Goal: Task Accomplishment & Management: Manage account settings

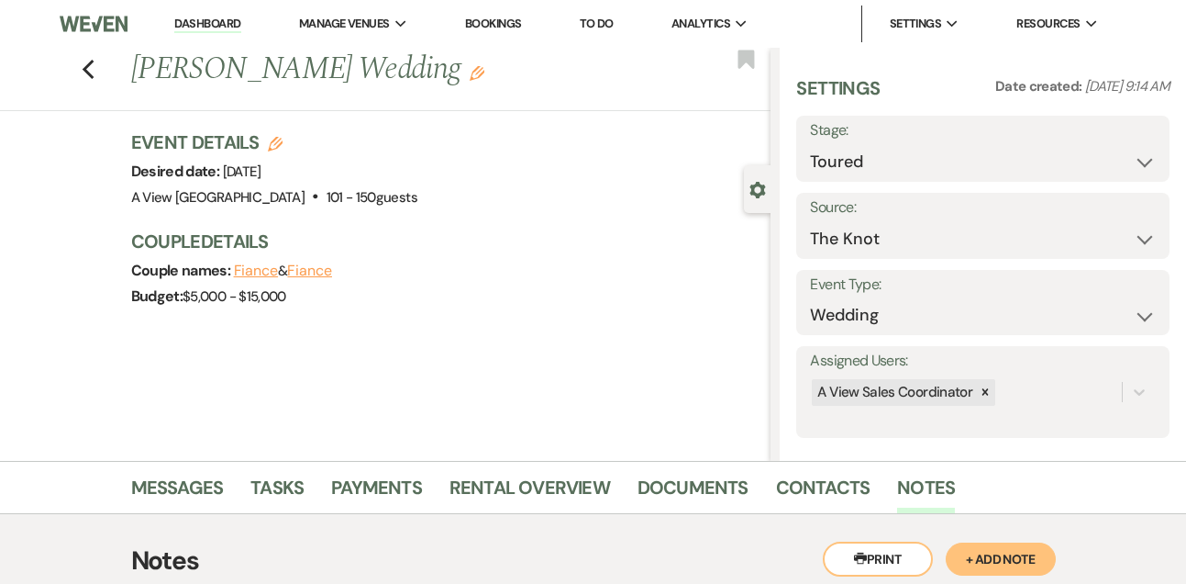
select select "5"
select select "2"
click at [193, 23] on link "Dashboard" at bounding box center [207, 24] width 66 height 17
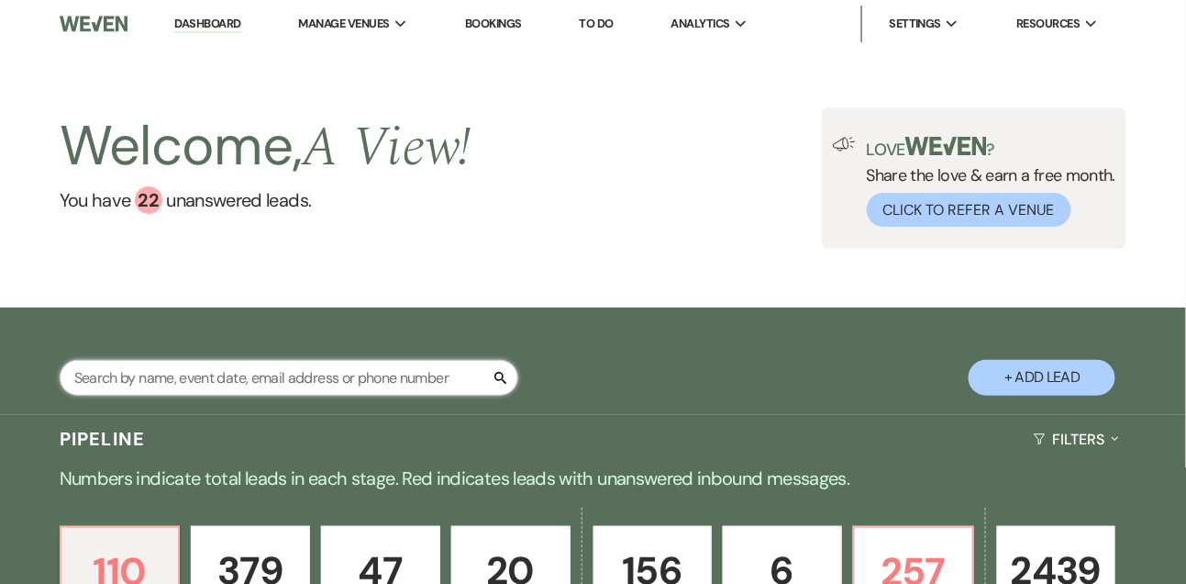
click at [219, 376] on input "text" at bounding box center [289, 378] width 459 height 36
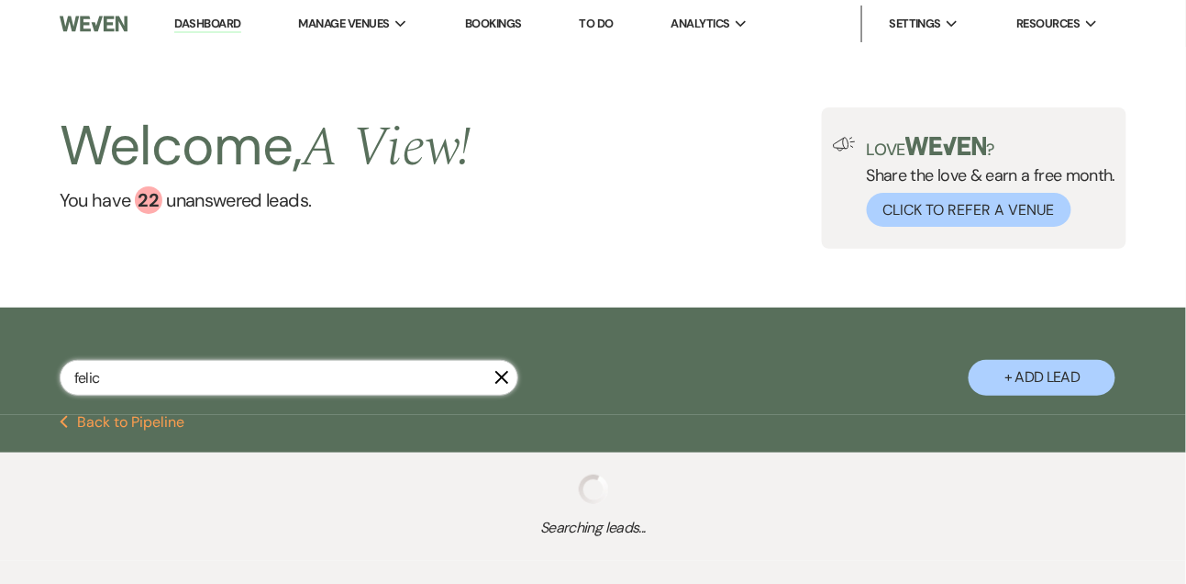
type input "felici"
select select "6"
select select "8"
select select "4"
select select "9"
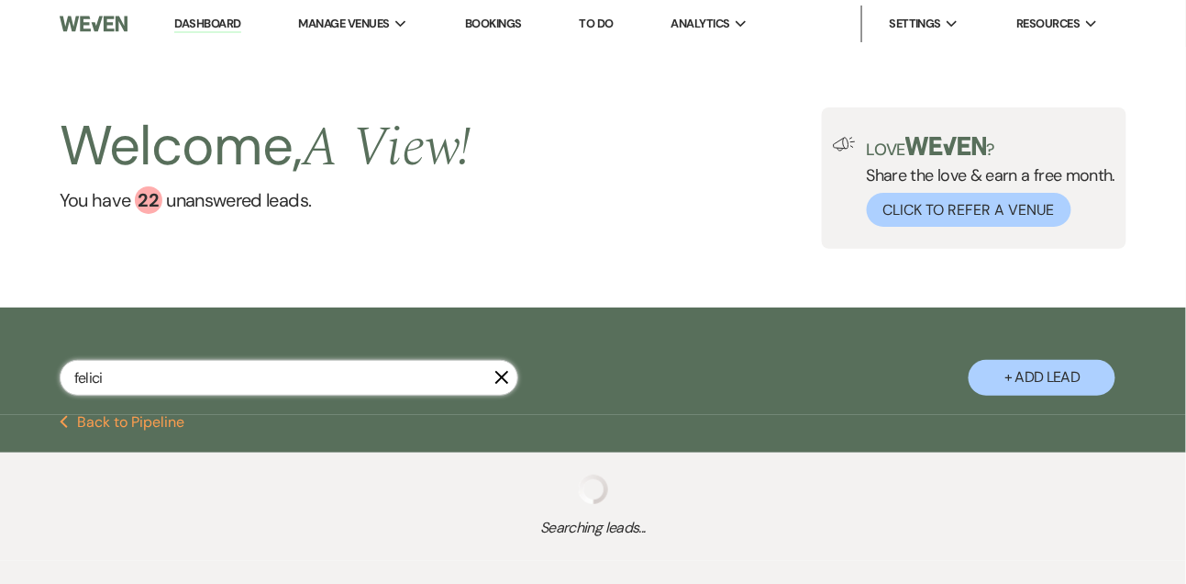
select select "8"
select select "4"
select select "9"
select select "8"
select select "4"
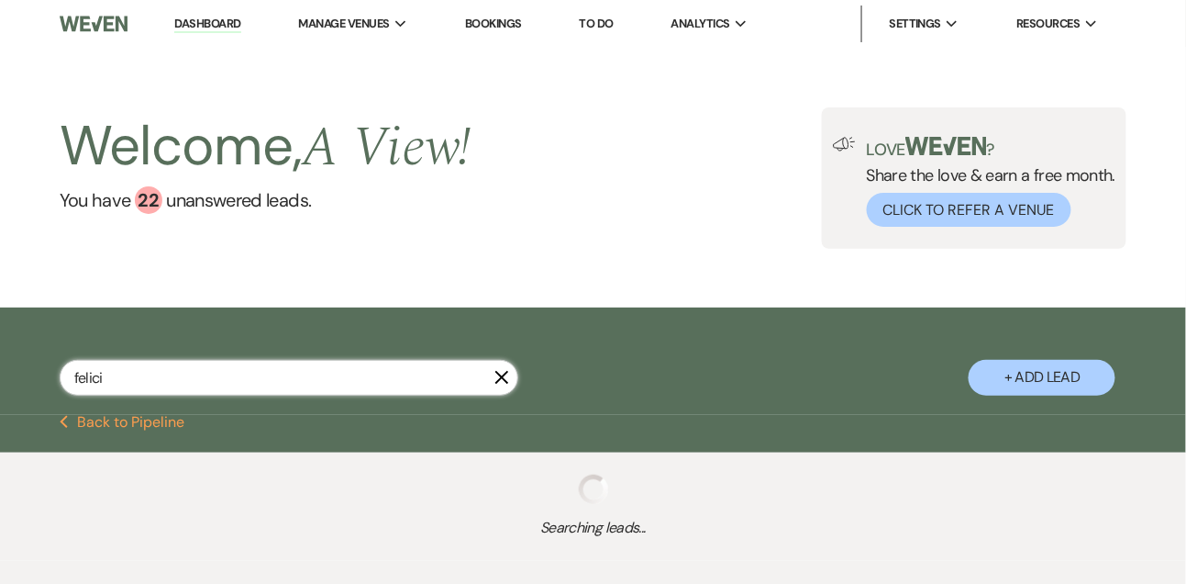
select select "5"
select select "8"
select select "4"
select select "8"
select select "4"
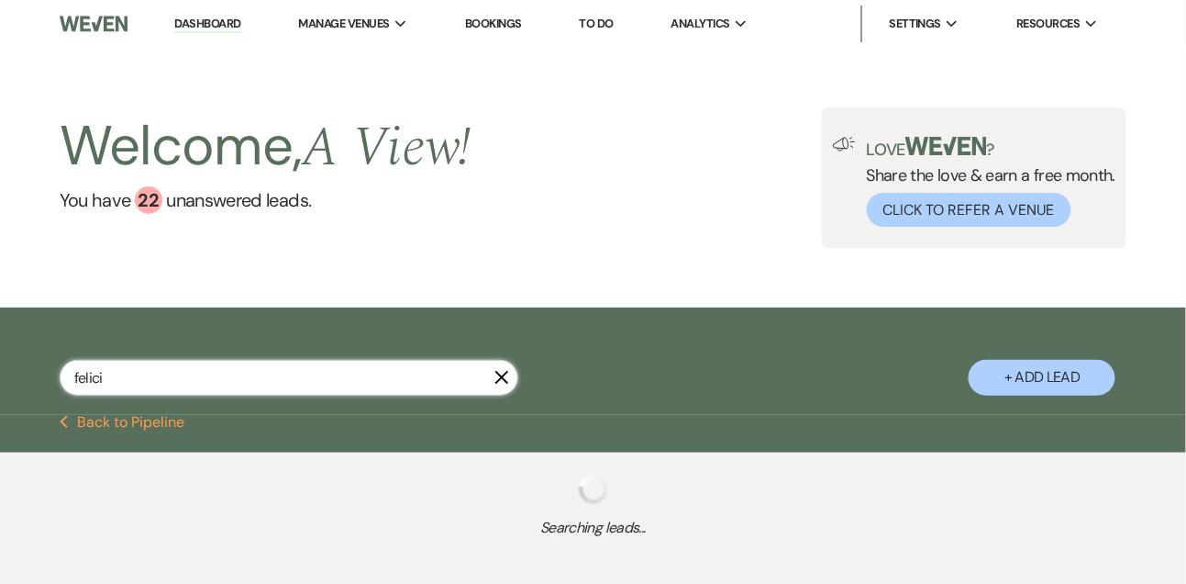
select select "8"
select select "10"
select select "8"
select select "4"
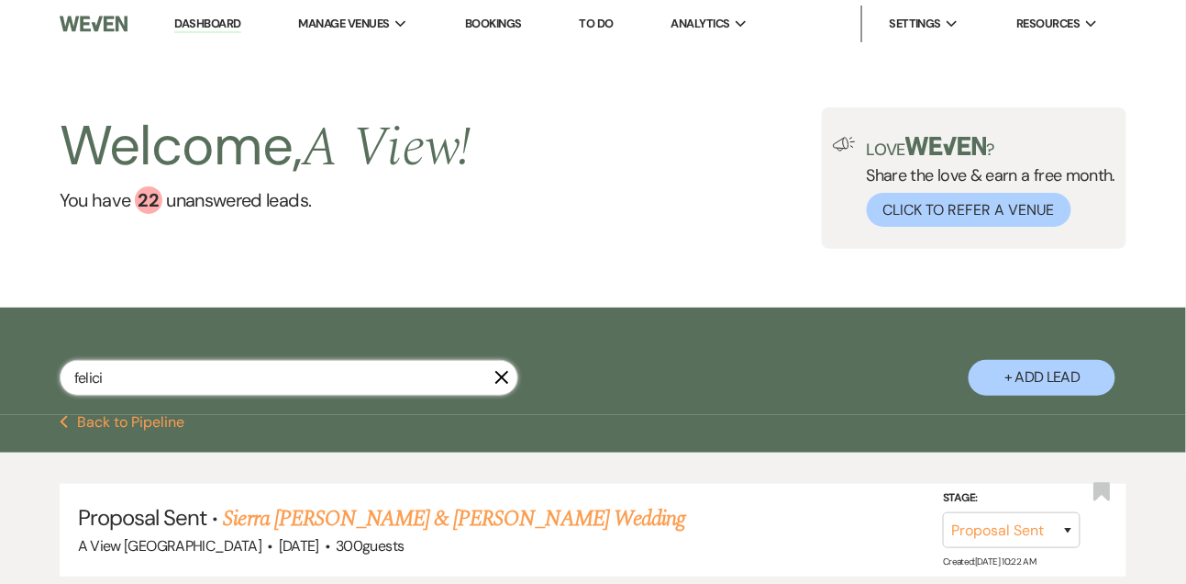
type input "felicia"
select select "9"
select select "8"
select select "4"
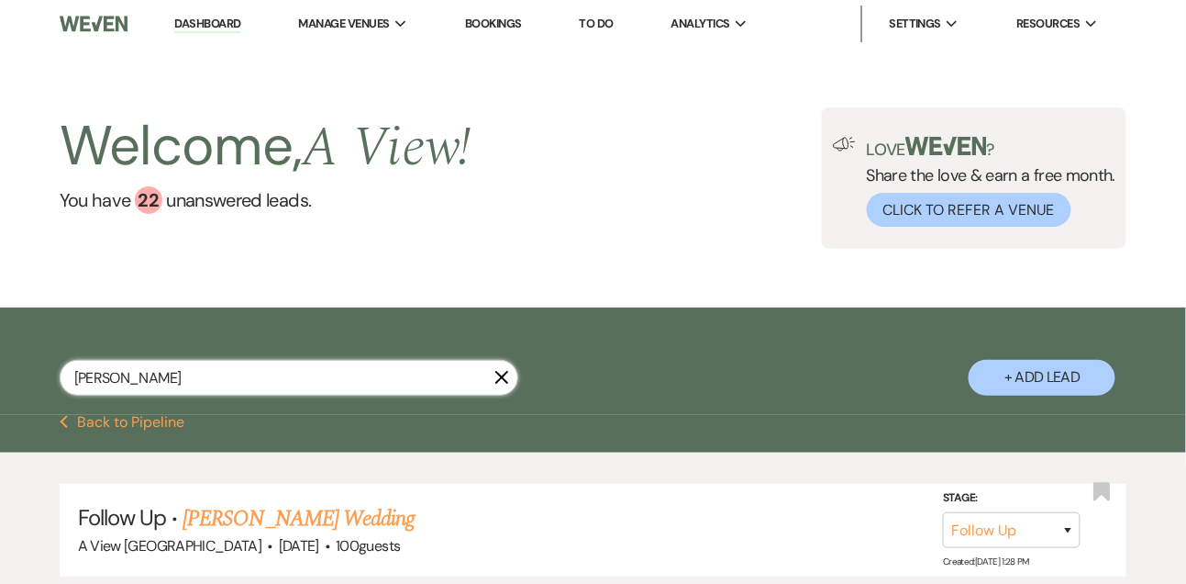
type input "felicia"
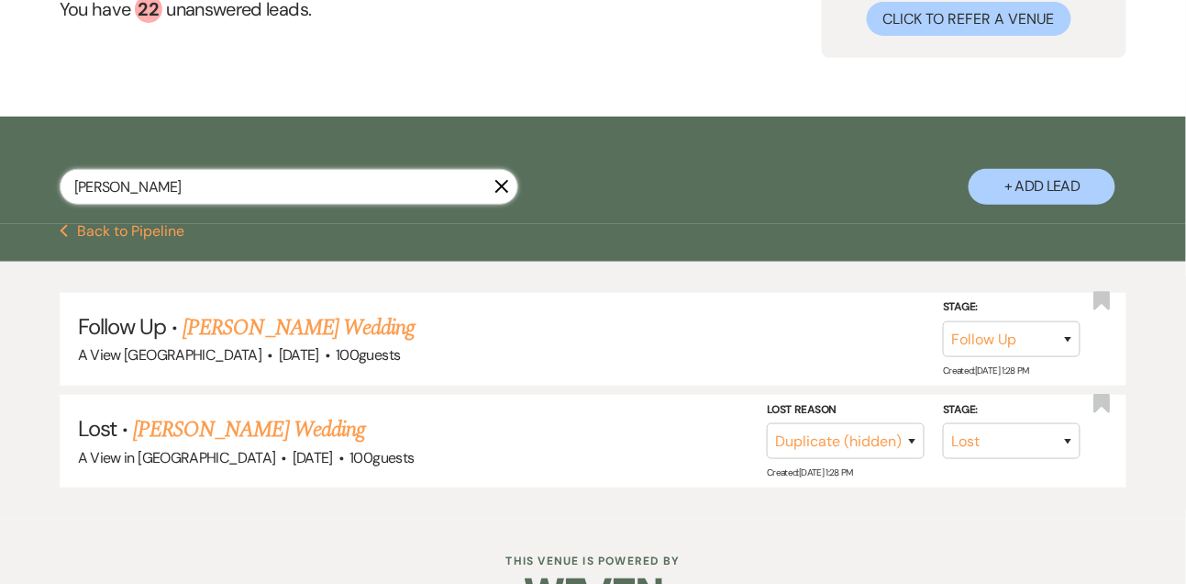
scroll to position [241, 0]
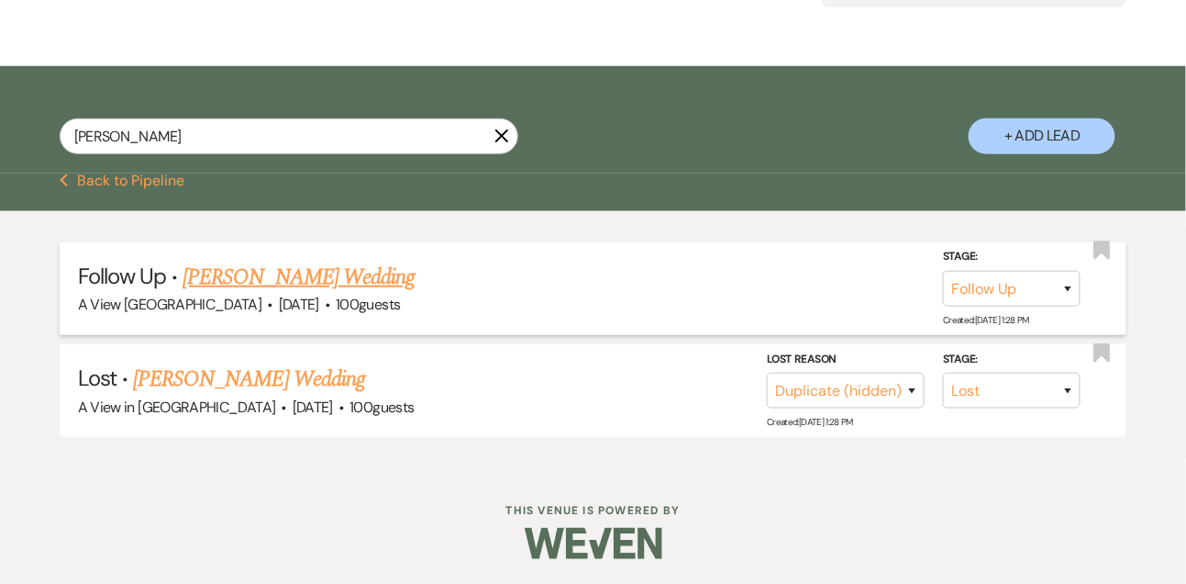
click at [323, 281] on link "Felicia Walker's Wedding" at bounding box center [299, 277] width 232 height 33
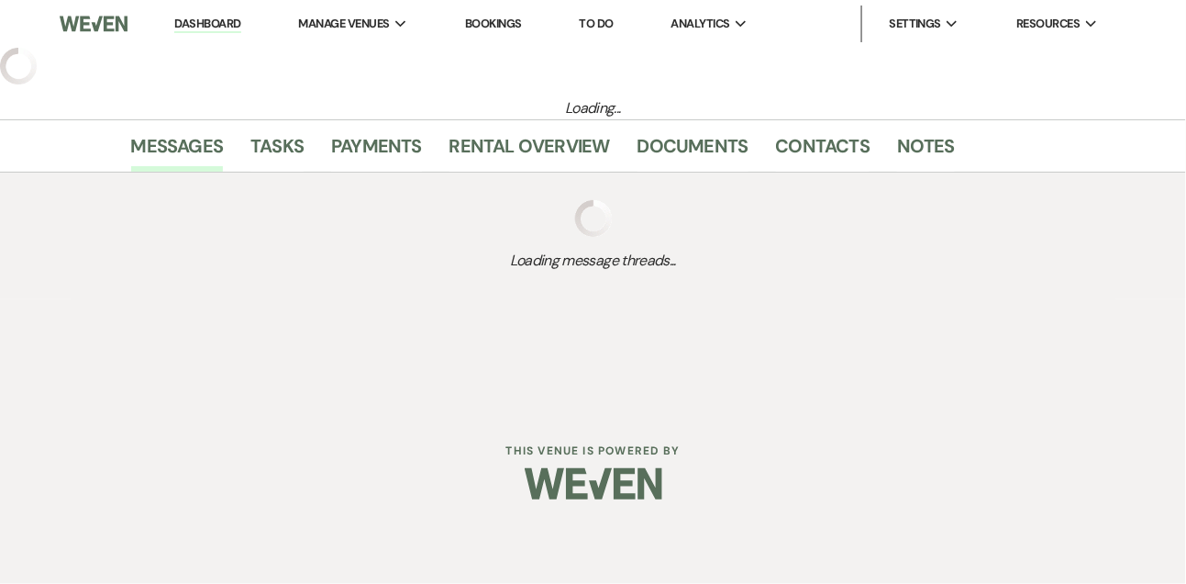
select select "9"
select select "5"
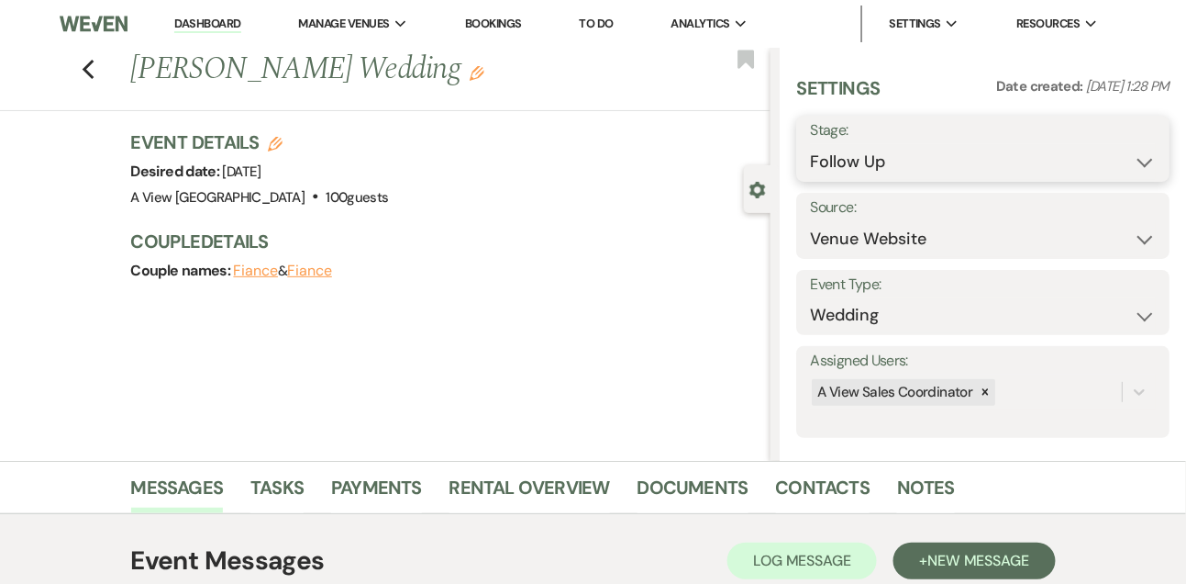
click at [838, 163] on select "Inquiry Follow Up Tour Requested Tour Confirmed Toured Proposal Sent Booked Lost" at bounding box center [983, 162] width 346 height 36
select select "8"
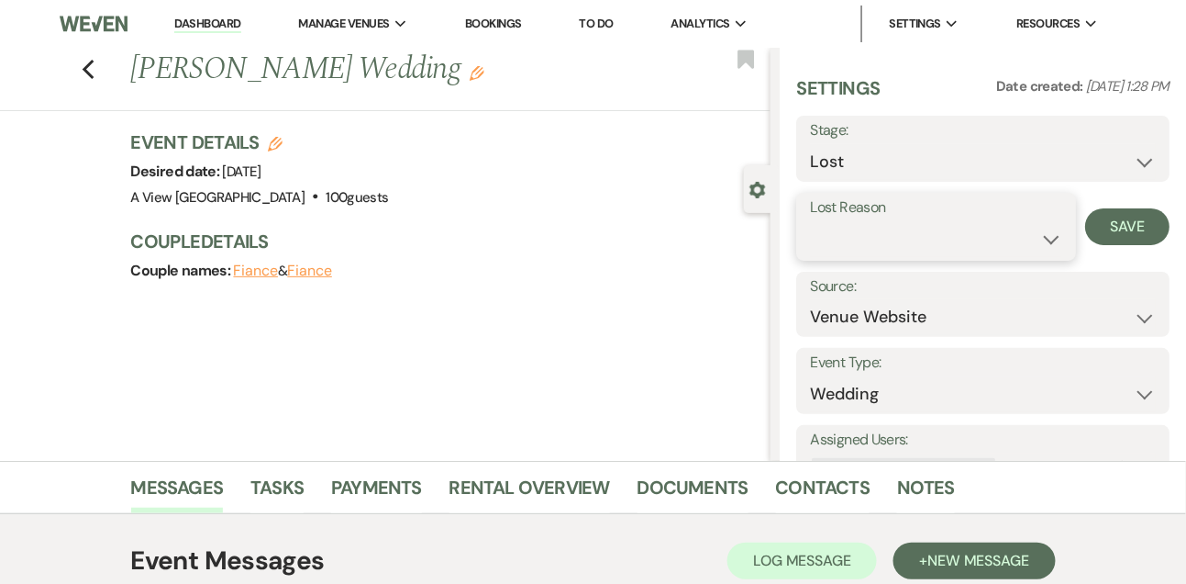
click at [889, 245] on select "Booked Elsewhere Budget Date Unavailable No Response Not a Good Match Capacity …" at bounding box center [935, 239] width 251 height 36
select select "6"
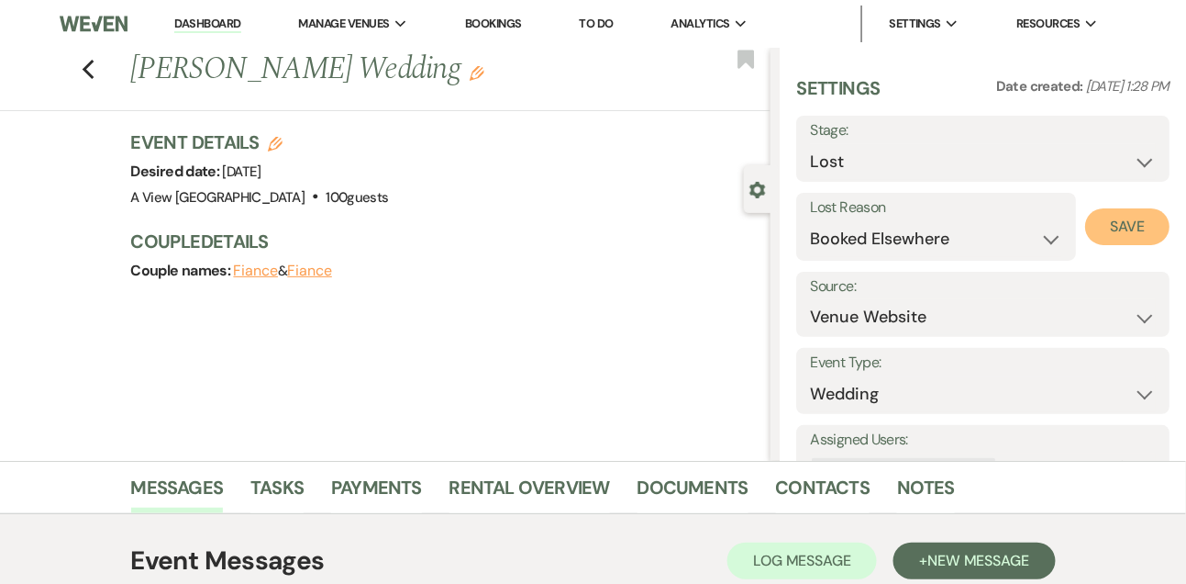
click at [1108, 224] on button "Save" at bounding box center [1128, 226] width 84 height 37
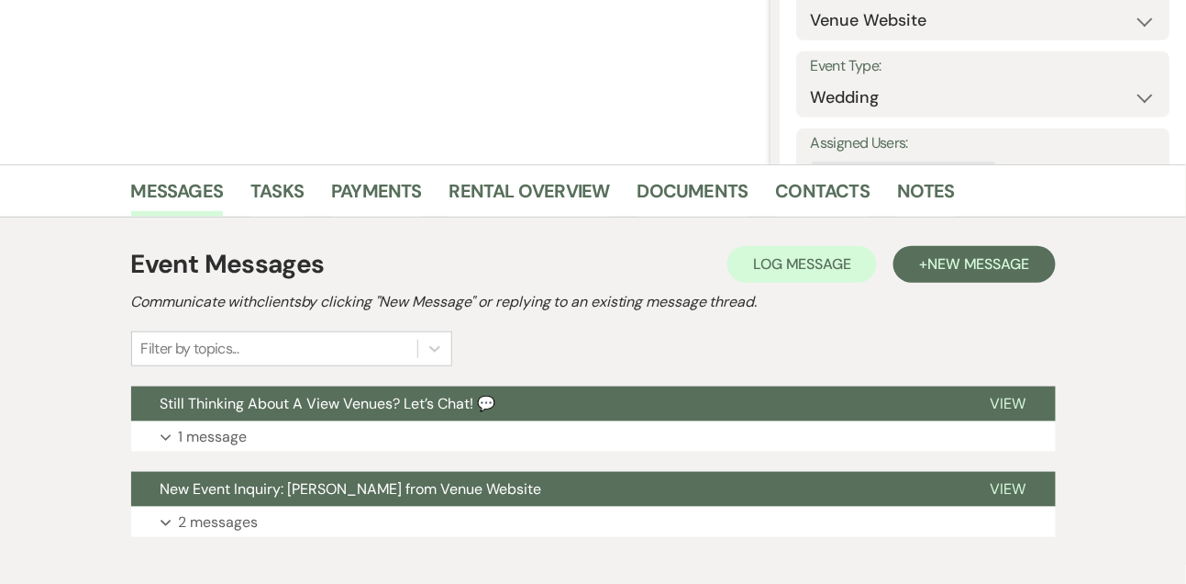
scroll to position [395, 0]
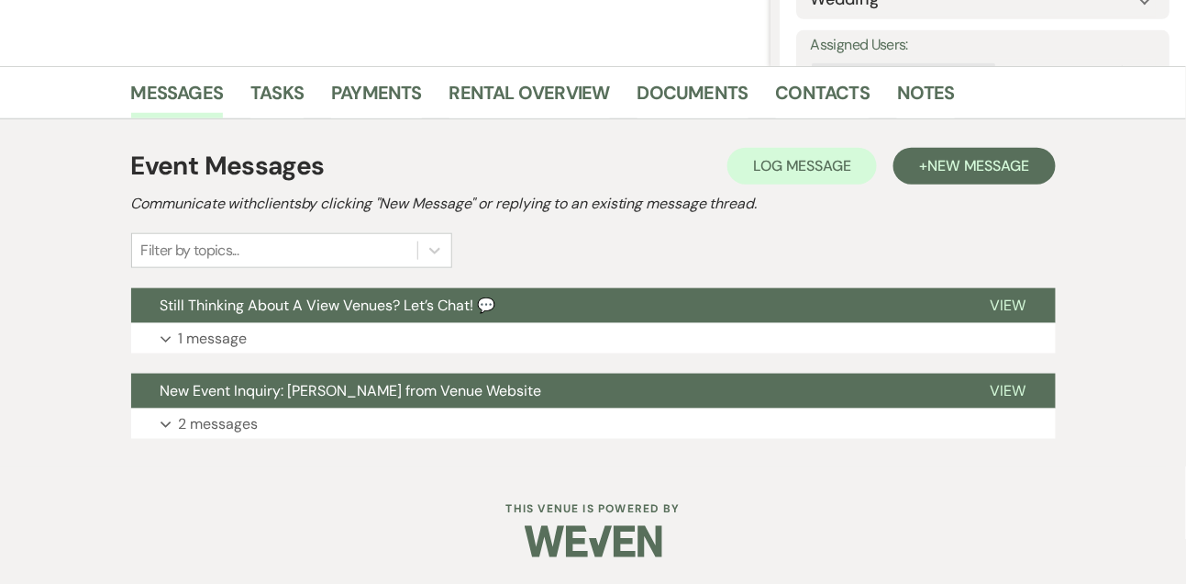
click at [278, 120] on div "Event Messages Log Log Message + New Message Communicate with clients by clicki…" at bounding box center [594, 292] width 1046 height 347
click at [279, 97] on link "Tasks" at bounding box center [277, 98] width 53 height 40
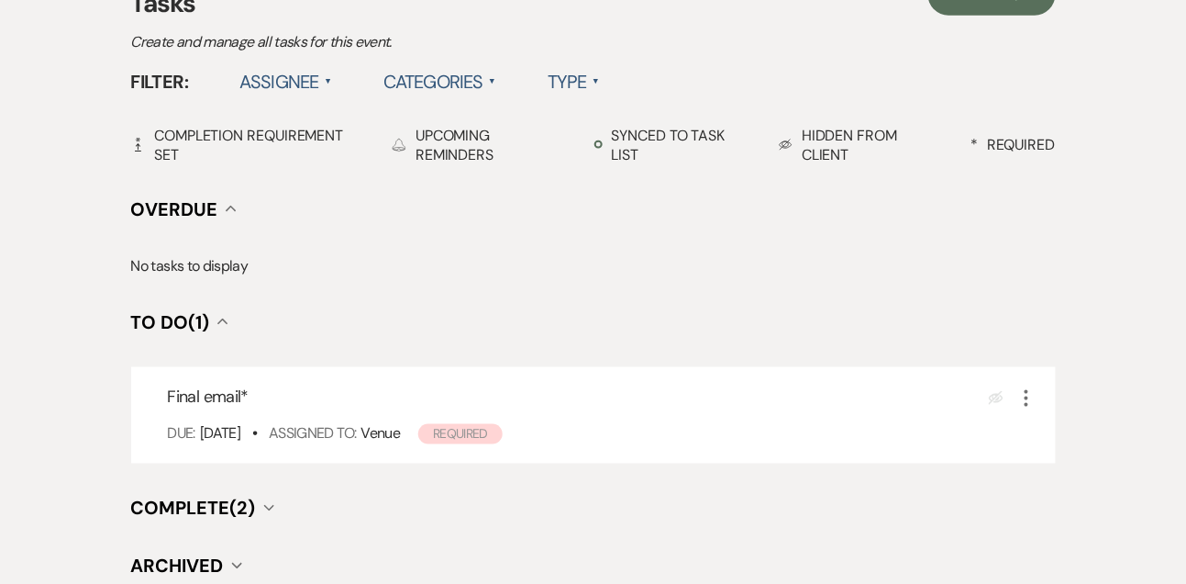
scroll to position [623, 0]
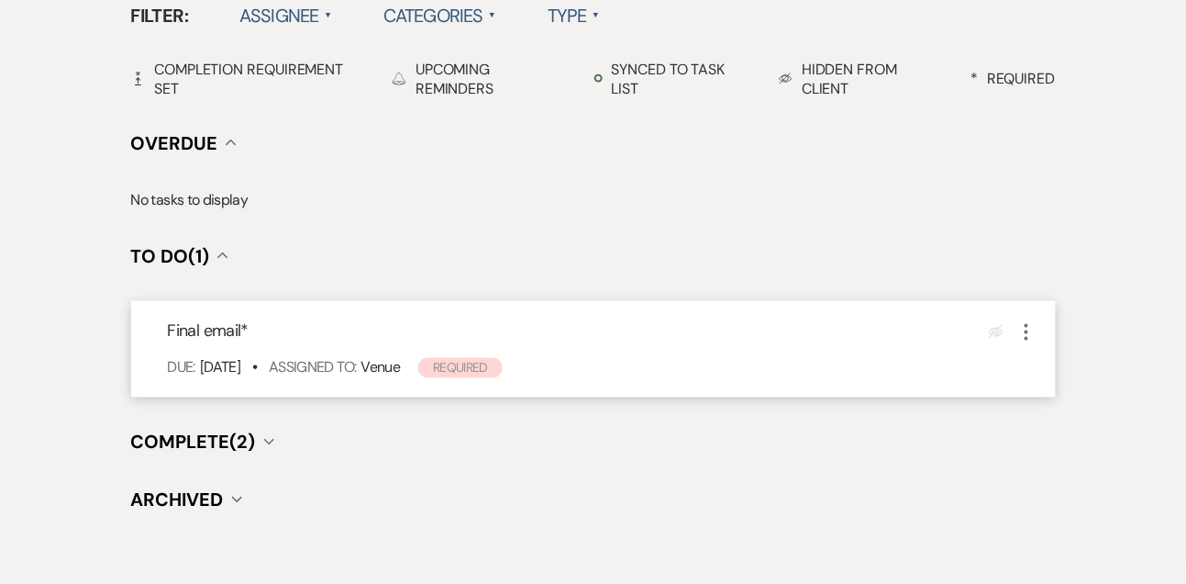
click at [1025, 328] on icon "More" at bounding box center [1027, 332] width 22 height 22
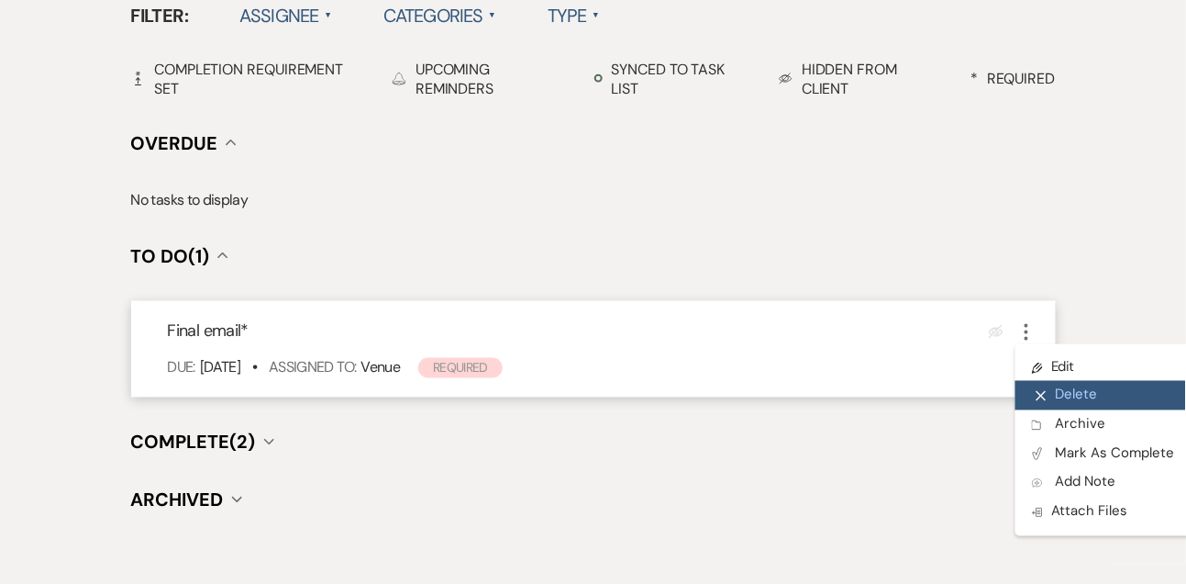
click at [1065, 395] on button "X Delete" at bounding box center [1104, 395] width 176 height 29
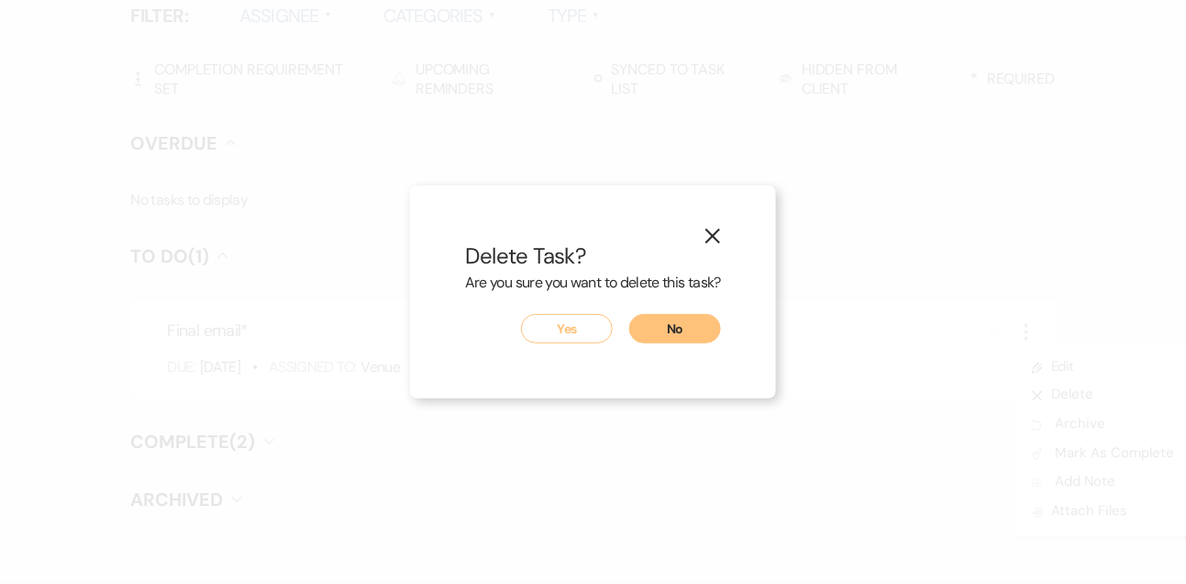
click at [554, 341] on button "Yes" at bounding box center [567, 328] width 92 height 29
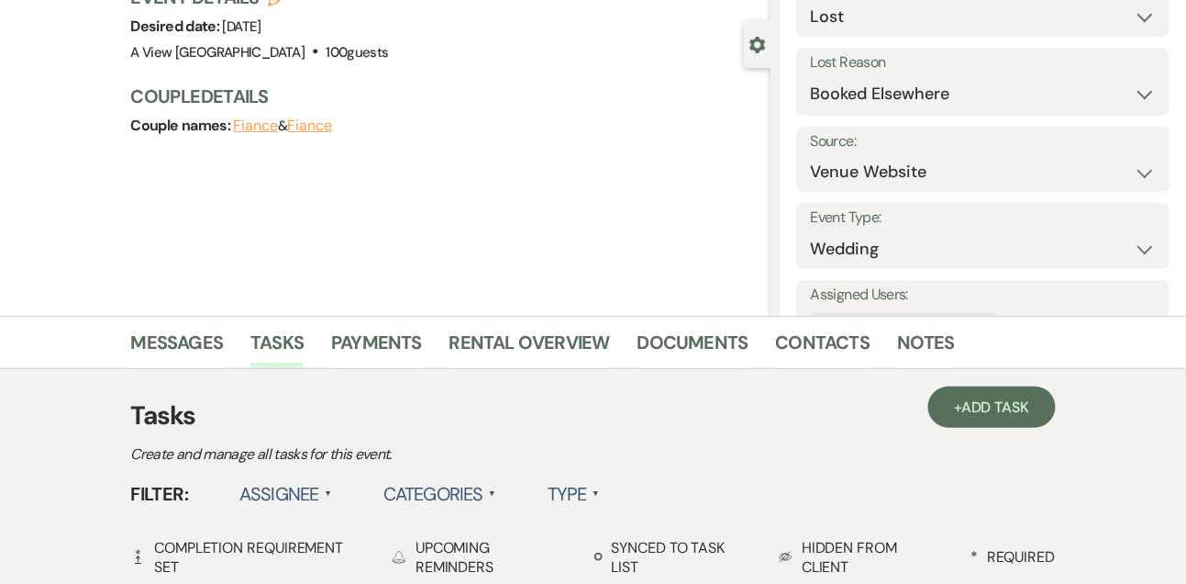
scroll to position [0, 0]
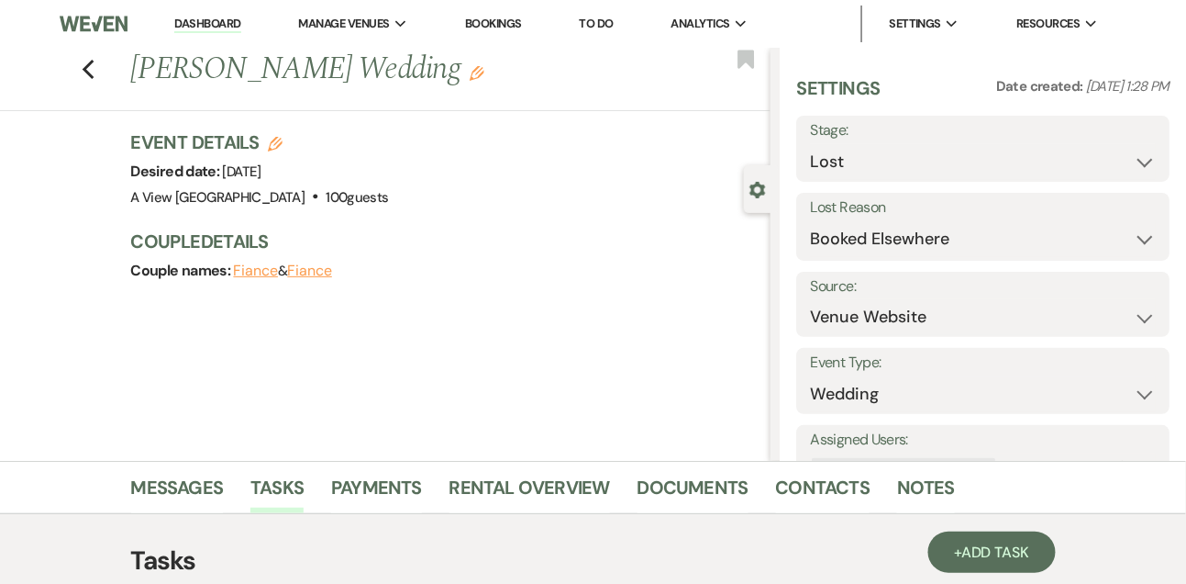
click at [216, 21] on link "Dashboard" at bounding box center [207, 24] width 66 height 17
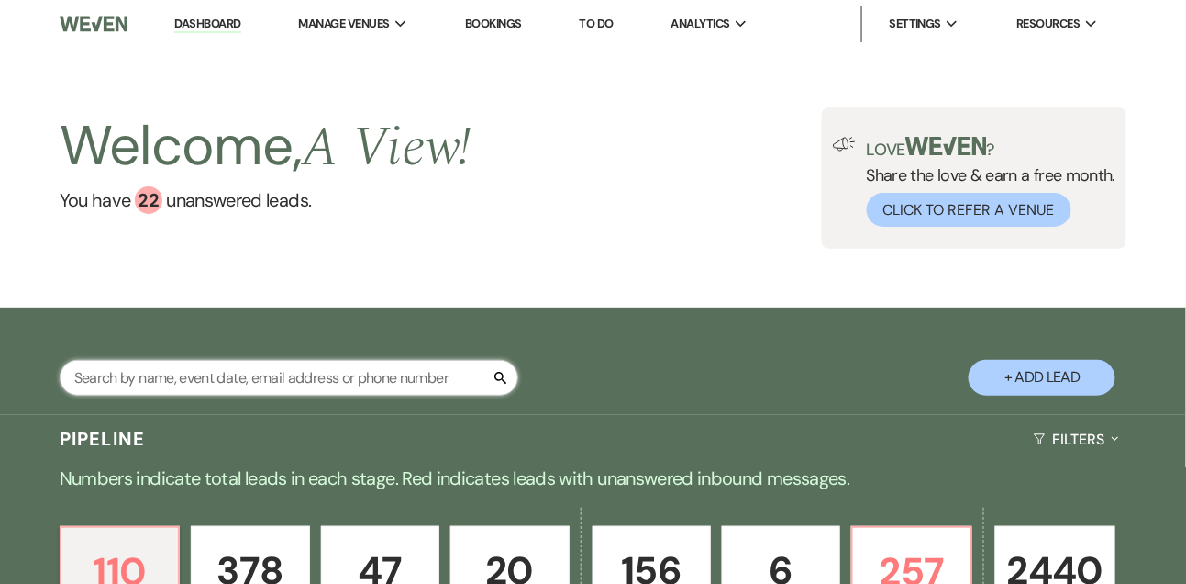
click at [195, 369] on input "text" at bounding box center [289, 378] width 459 height 36
type input "hannah hamilton"
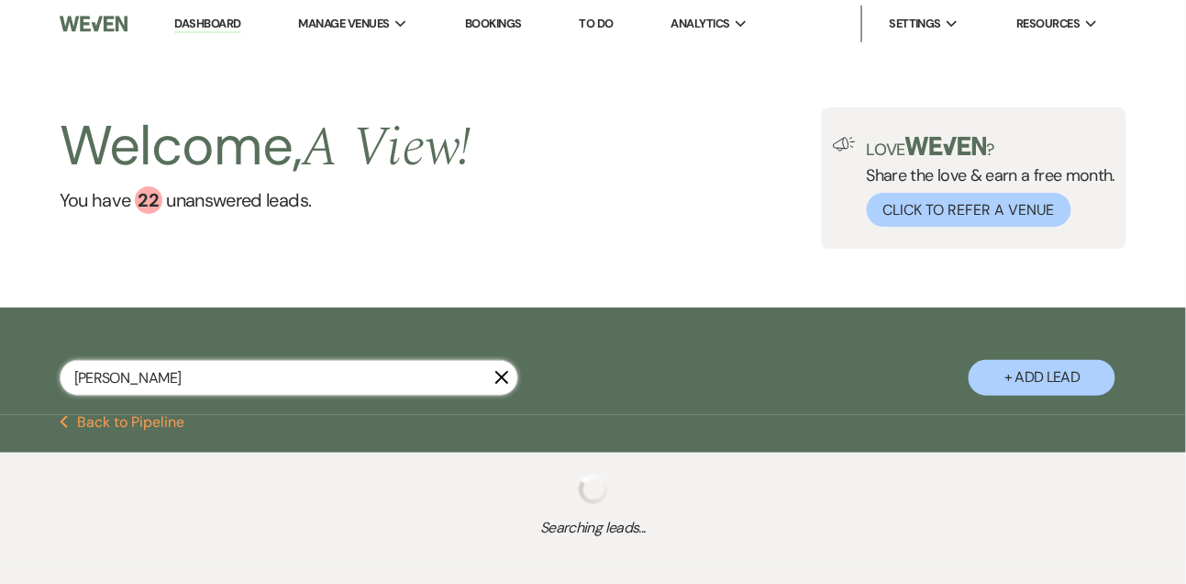
select select "8"
select select "4"
select select "9"
select select "6"
select select "5"
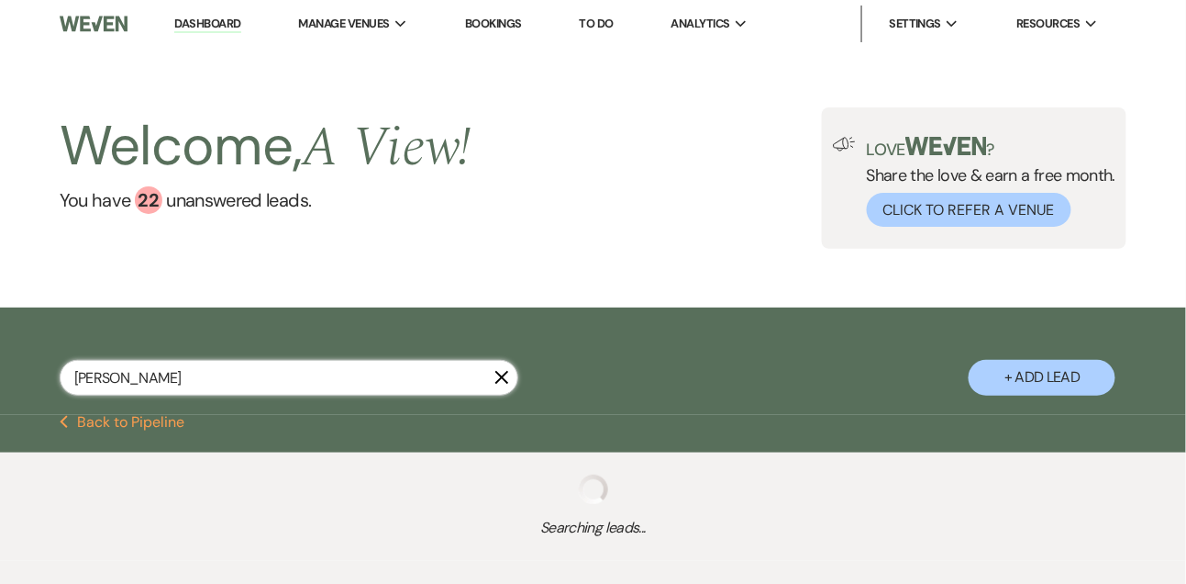
select select "9"
select select "4"
select select "5"
select select "8"
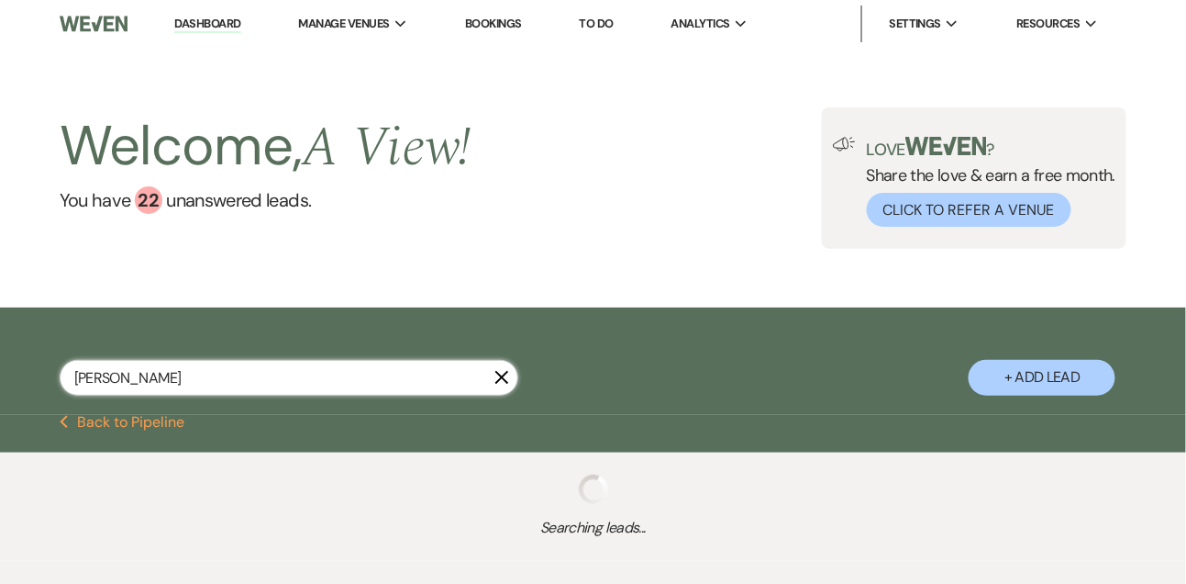
select select "8"
select select "5"
select select "8"
select select "5"
select select "8"
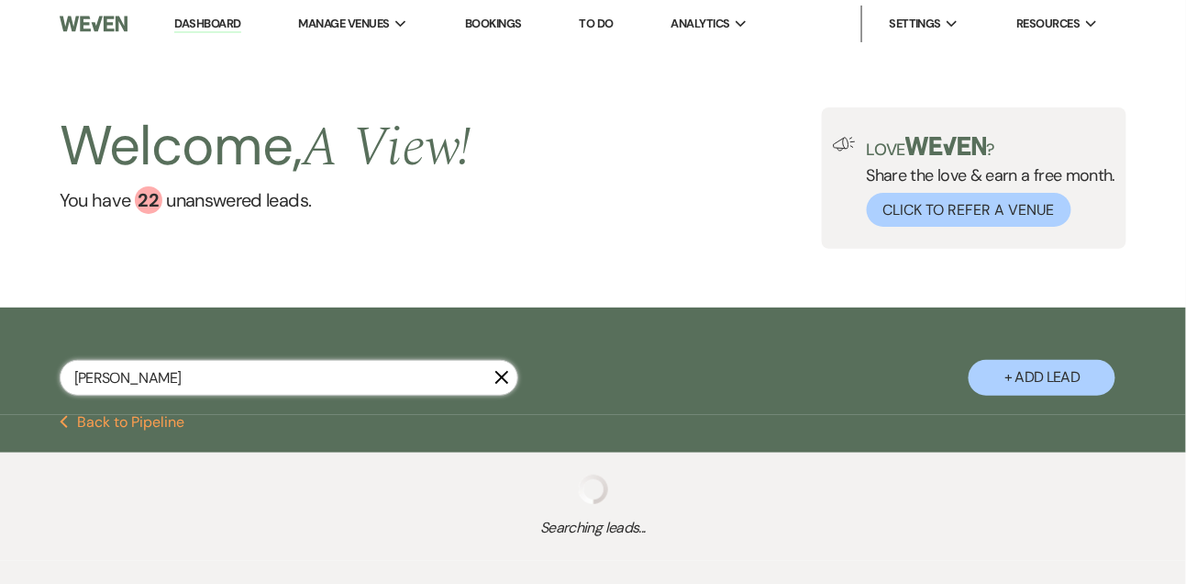
select select "5"
select select "8"
select select "4"
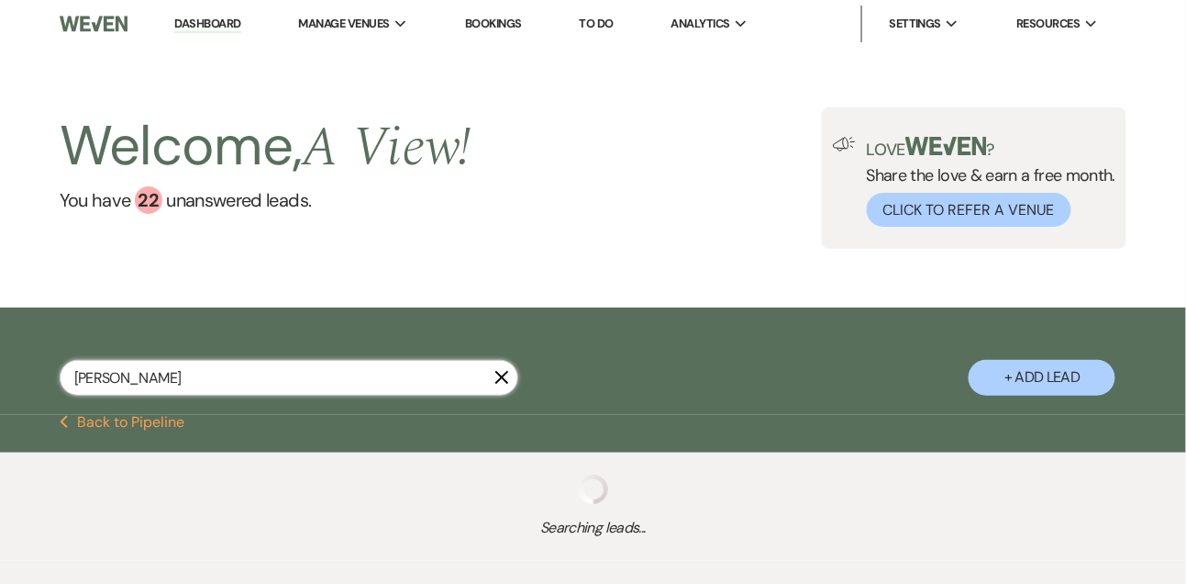
select select "8"
select select "5"
select select "8"
select select "4"
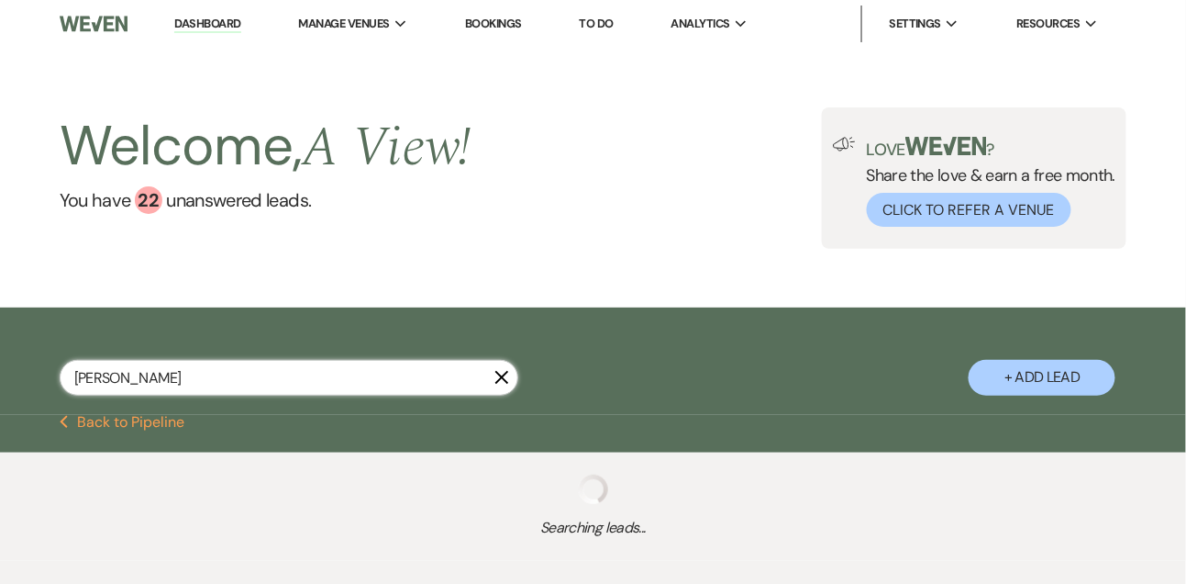
select select "8"
select select "4"
select select "8"
select select "4"
select select "8"
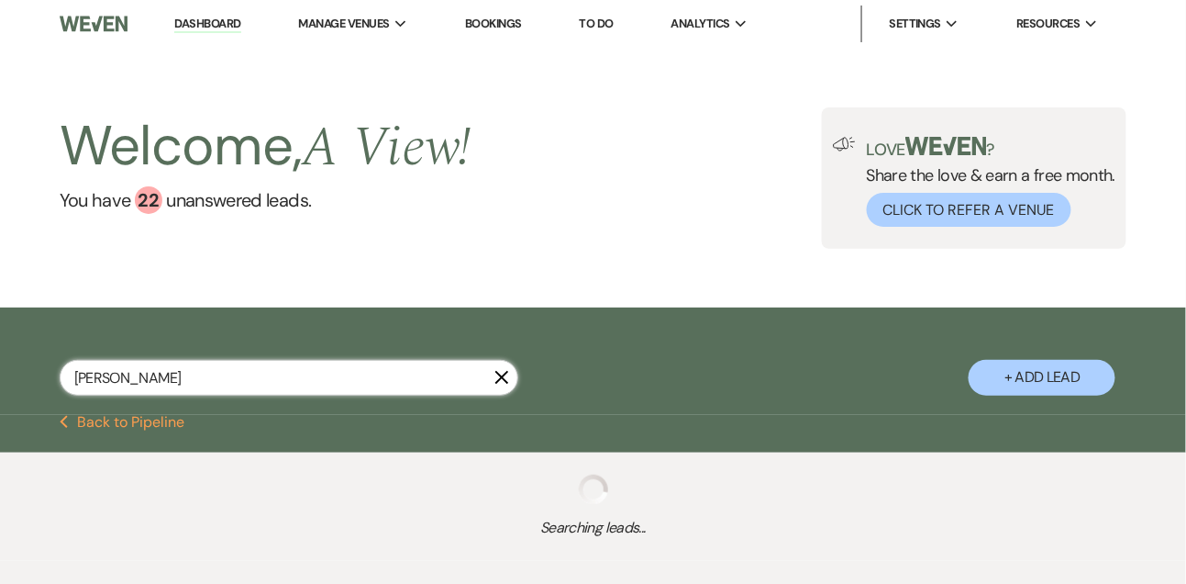
select select "6"
select select "8"
select select "4"
select select "5"
select select "8"
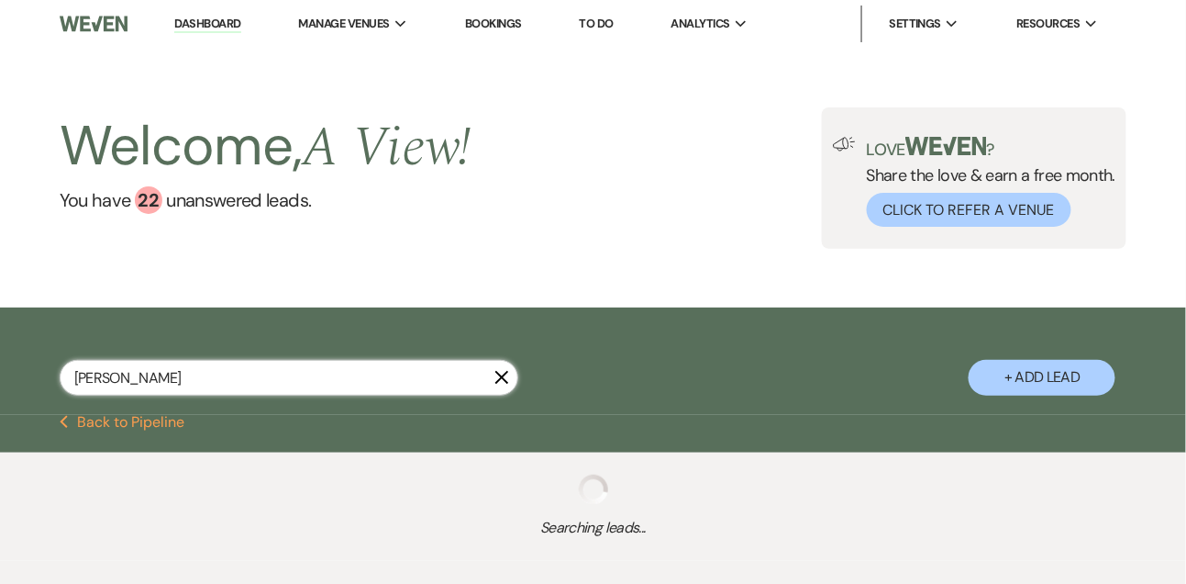
select select "4"
select select "8"
select select "4"
select select "8"
select select "6"
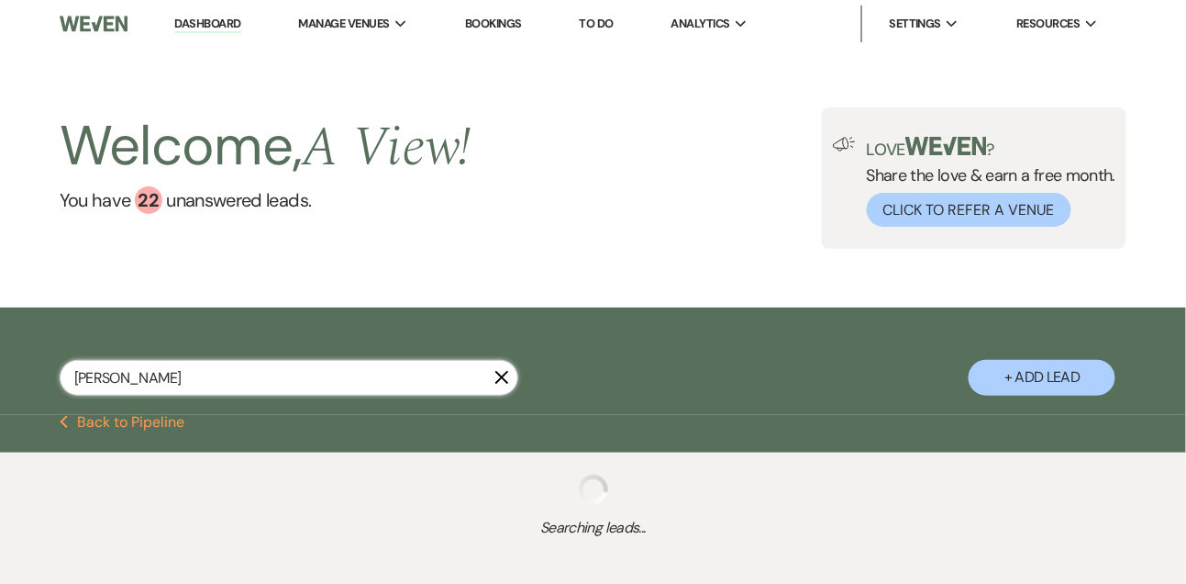
select select "8"
select select "4"
select select "8"
select select "5"
select select "8"
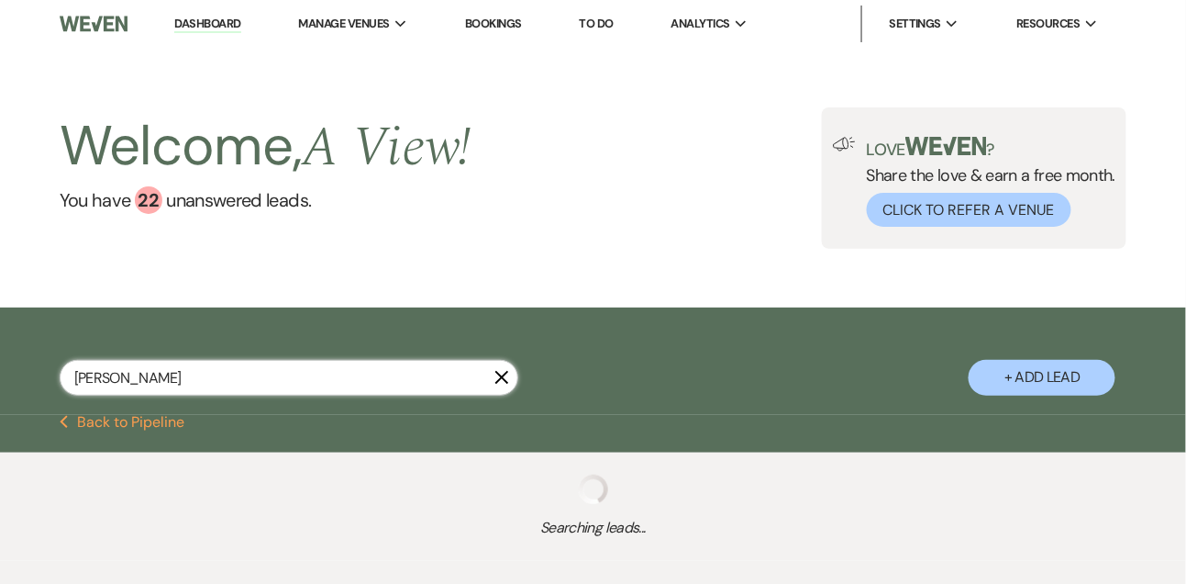
select select "4"
select select "8"
select select "4"
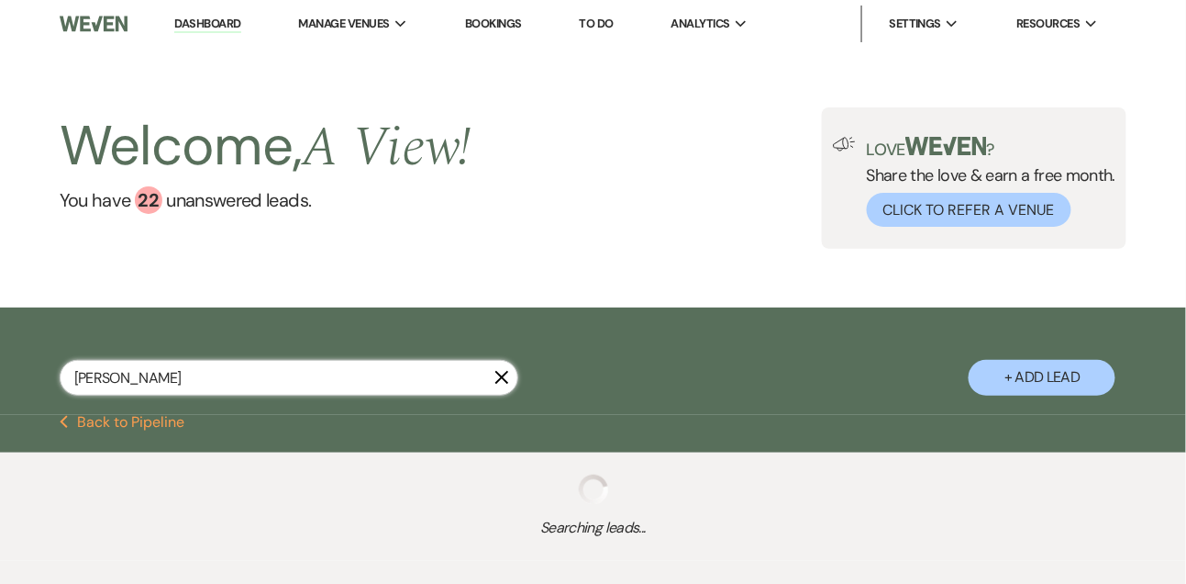
select select "8"
select select "5"
select select "8"
select select "6"
select select "5"
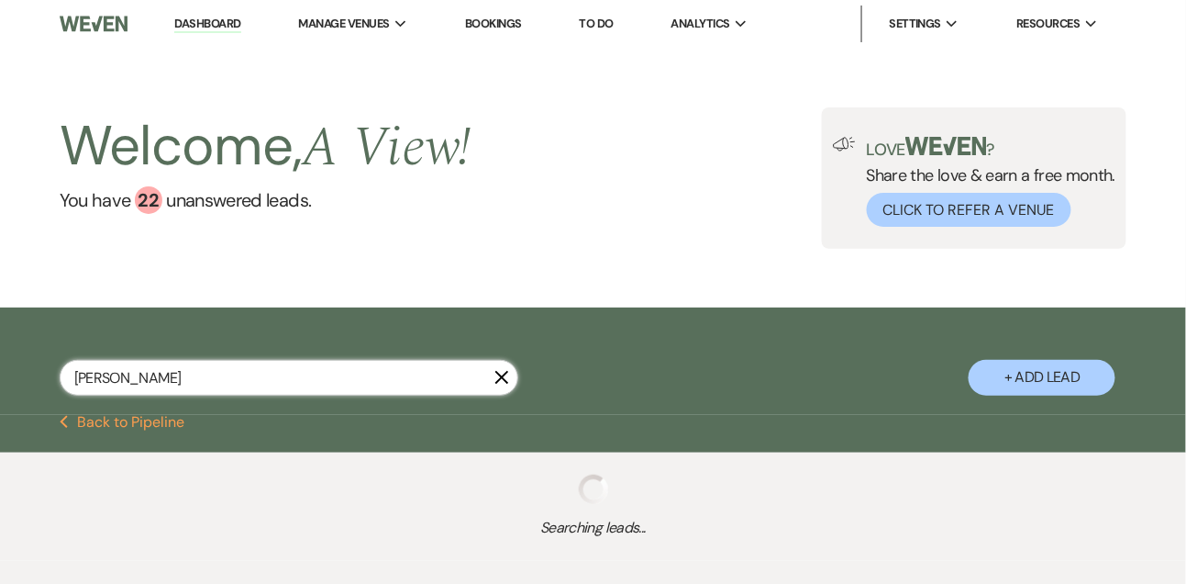
select select "8"
select select "4"
select select "8"
select select "4"
select select "8"
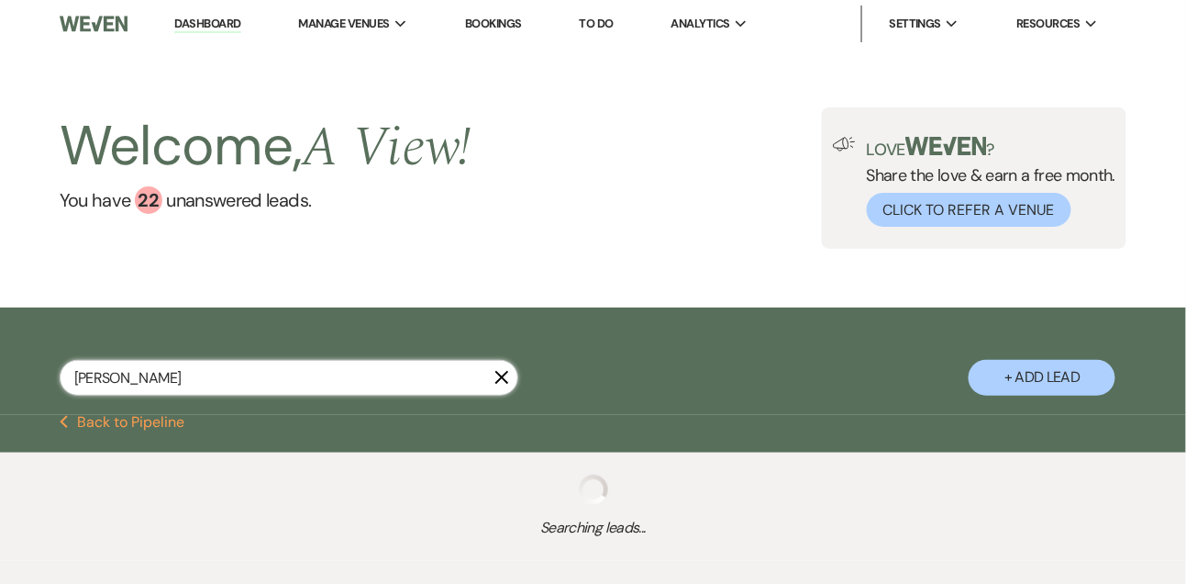
select select "8"
select select "4"
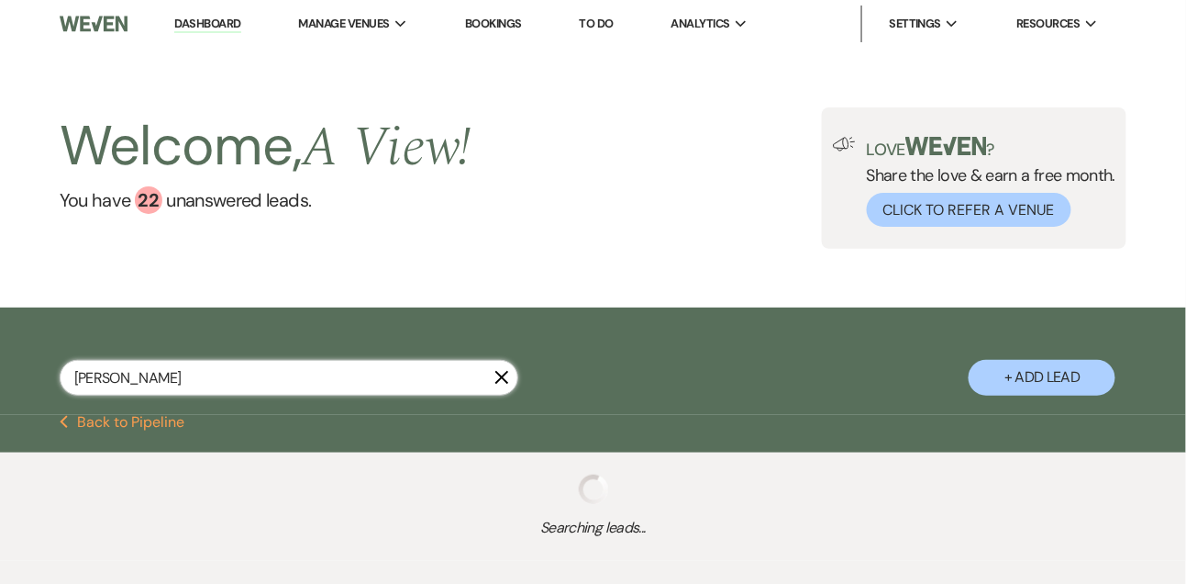
select select "8"
select select "4"
select select "8"
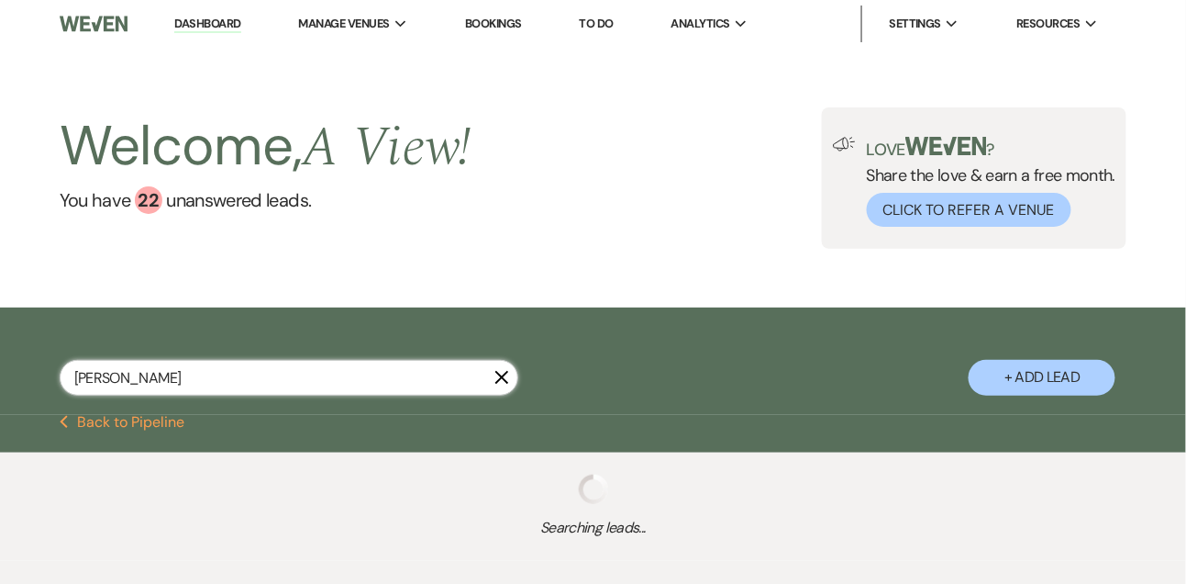
select select "4"
select select "8"
select select "4"
select select "8"
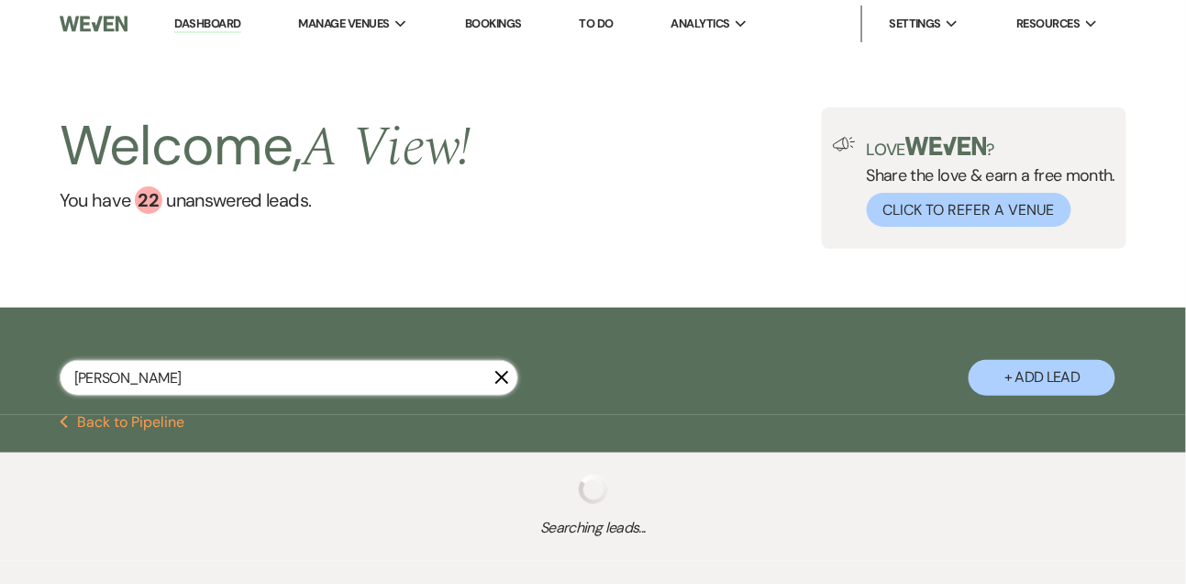
select select "8"
select select "4"
select select "8"
select select "2"
select select "8"
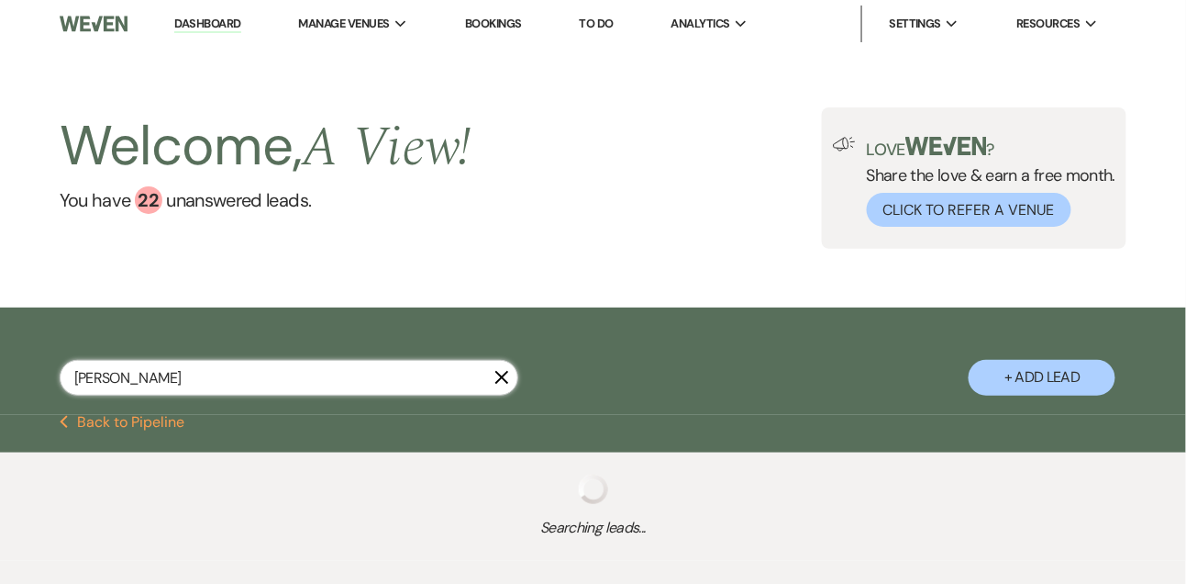
select select "2"
select select "8"
select select "10"
select select "8"
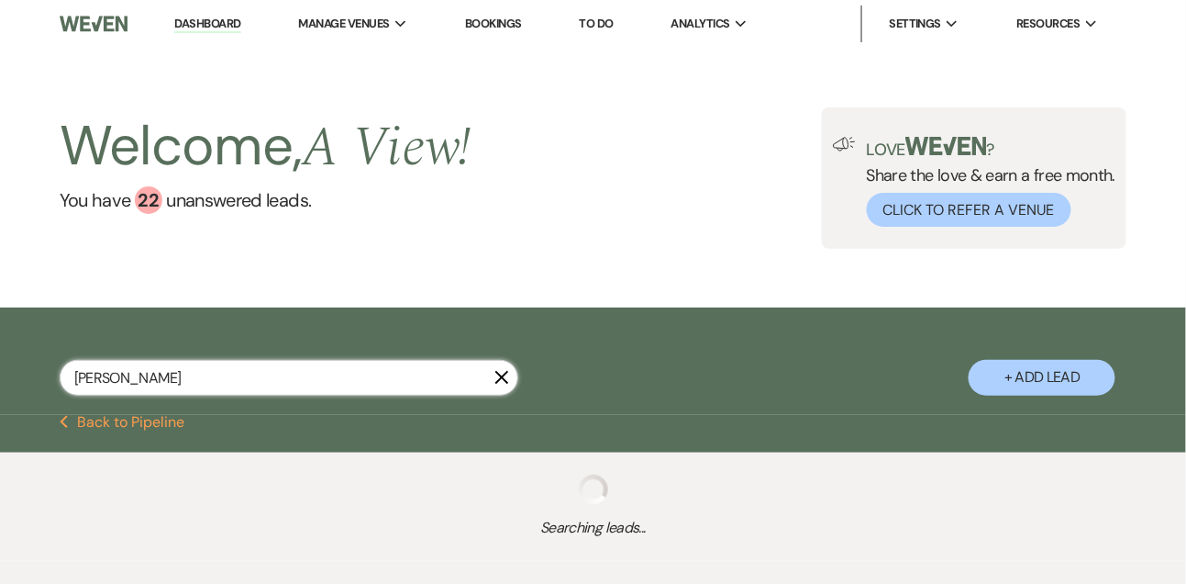
select select "8"
select select "2"
select select "8"
select select "4"
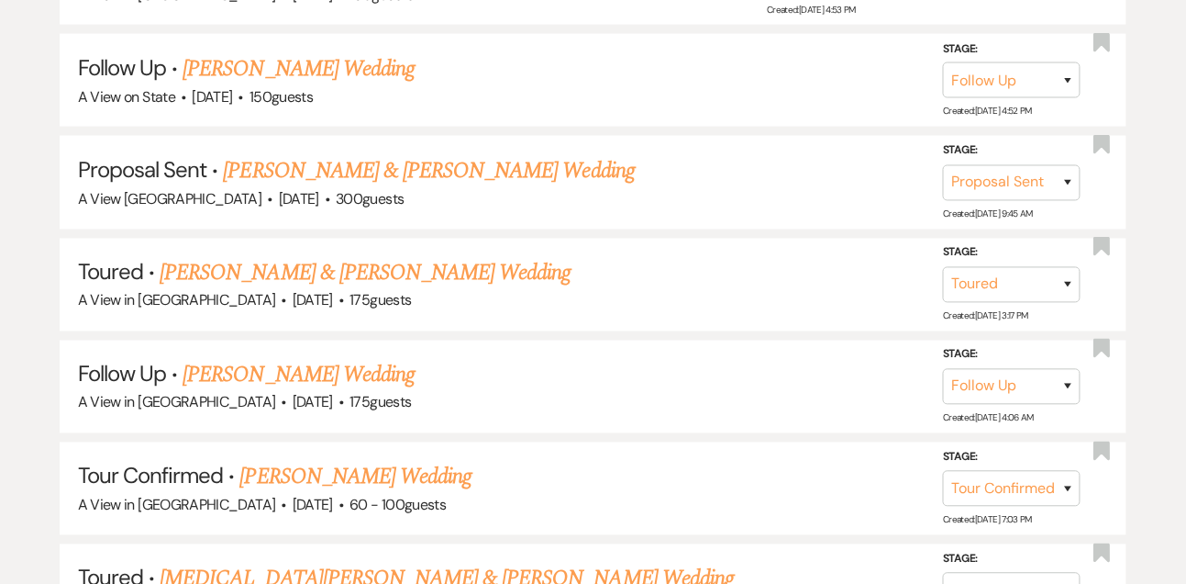
scroll to position [656, 0]
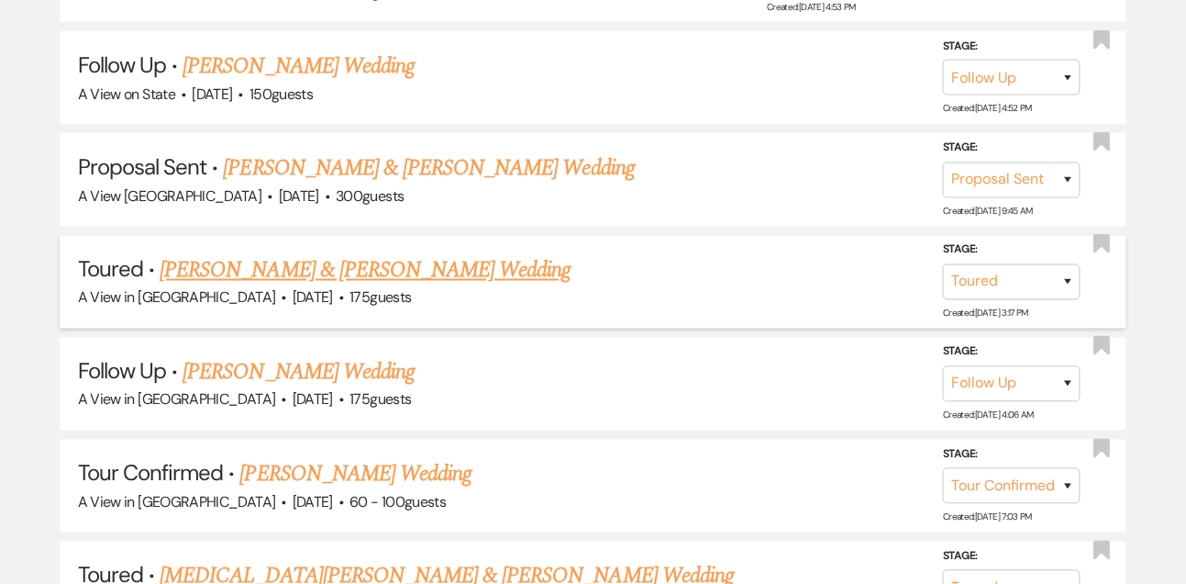
type input "hannah hamilton"
click at [309, 258] on link "[PERSON_NAME] & [PERSON_NAME] Wedding" at bounding box center [365, 270] width 411 height 33
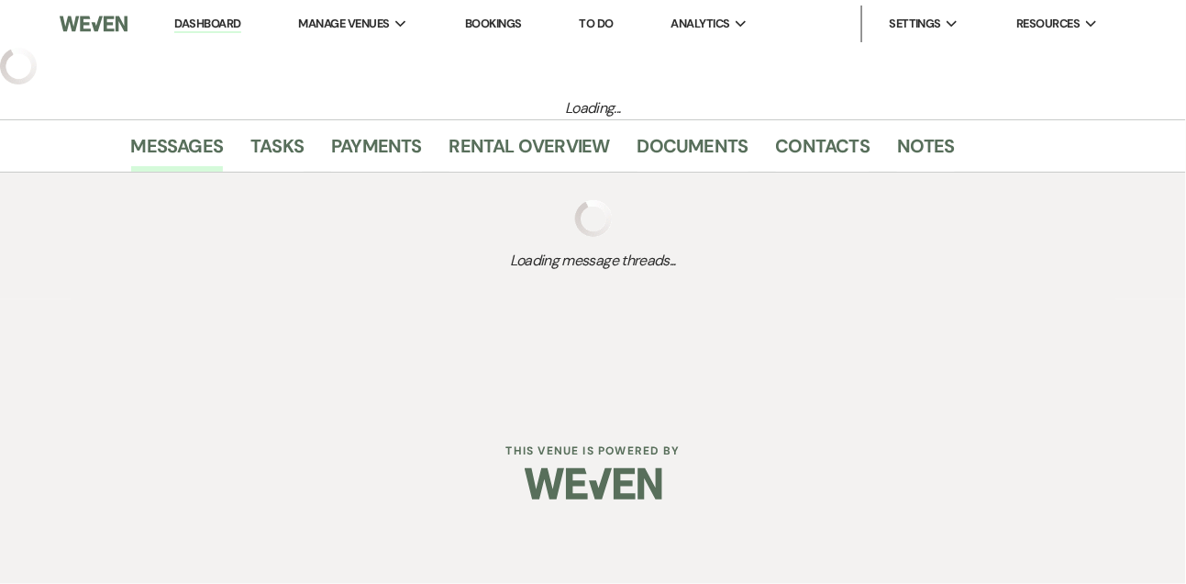
select select "5"
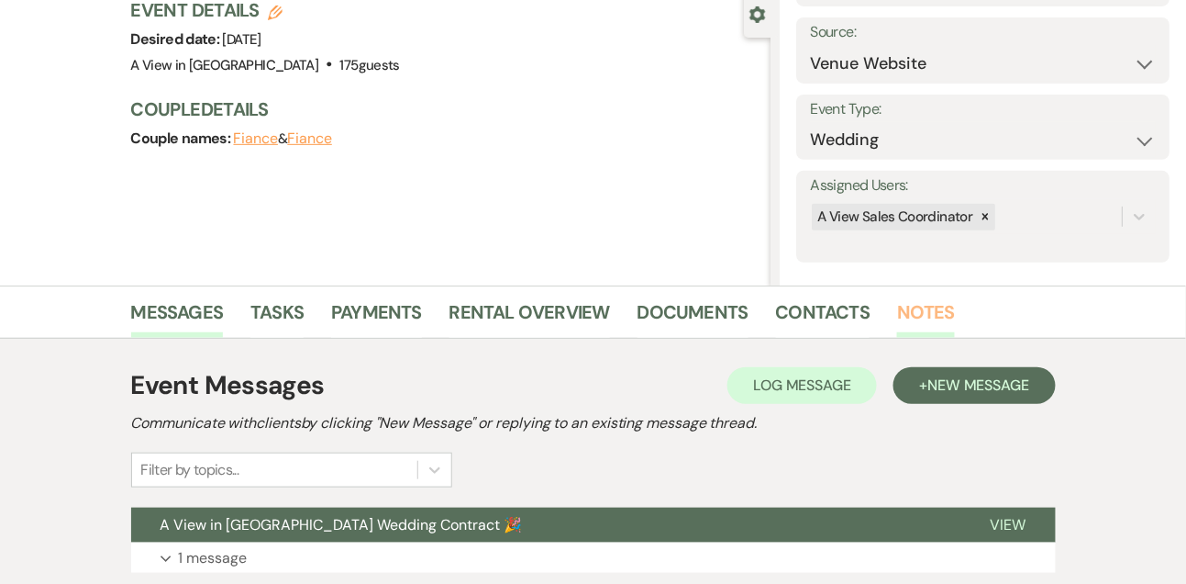
click at [914, 308] on link "Notes" at bounding box center [926, 317] width 58 height 40
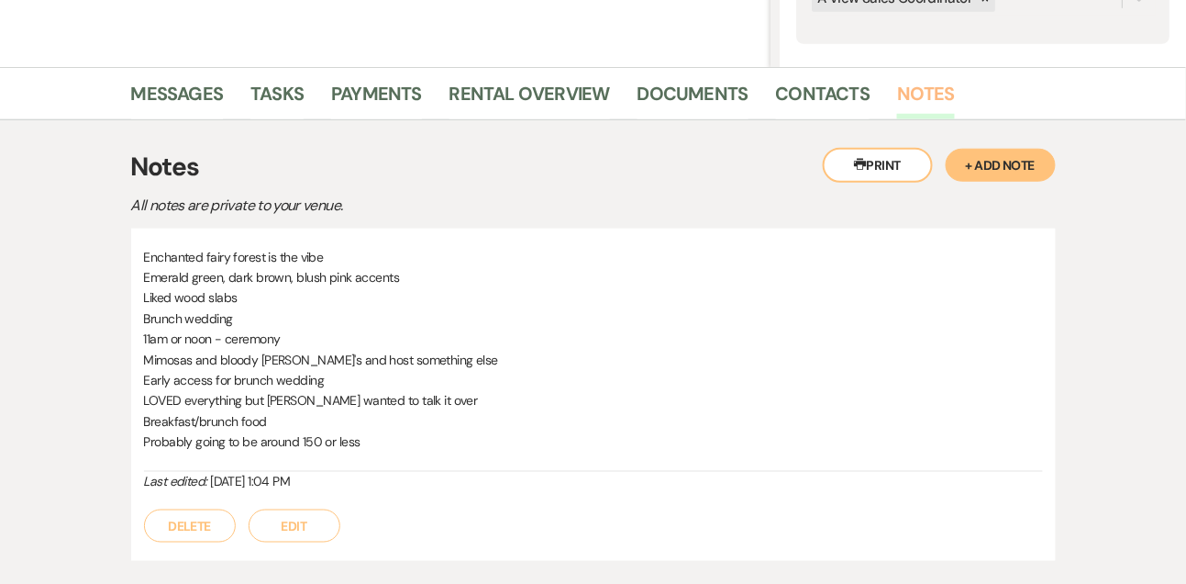
scroll to position [396, 0]
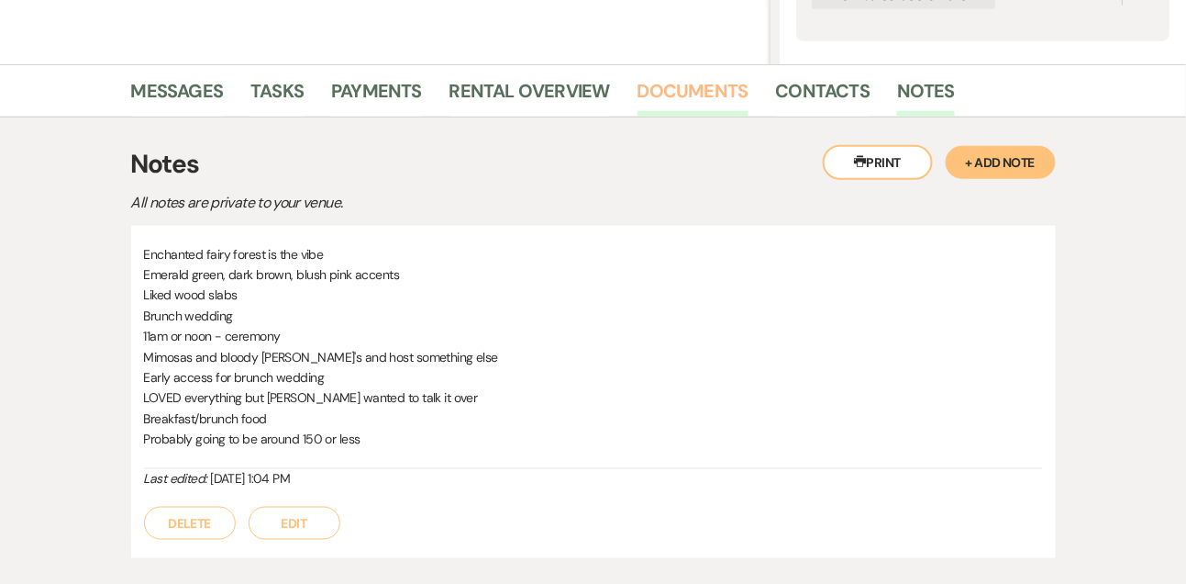
click at [698, 95] on link "Documents" at bounding box center [693, 96] width 111 height 40
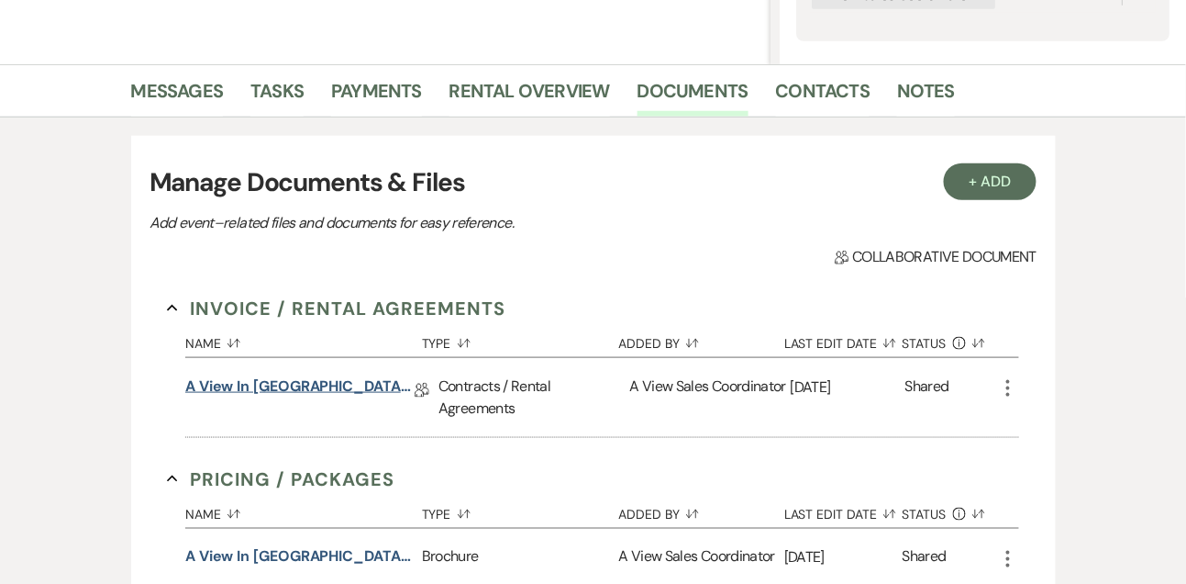
click at [282, 386] on link "A View in Fontenelle Hills - Contract" at bounding box center [299, 389] width 229 height 28
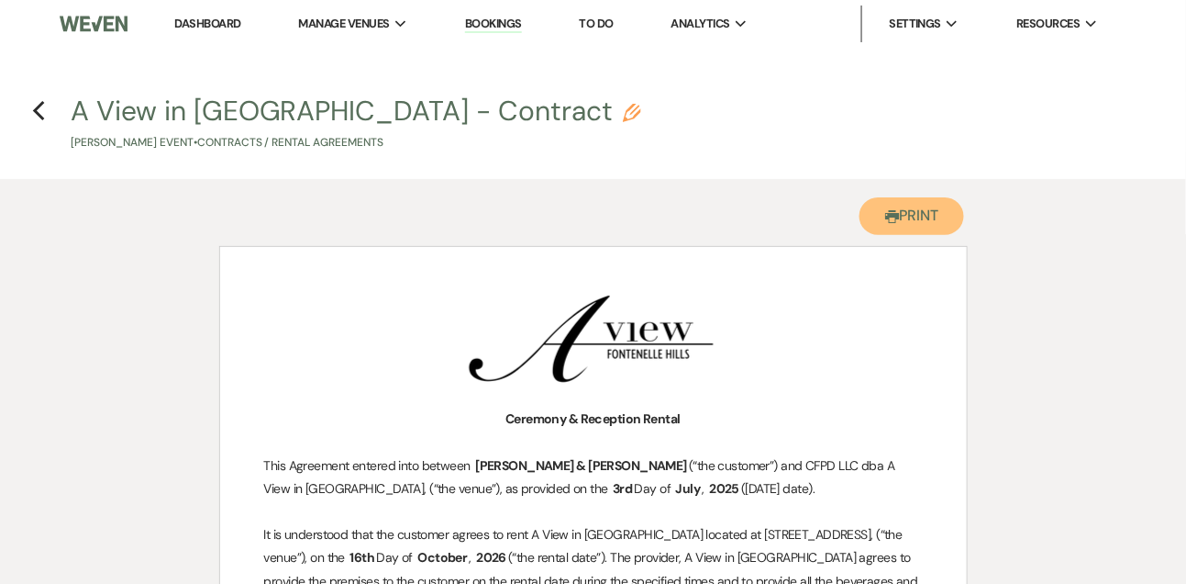
click at [919, 230] on button "Printer Print" at bounding box center [913, 216] width 106 height 38
click at [46, 107] on h4 "Previous A View in Fontenelle Hills - Contract Pencil Hannah Hamilton's Event •…" at bounding box center [593, 122] width 1186 height 60
click at [33, 117] on icon "Previous" at bounding box center [39, 111] width 14 height 22
select select "5"
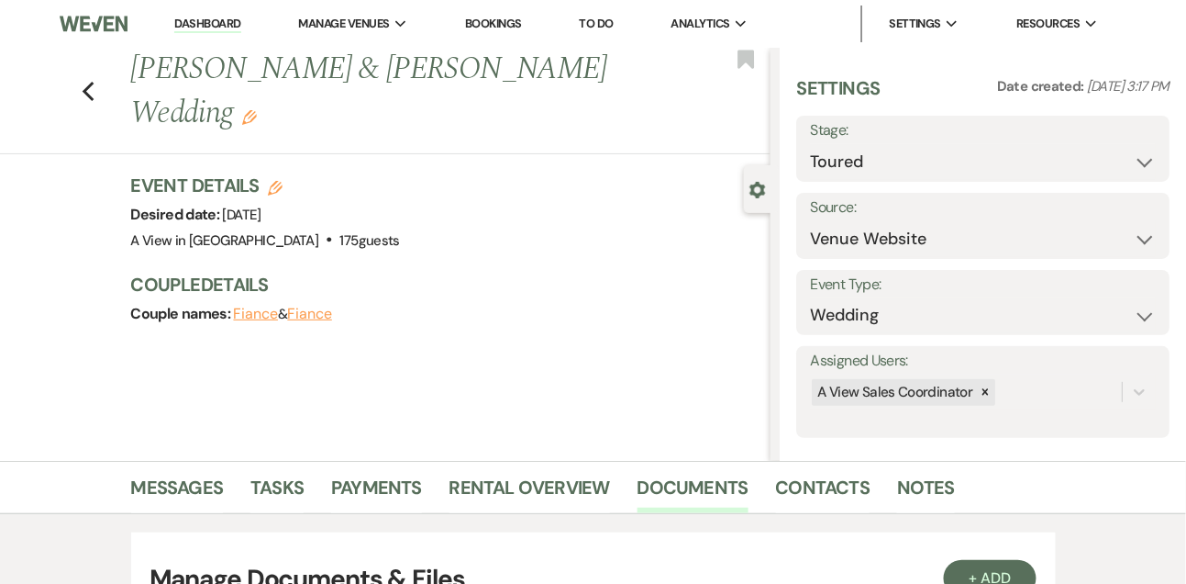
scroll to position [396, 0]
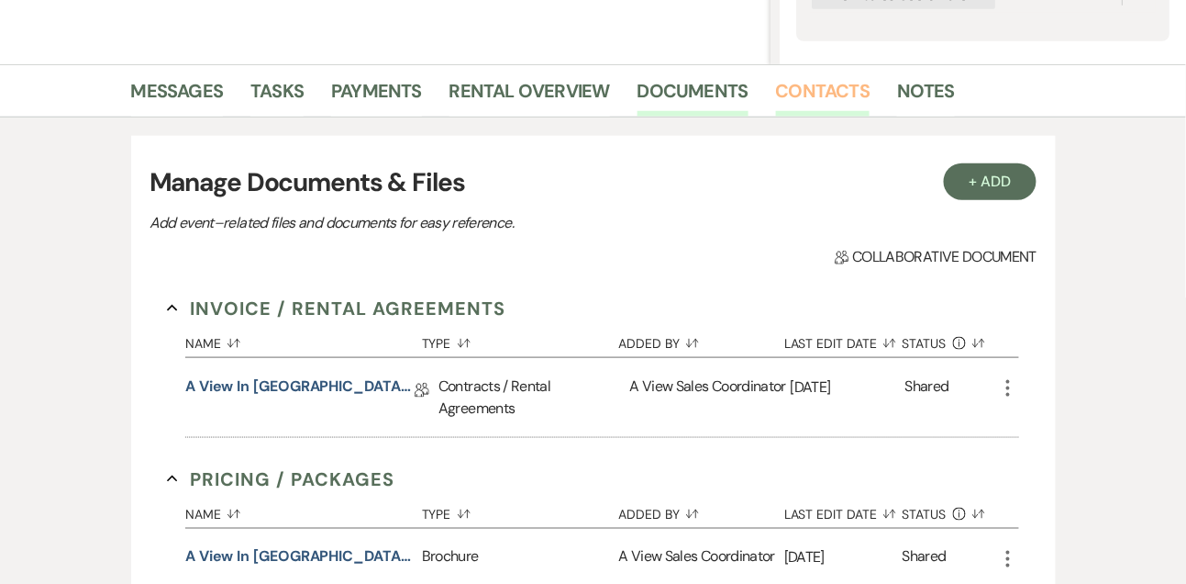
click at [820, 95] on link "Contacts" at bounding box center [823, 96] width 95 height 40
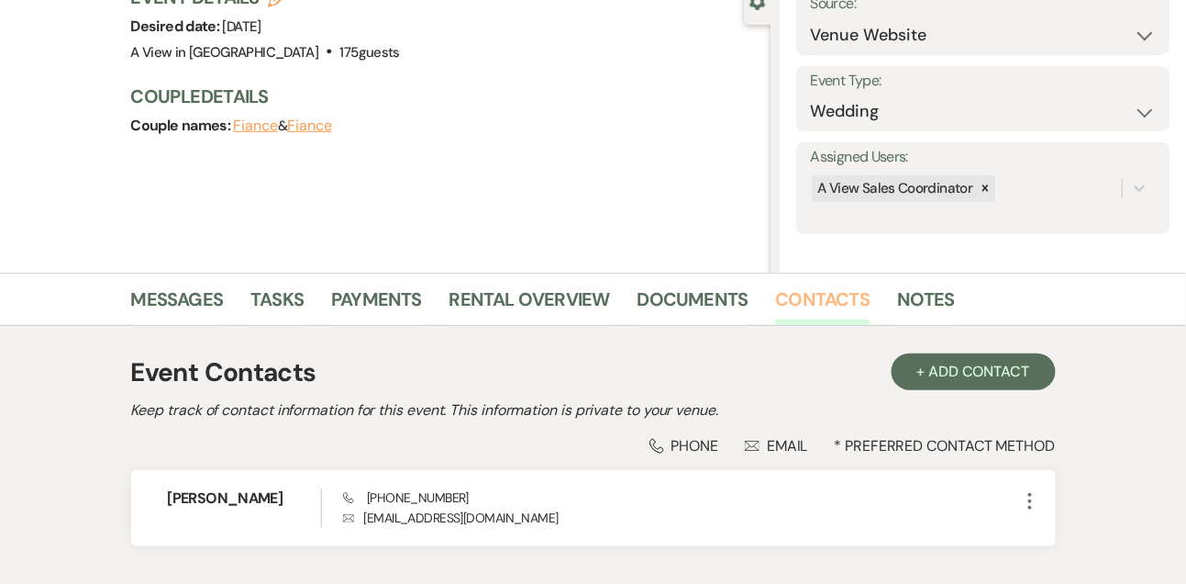
scroll to position [312, 0]
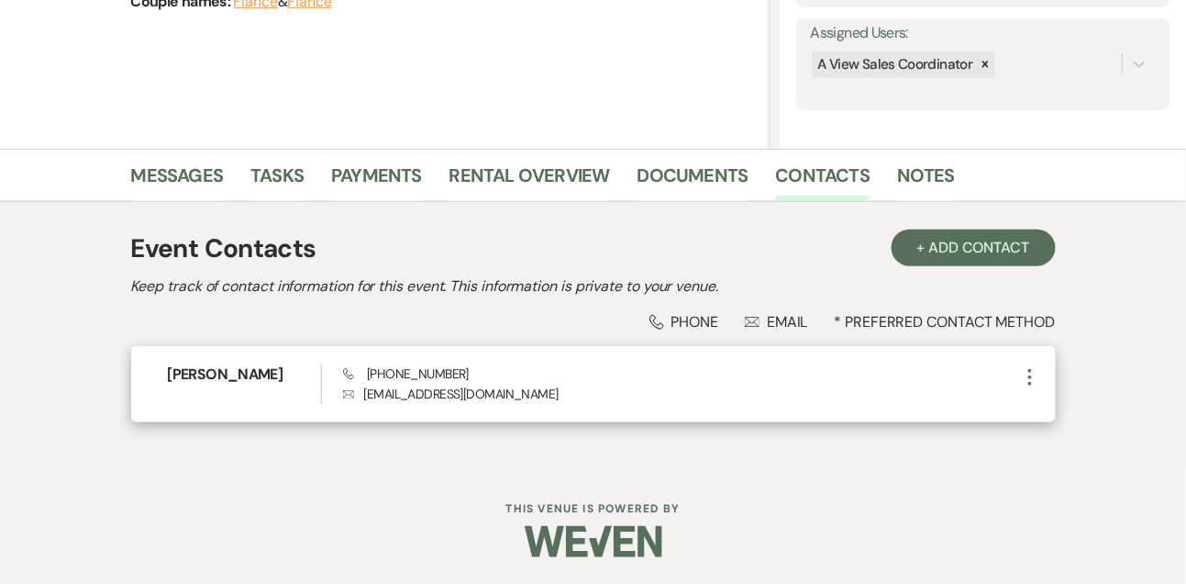
click at [1028, 383] on icon "More" at bounding box center [1030, 377] width 22 height 22
click at [1033, 411] on button "Pencil Edit" at bounding box center [1073, 412] width 109 height 31
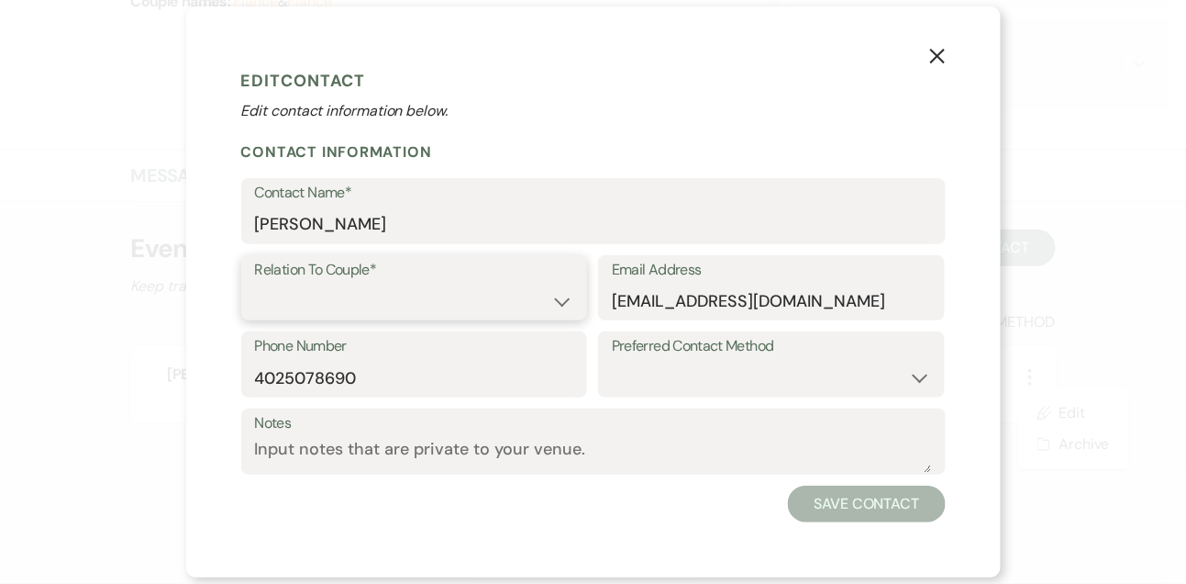
click at [447, 313] on select "Couple Planner Parent of Couple Family Member Friend Other" at bounding box center [414, 301] width 319 height 36
select select "1"
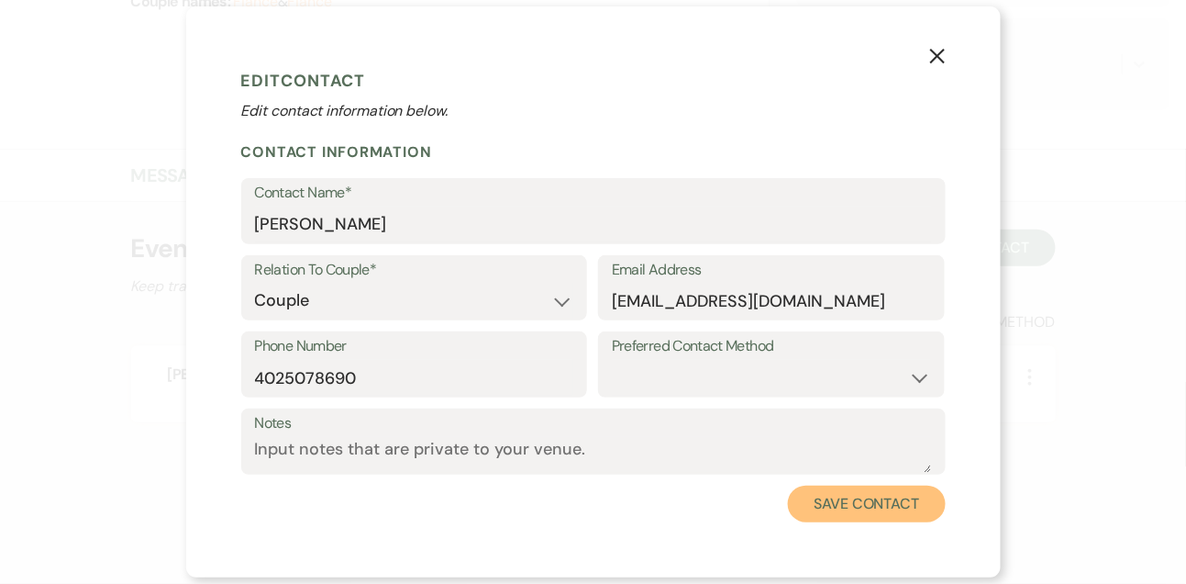
click at [871, 500] on button "Save Contact" at bounding box center [866, 503] width 157 height 37
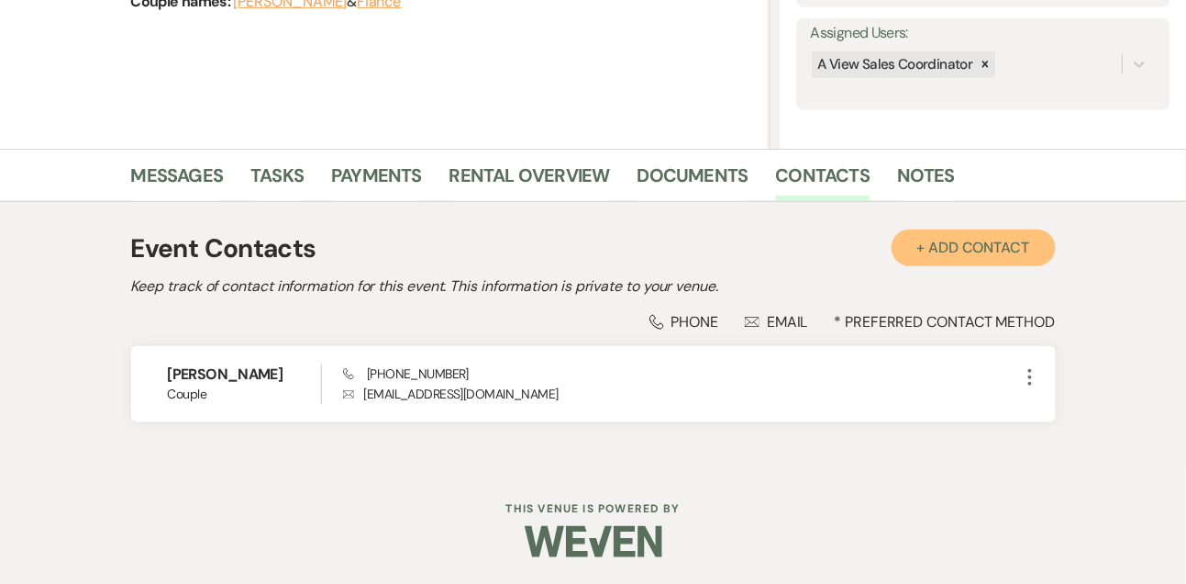
click at [978, 238] on button "+ Add Contact" at bounding box center [974, 247] width 164 height 37
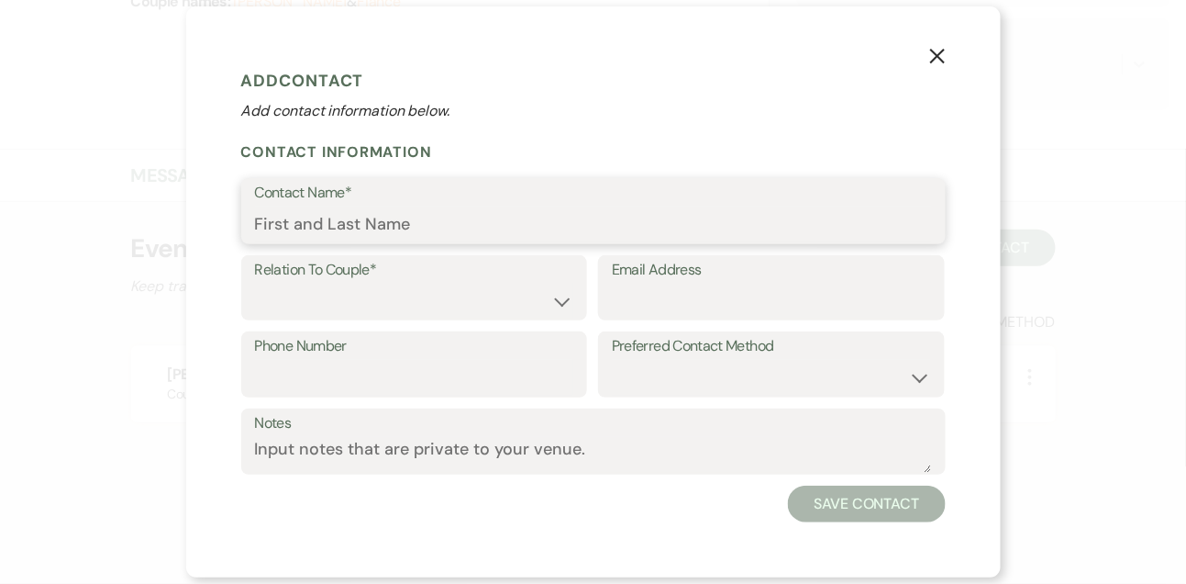
click at [568, 222] on input "Contact Name*" at bounding box center [593, 224] width 677 height 36
type input "[PERSON_NAME]"
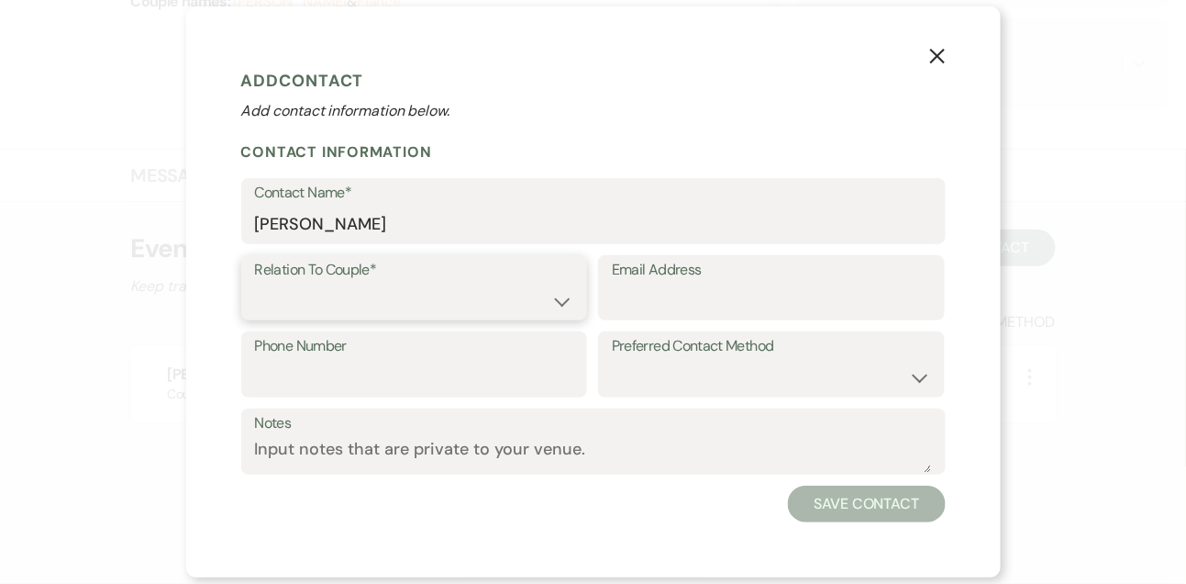
click at [501, 309] on select "Couple Planner Parent of Couple Family Member Friend Other" at bounding box center [414, 301] width 319 height 36
select select "1"
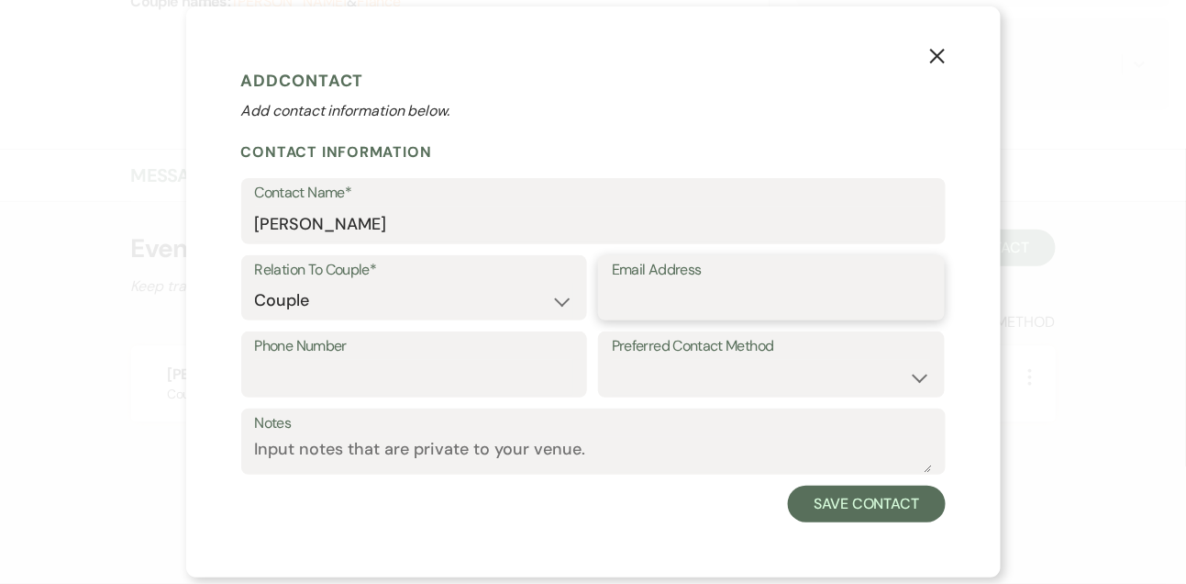
click at [687, 308] on input "Email Address" at bounding box center [771, 301] width 319 height 36
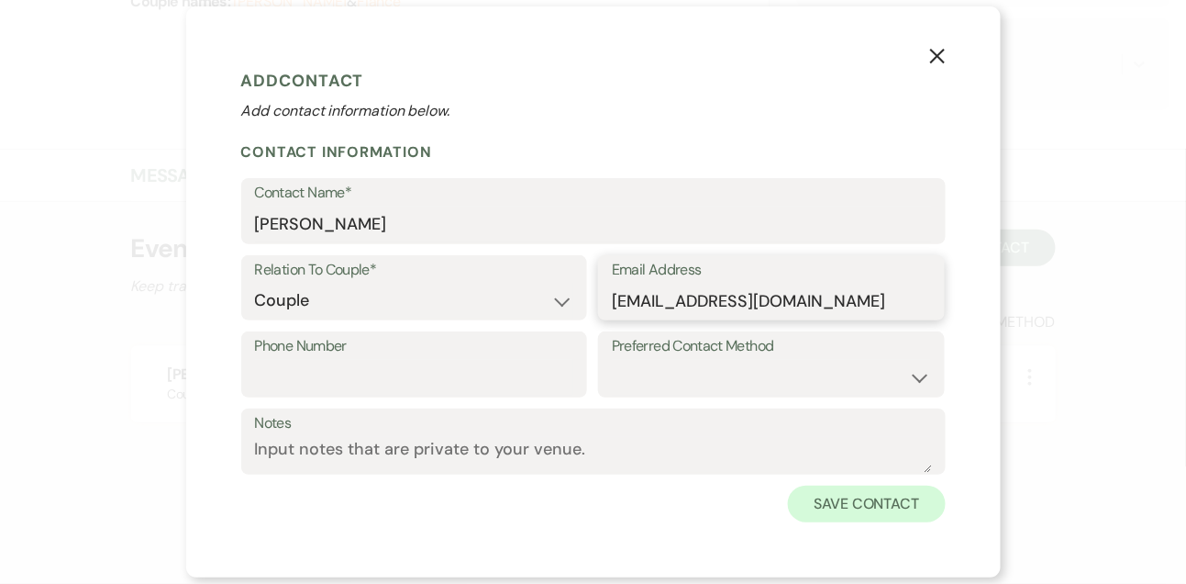
type input "[EMAIL_ADDRESS][DOMAIN_NAME]"
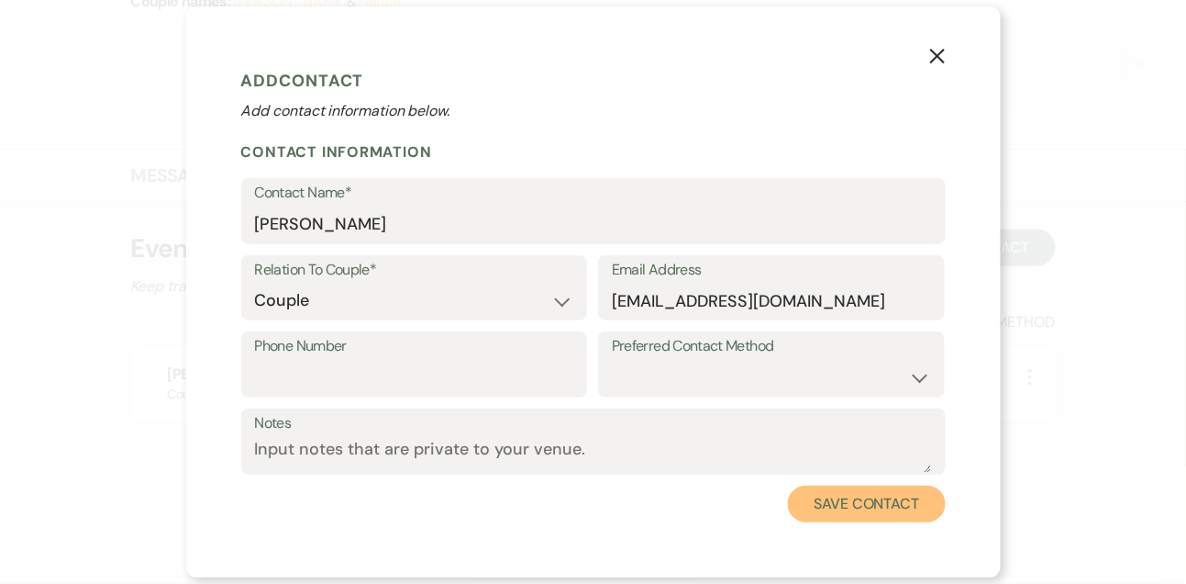
click at [919, 504] on button "Save Contact" at bounding box center [866, 503] width 157 height 37
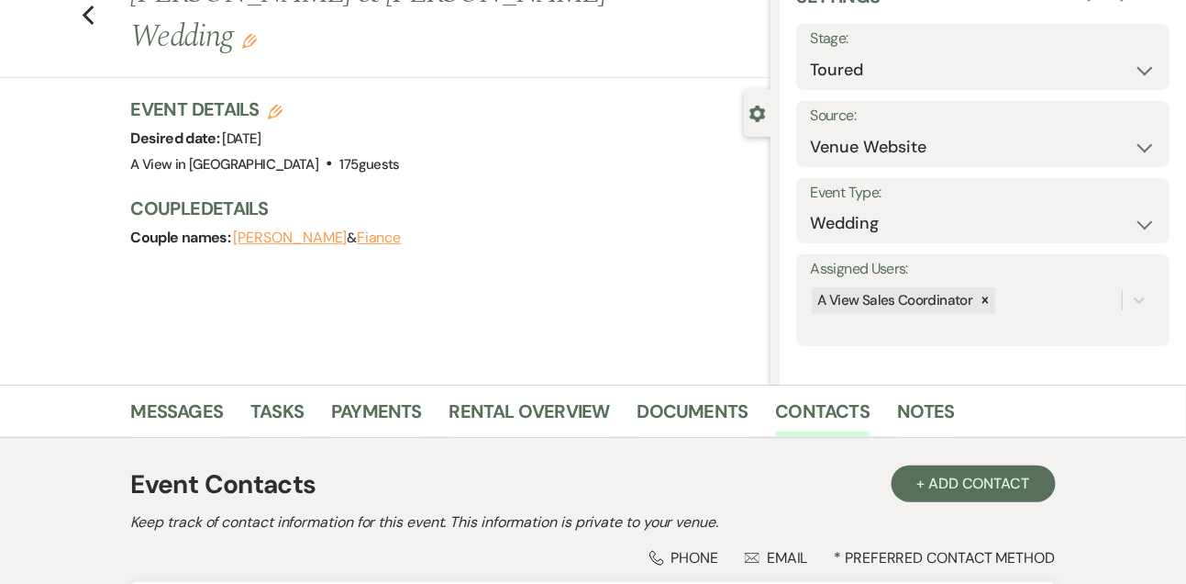
scroll to position [0, 0]
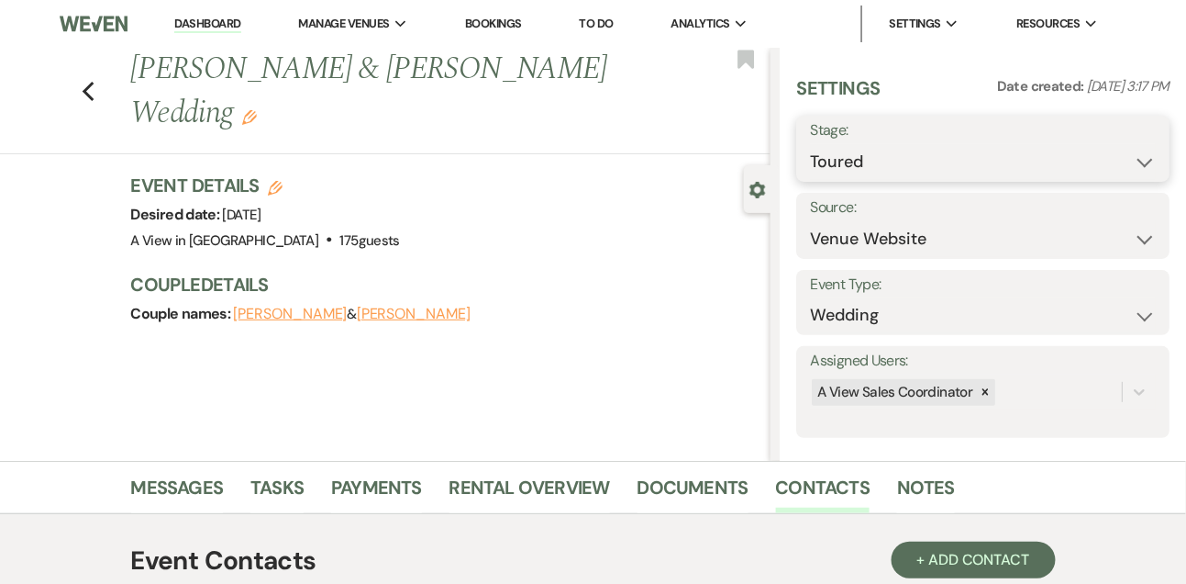
click at [845, 169] on select "Inquiry Follow Up Tour Requested Tour Confirmed Toured Proposal Sent Booked Lost" at bounding box center [983, 162] width 346 height 36
select select "7"
click at [1120, 147] on button "Save" at bounding box center [1131, 148] width 77 height 37
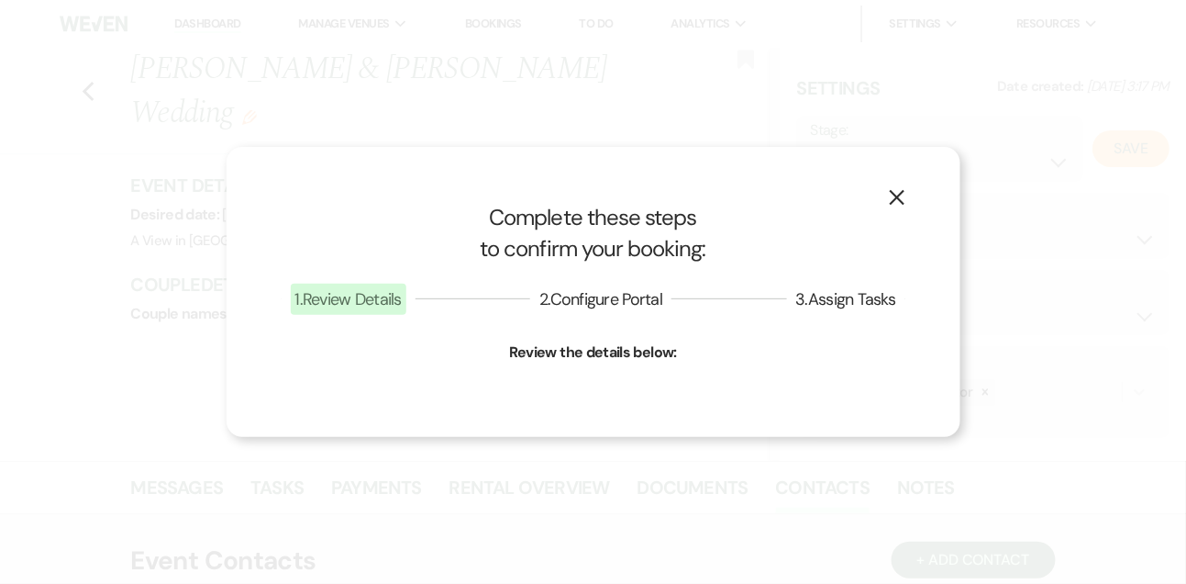
select select "1"
select select "751"
select select "false"
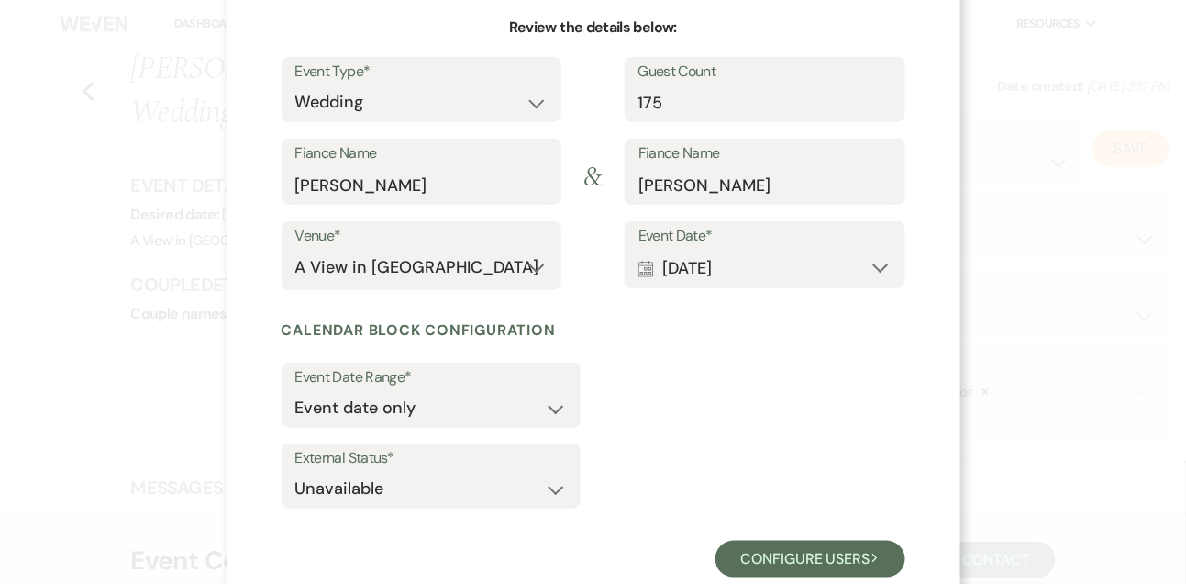
scroll to position [225, 0]
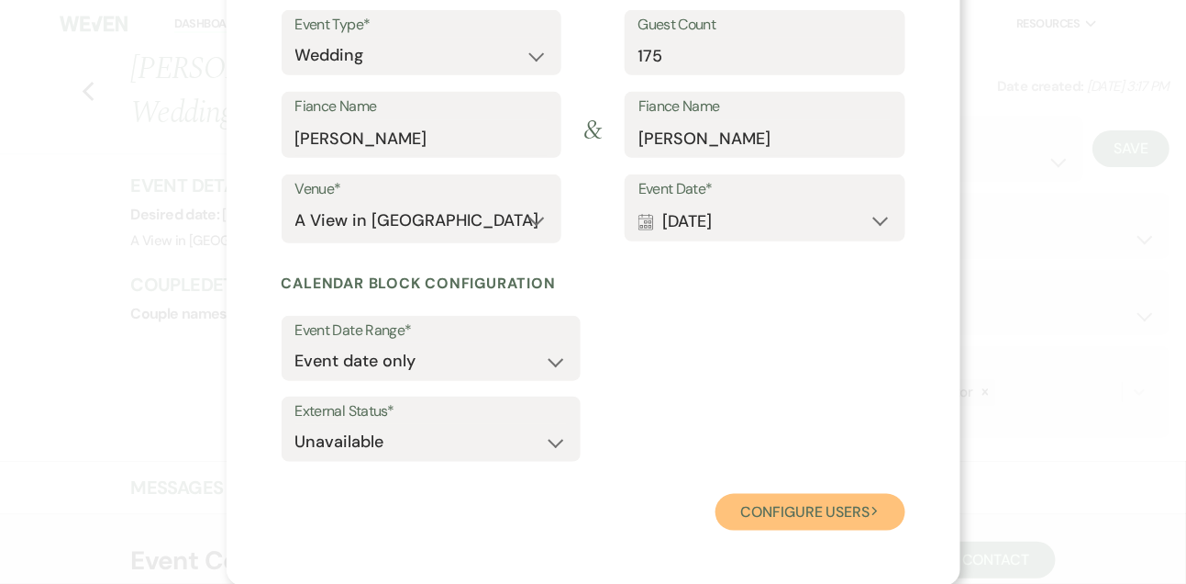
click at [752, 501] on button "Configure users Next" at bounding box center [811, 512] width 190 height 37
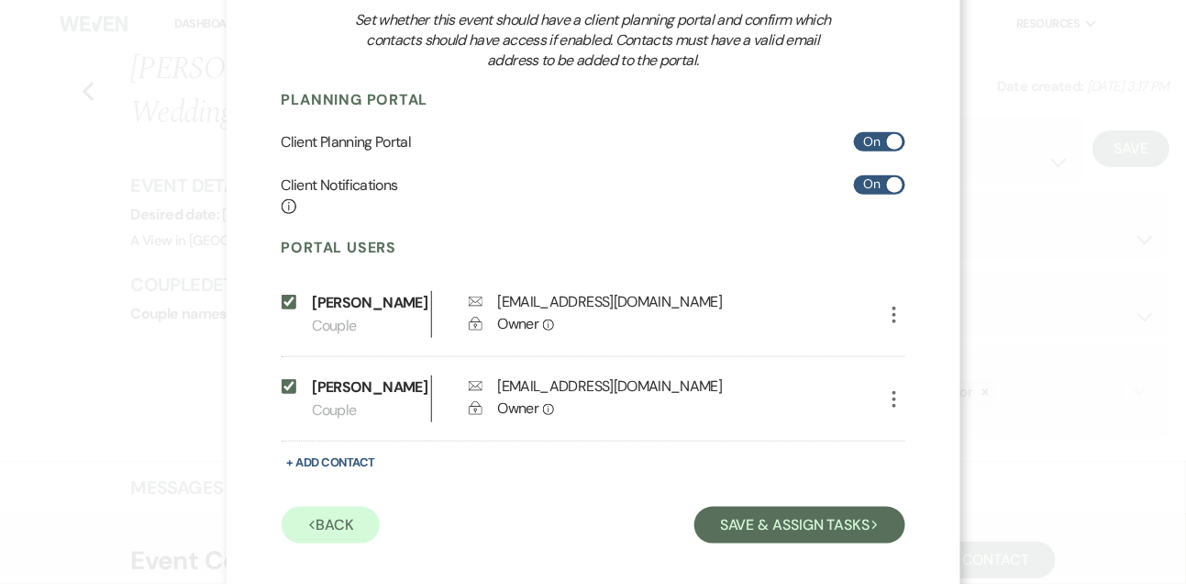
click at [765, 528] on div "Previous Back Save & Assign Tasks Next" at bounding box center [594, 522] width 624 height 42
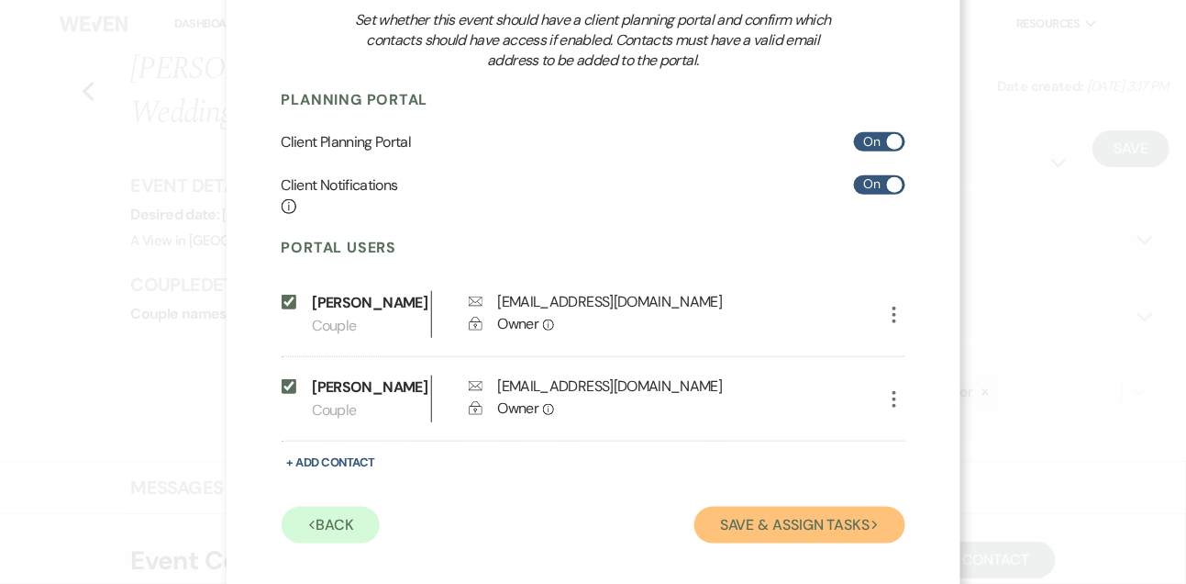
click at [764, 540] on button "Save & Assign Tasks Next" at bounding box center [800, 525] width 210 height 37
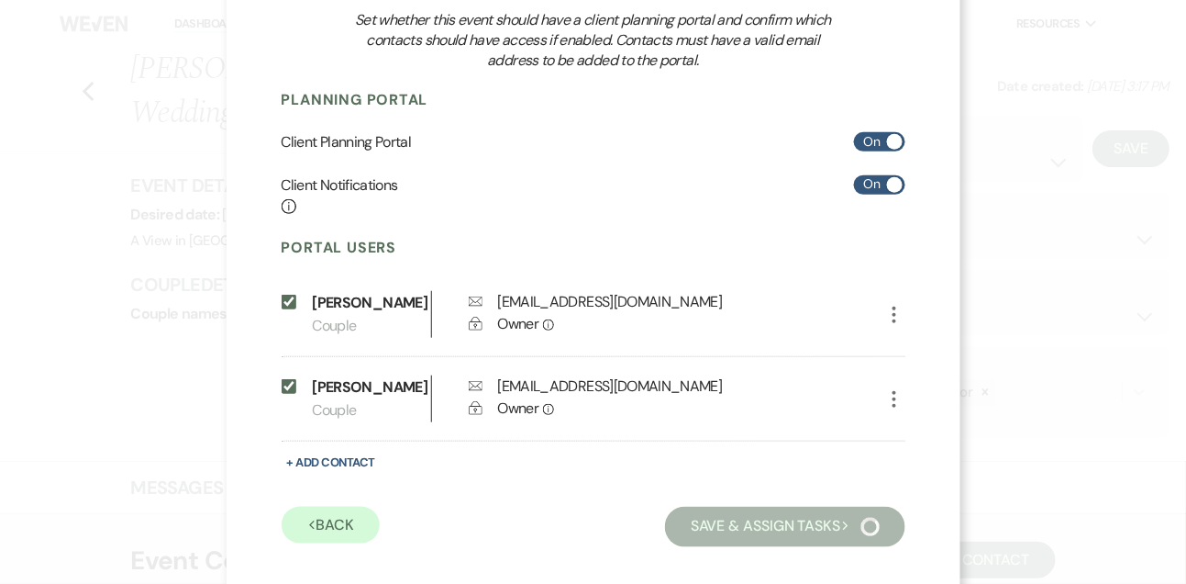
scroll to position [137, 0]
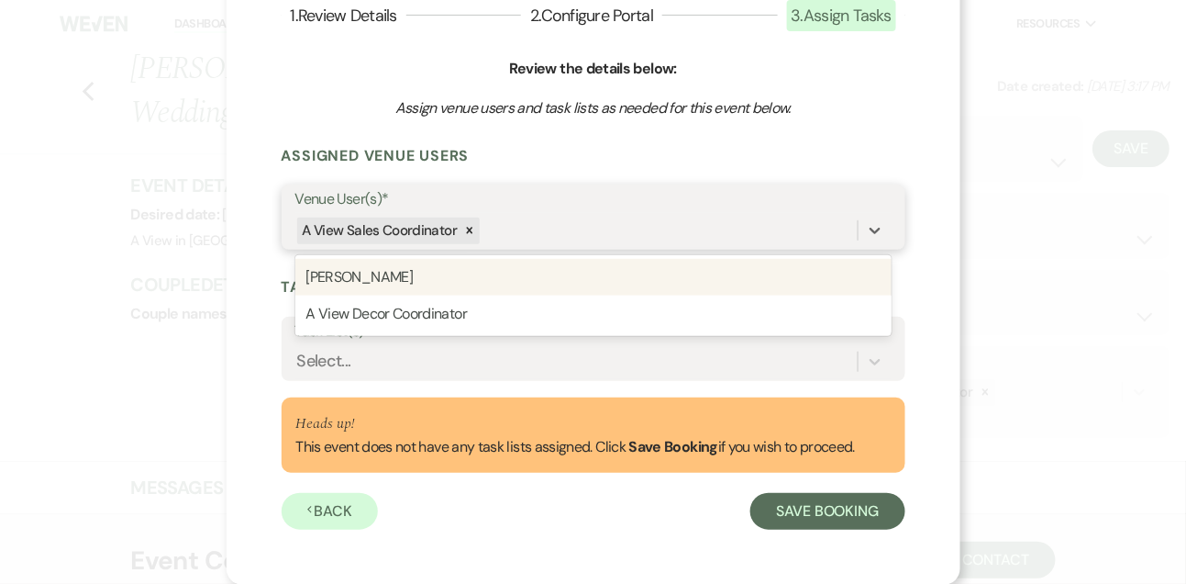
click at [698, 247] on div "A View Sales Coordinator" at bounding box center [593, 230] width 596 height 35
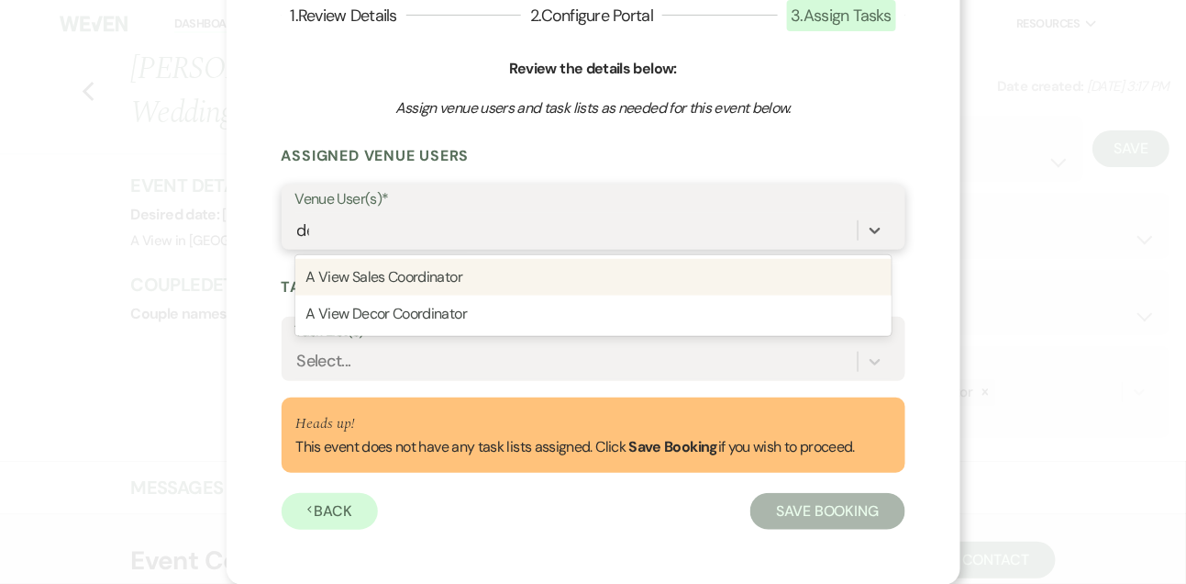
type input "dec"
click at [644, 275] on div "A View Decor Coordinator" at bounding box center [593, 277] width 596 height 37
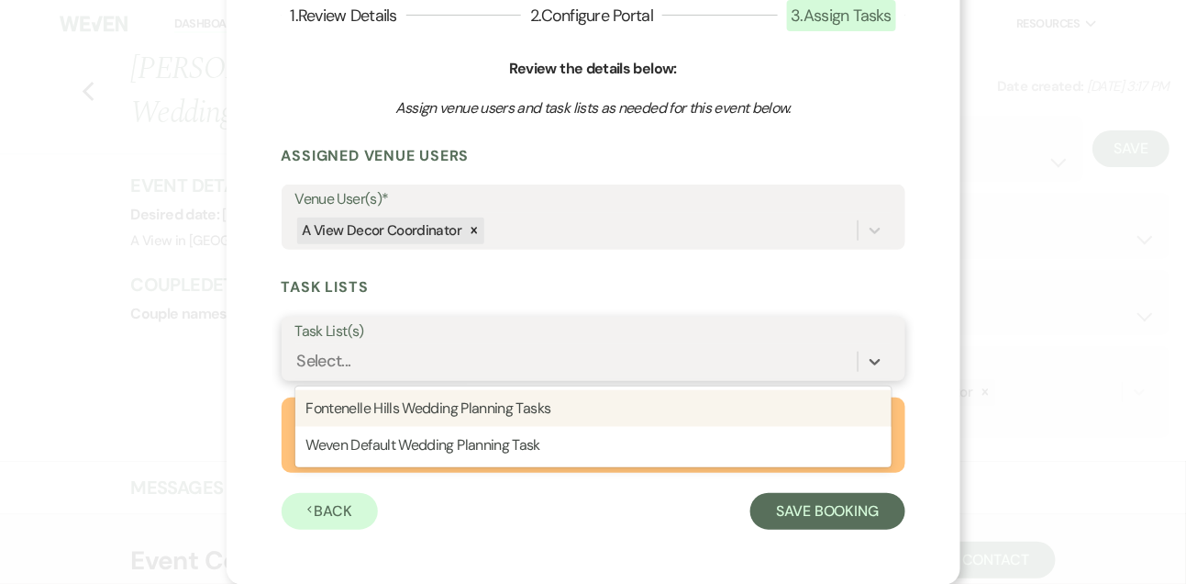
click at [604, 373] on div "Select..." at bounding box center [576, 362] width 562 height 32
click at [593, 409] on div "Fontenelle Hills Wedding Planning Tasks" at bounding box center [593, 408] width 596 height 37
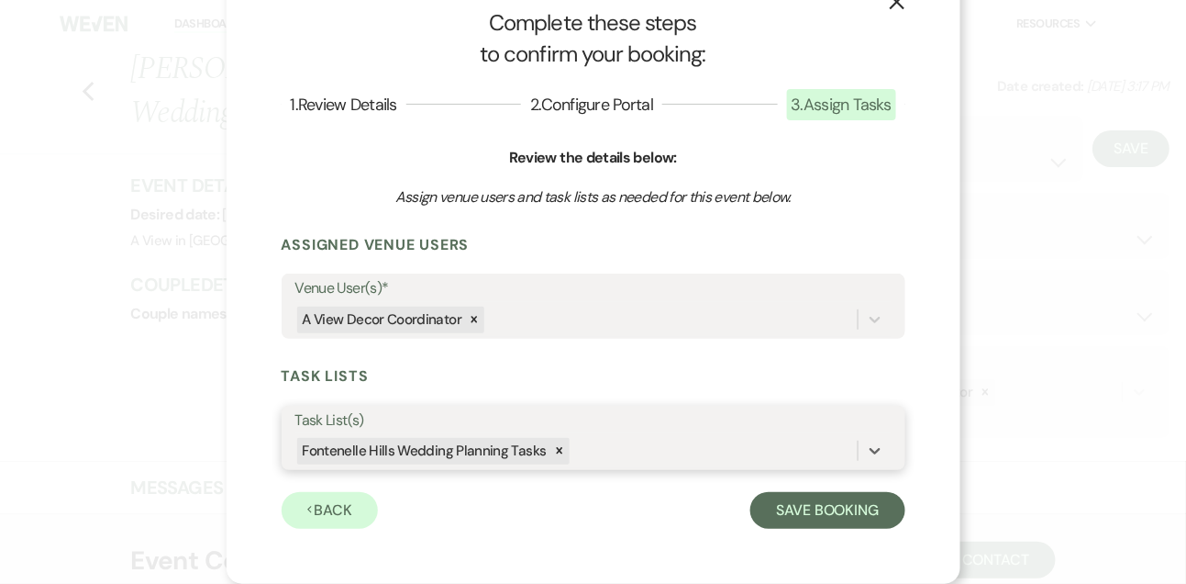
scroll to position [48, 0]
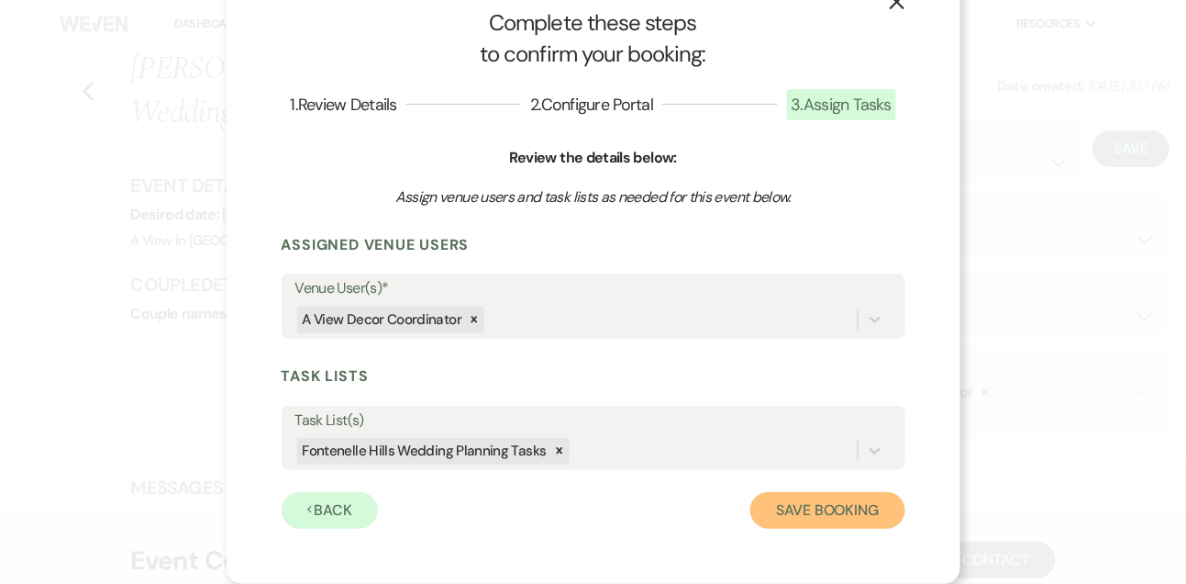
click at [796, 499] on button "Save Booking" at bounding box center [828, 510] width 154 height 37
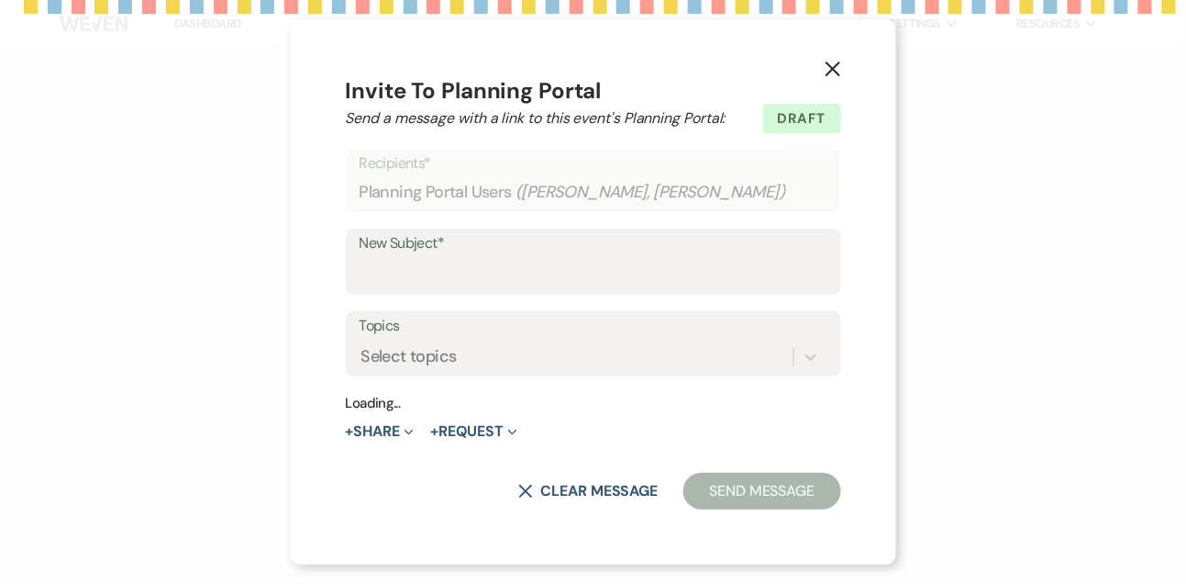
select select "3306"
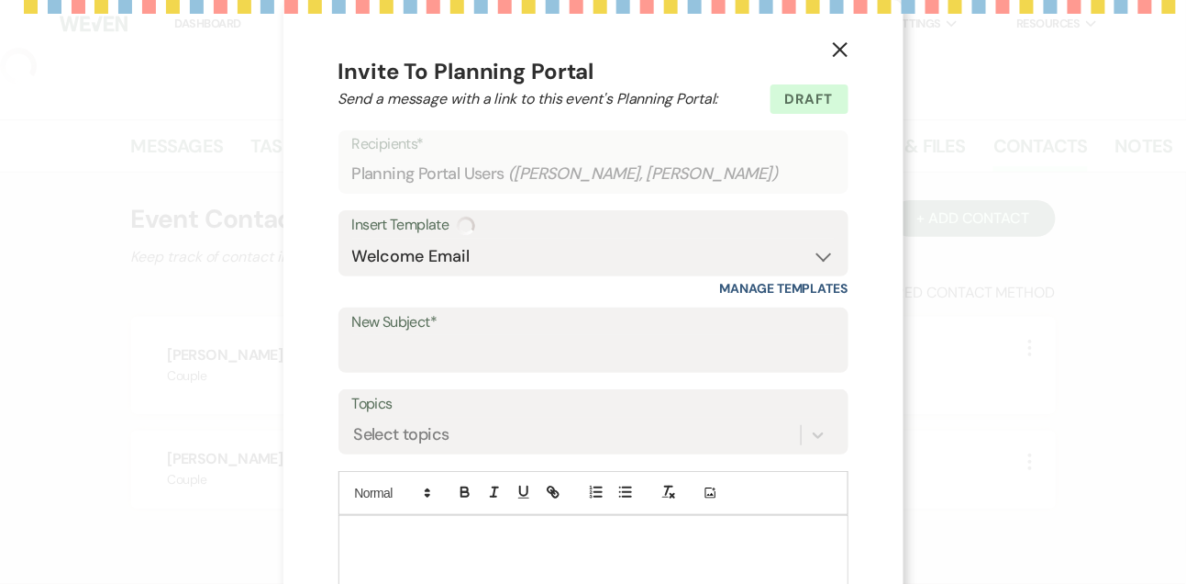
type input "Welcome to A View! 🥳"
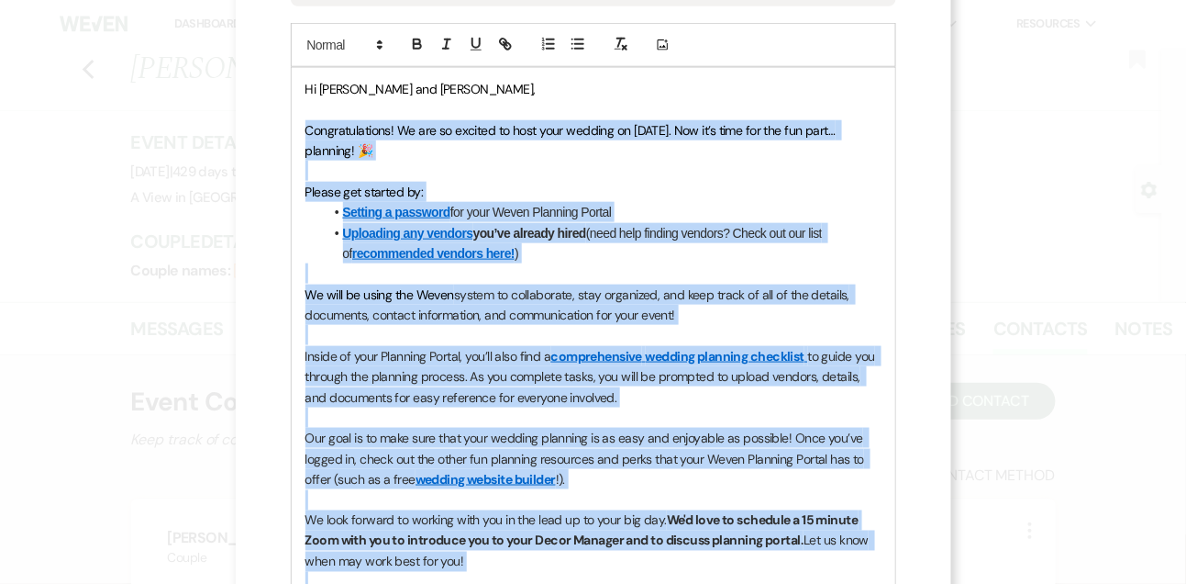
scroll to position [459, 0]
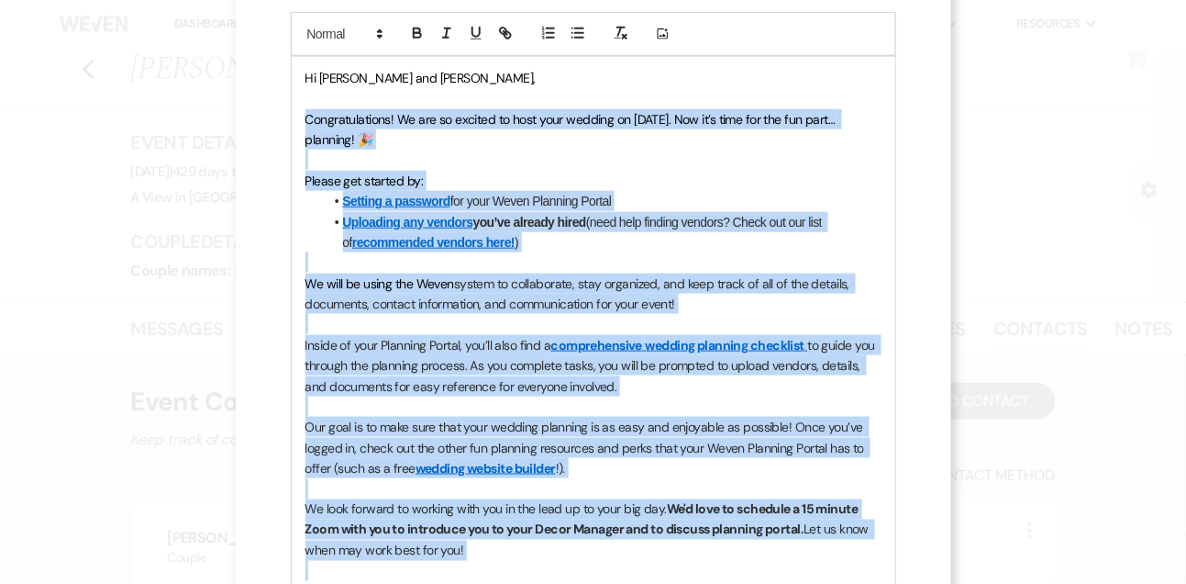
drag, startPoint x: 306, startPoint y: 140, endPoint x: 306, endPoint y: 566, distance: 425.8
click at [306, 566] on div "Hi [PERSON_NAME] and [PERSON_NAME], Congratulations! We are so excited to host …" at bounding box center [594, 386] width 604 height 659
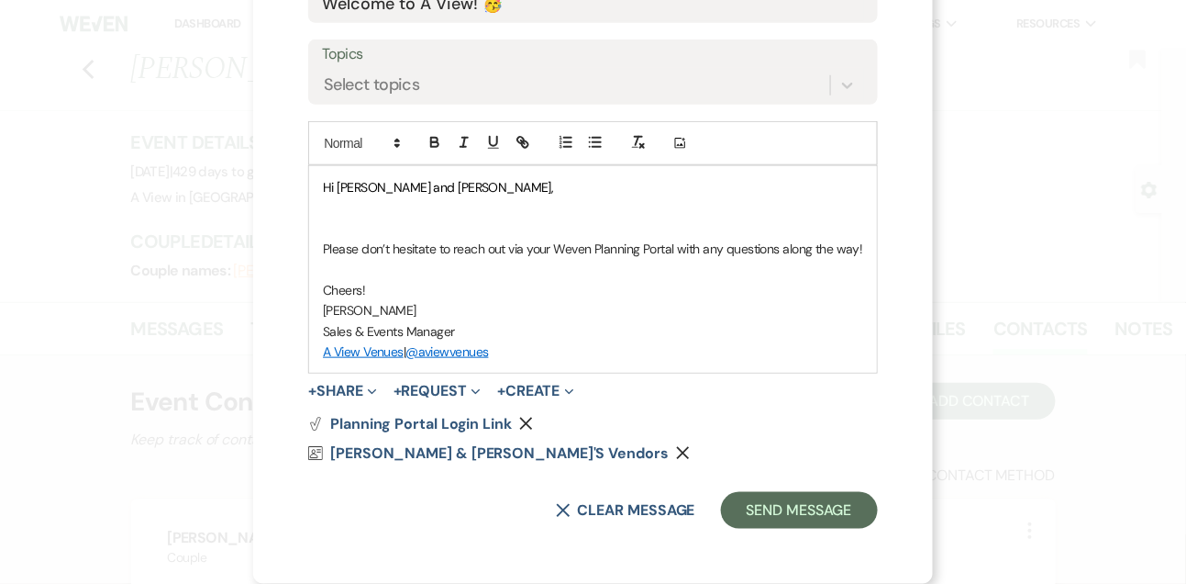
scroll to position [349, 0]
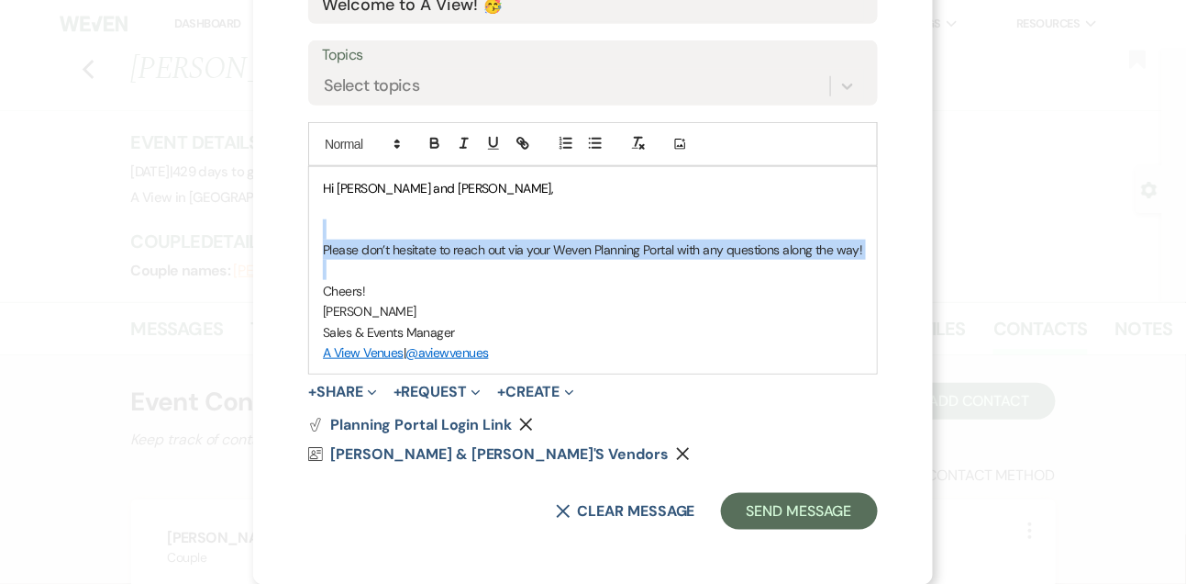
drag, startPoint x: 328, startPoint y: 234, endPoint x: 335, endPoint y: 278, distance: 44.7
click at [335, 278] on div "Hi [PERSON_NAME] and [PERSON_NAME], Please don’t hesitate to reach out via your…" at bounding box center [593, 270] width 568 height 207
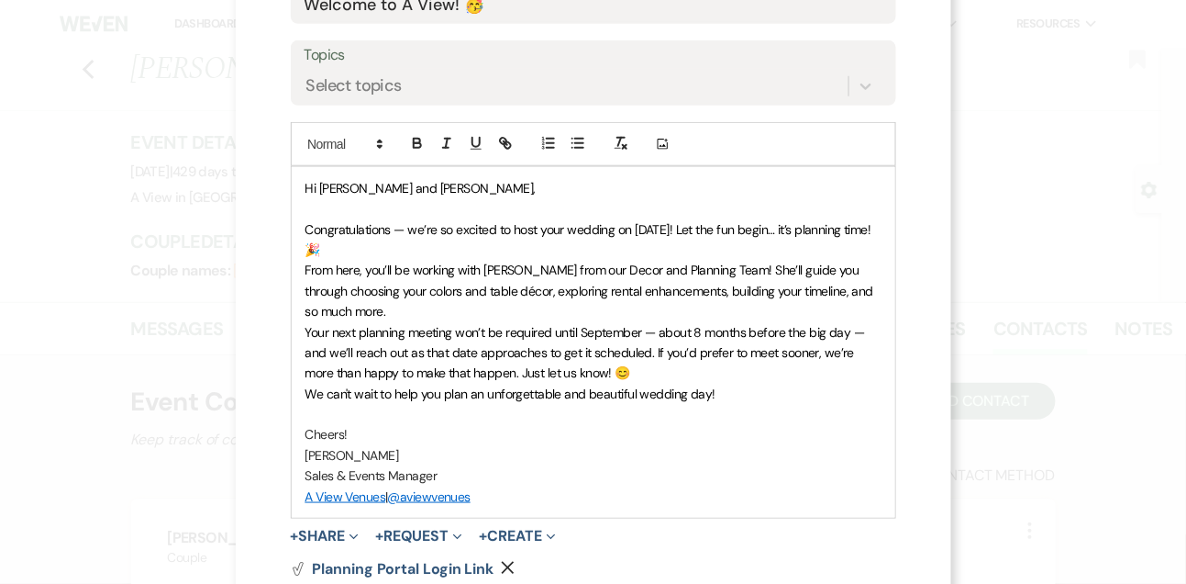
scroll to position [459, 0]
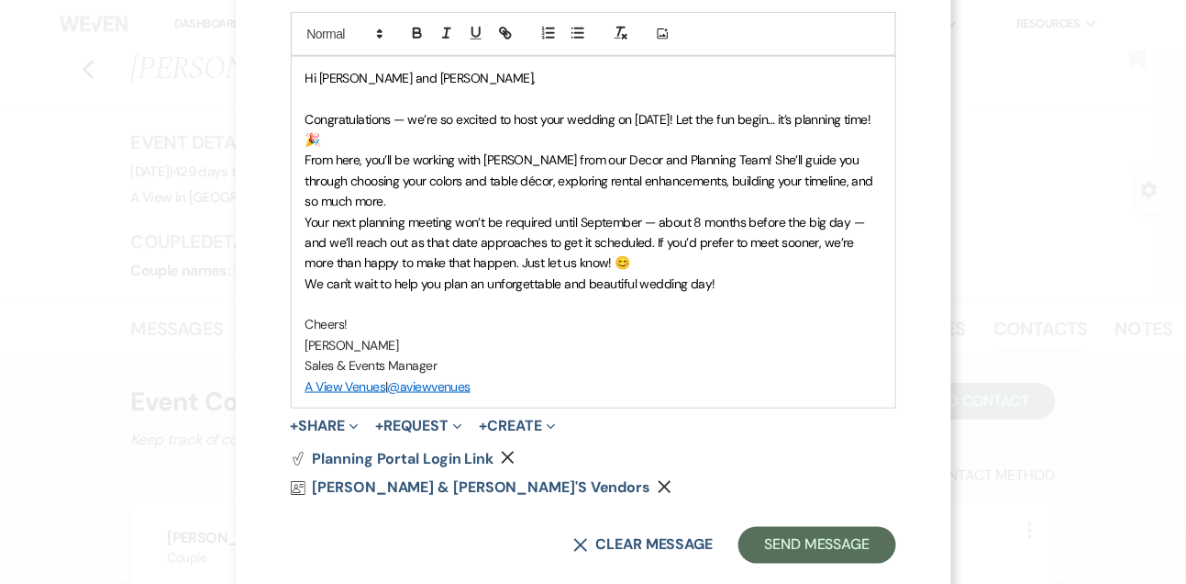
click at [499, 132] on p "Congratulations — we’re so excited to host your wedding on [DATE]! Let the fun …" at bounding box center [594, 129] width 576 height 41
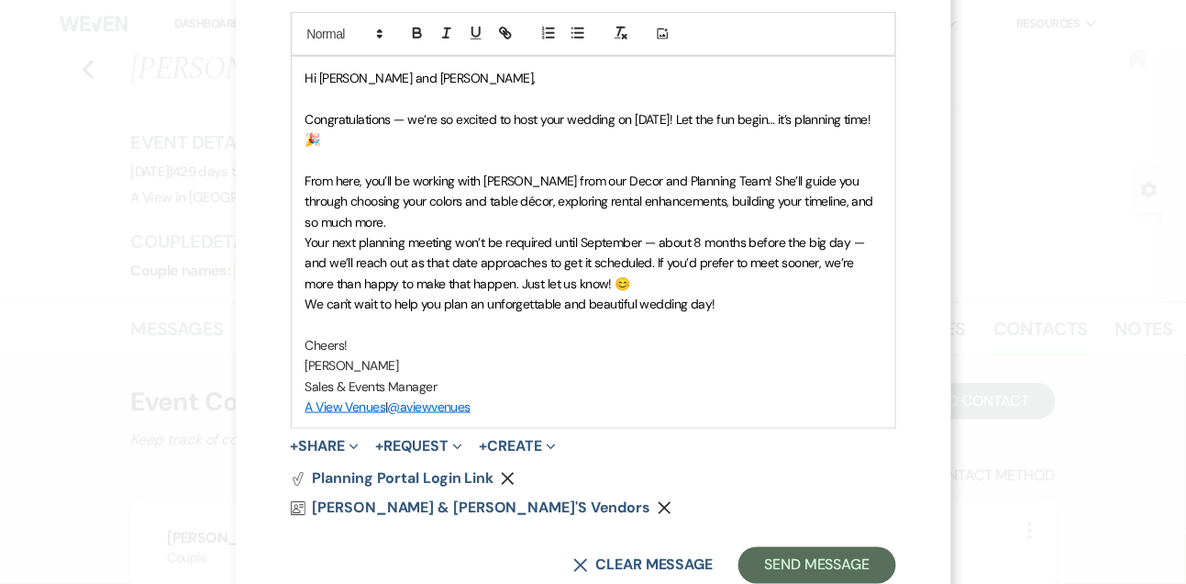
click at [495, 219] on p "From here, you’ll be working with [PERSON_NAME] from our Decor and Planning Tea…" at bounding box center [594, 201] width 576 height 61
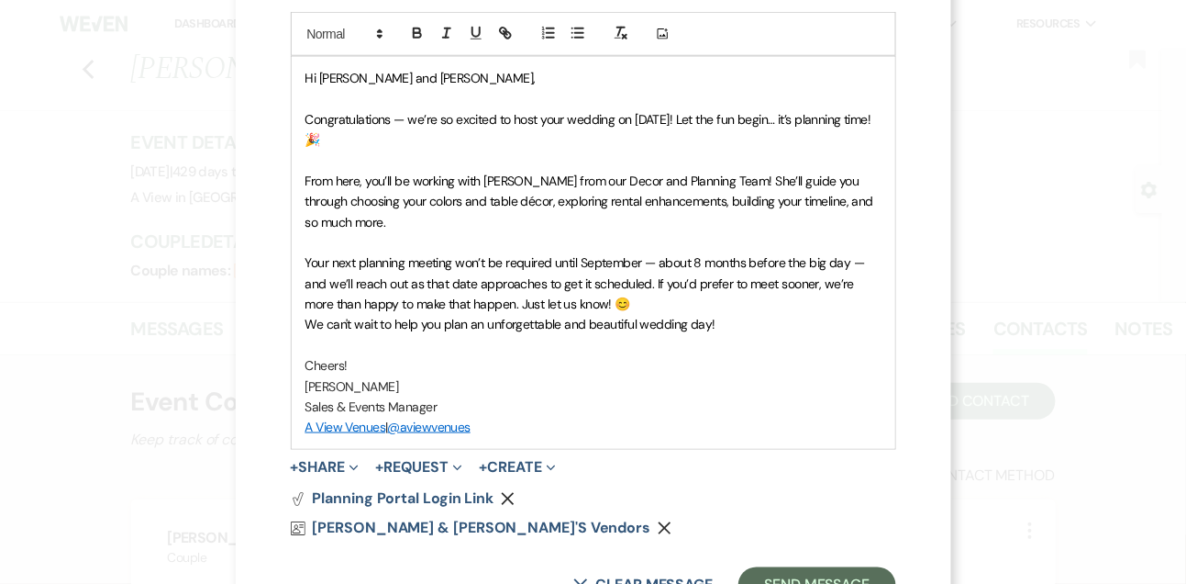
click at [626, 304] on p "Your next planning meeting won’t be required until September — about 8 months b…" at bounding box center [594, 282] width 576 height 61
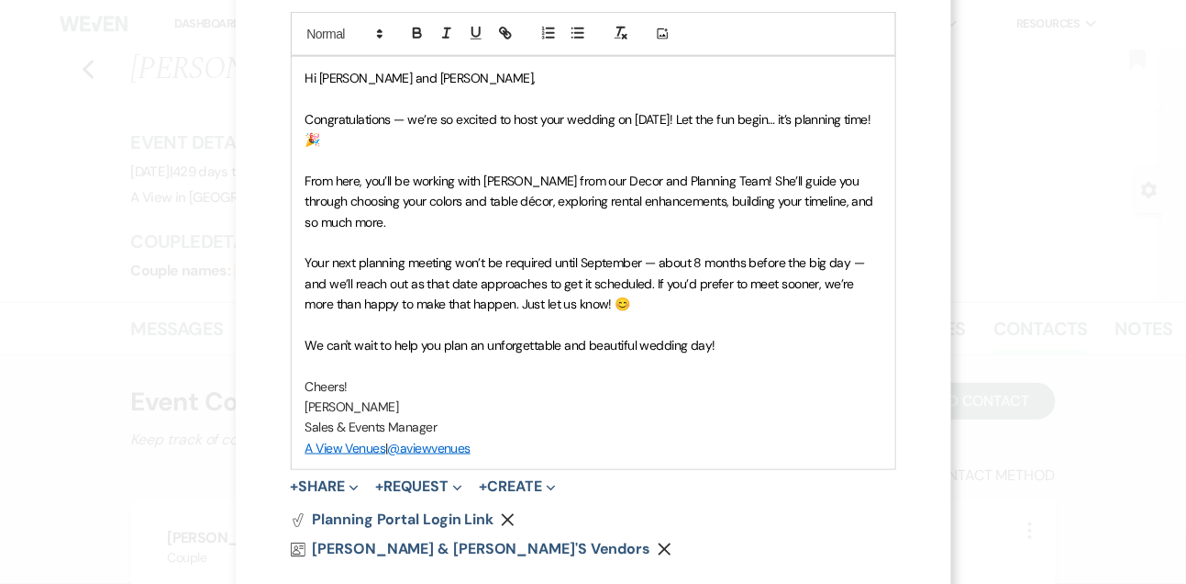
click at [525, 177] on span "From here, you’ll be working with [PERSON_NAME] from our Decor and Planning Tea…" at bounding box center [592, 202] width 572 height 58
click at [658, 117] on span "Congratulations — we’re so excited to host your wedding on [DATE]! Let the fun …" at bounding box center [591, 129] width 570 height 37
drag, startPoint x: 583, startPoint y: 263, endPoint x: 642, endPoint y: 261, distance: 59.7
click at [642, 262] on span "Your next planning meeting won’t be required until September — about 8 months b…" at bounding box center [587, 283] width 563 height 58
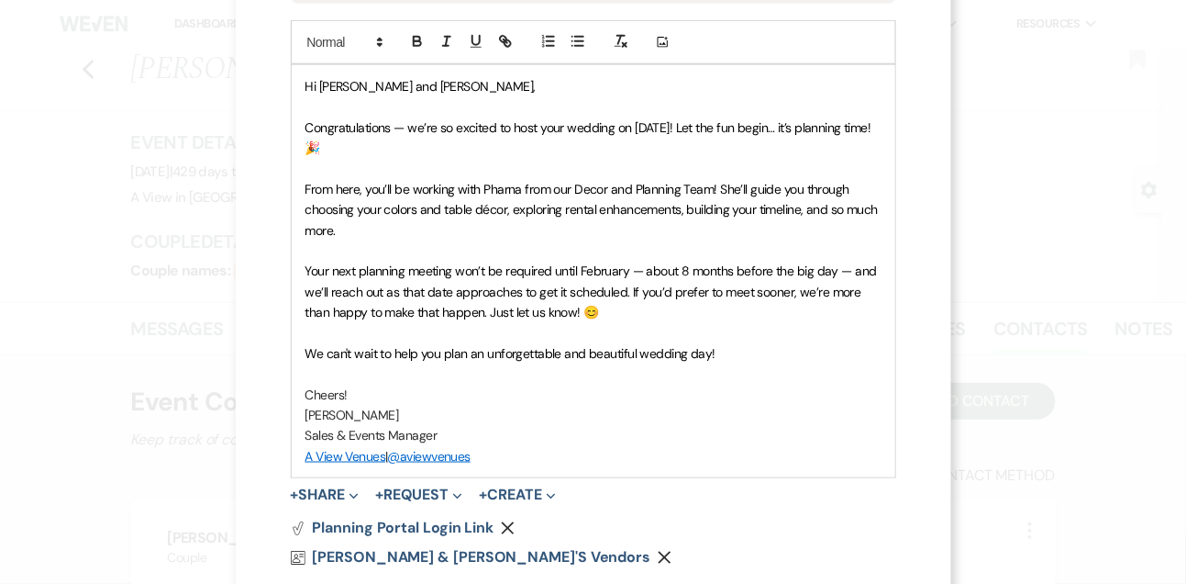
scroll to position [554, 0]
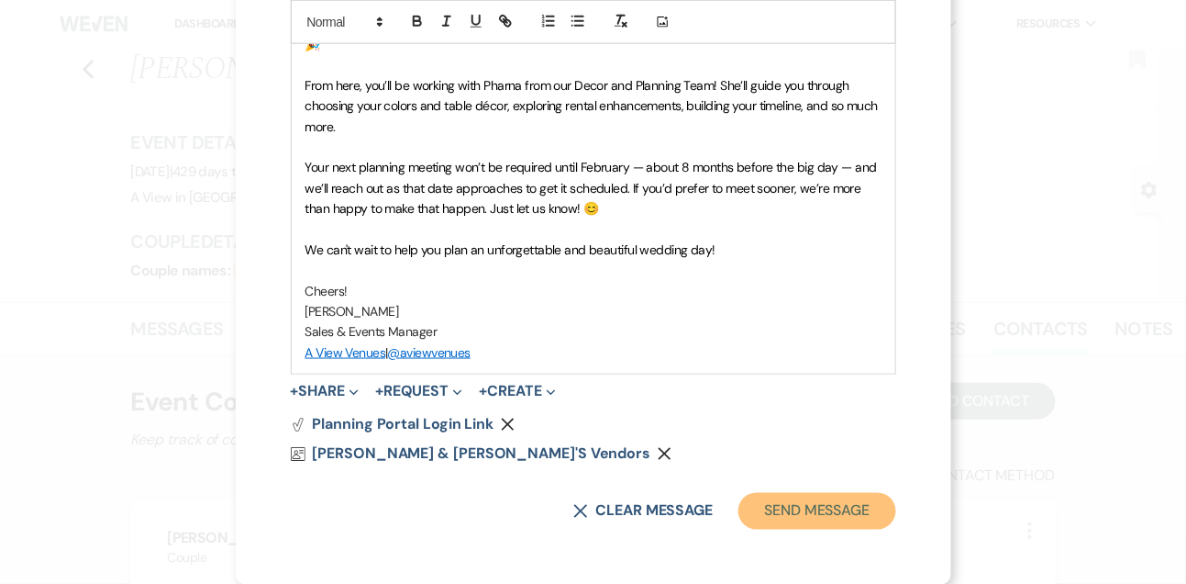
click at [822, 502] on button "Send Message" at bounding box center [817, 511] width 157 height 37
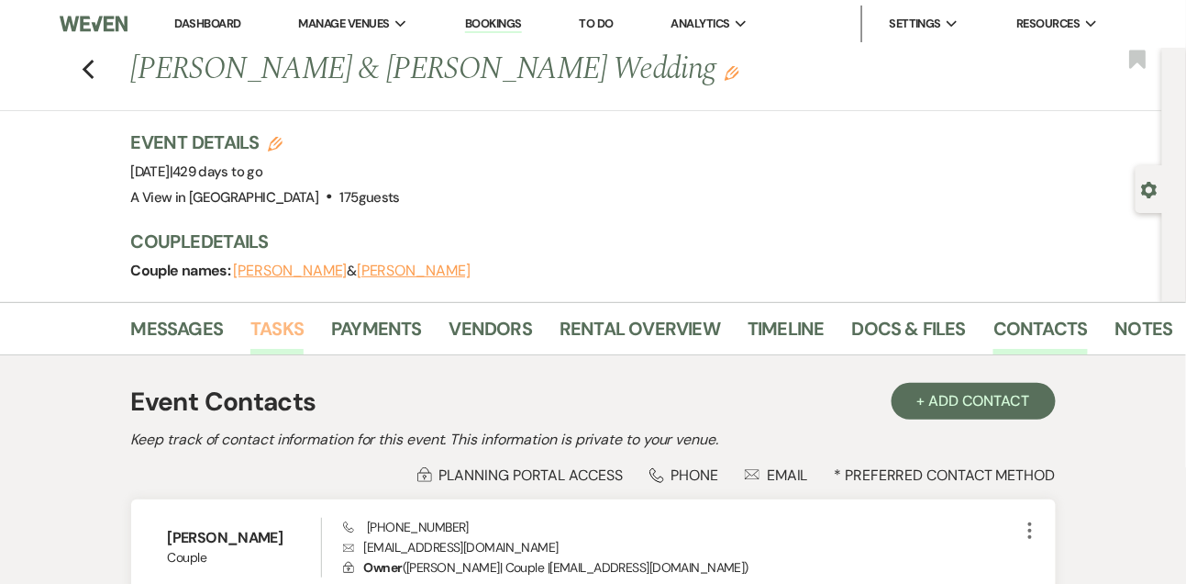
click at [284, 338] on link "Tasks" at bounding box center [277, 334] width 53 height 40
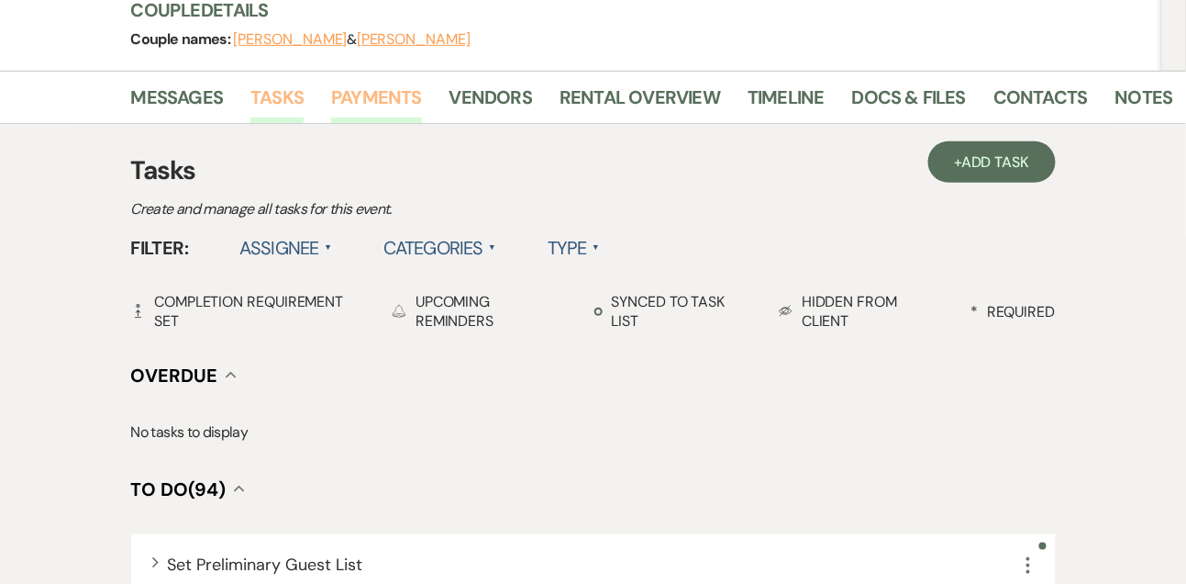
scroll to position [228, 0]
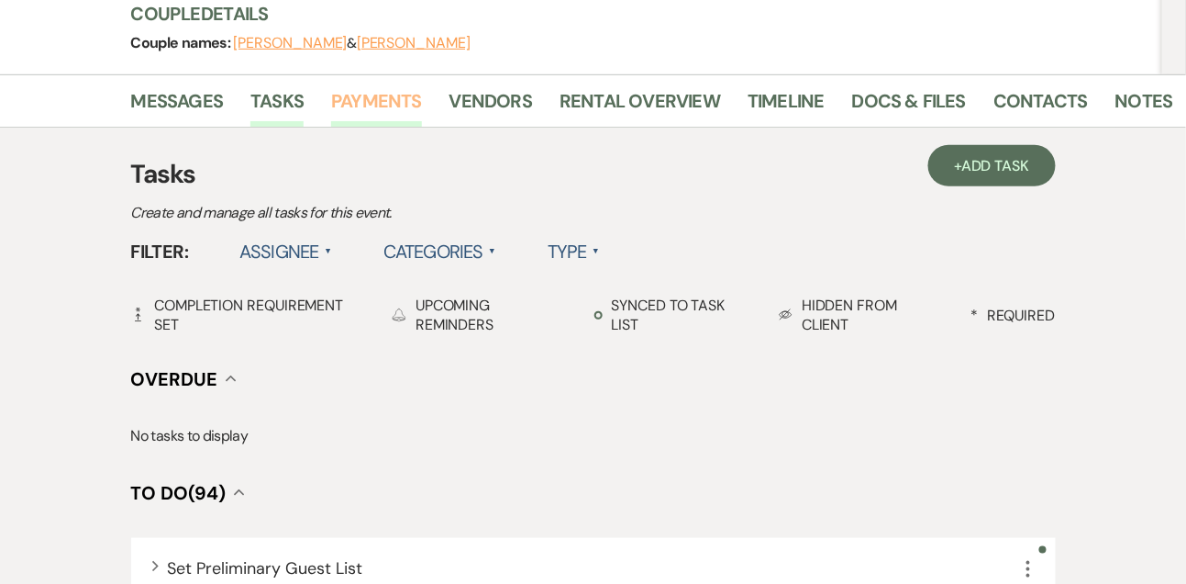
click at [359, 116] on link "Payments" at bounding box center [376, 106] width 91 height 40
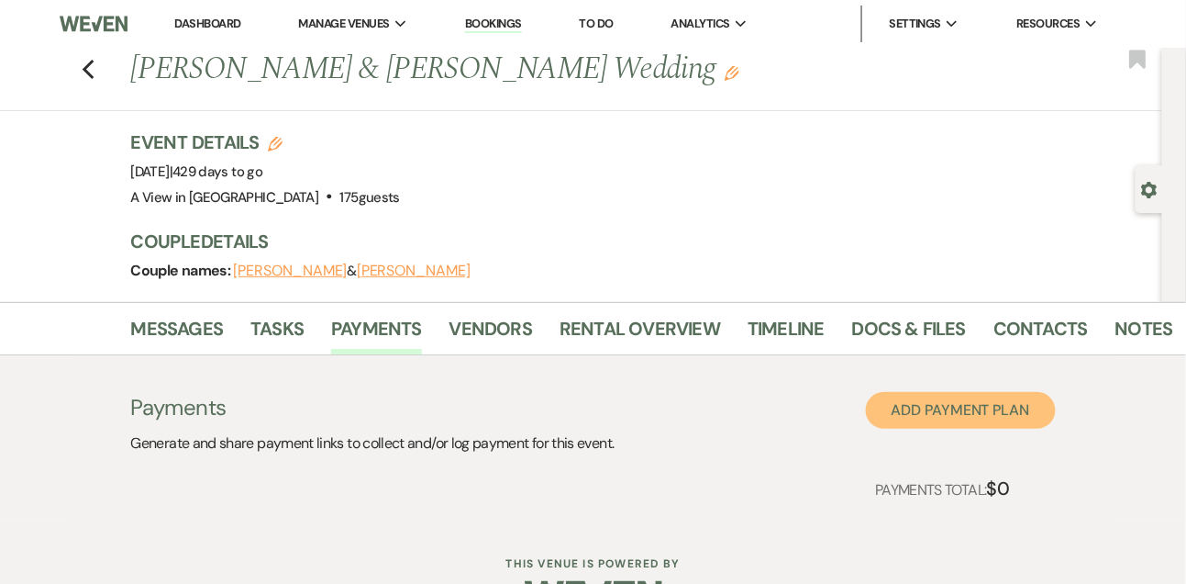
click at [963, 406] on button "Add Payment Plan" at bounding box center [961, 410] width 190 height 37
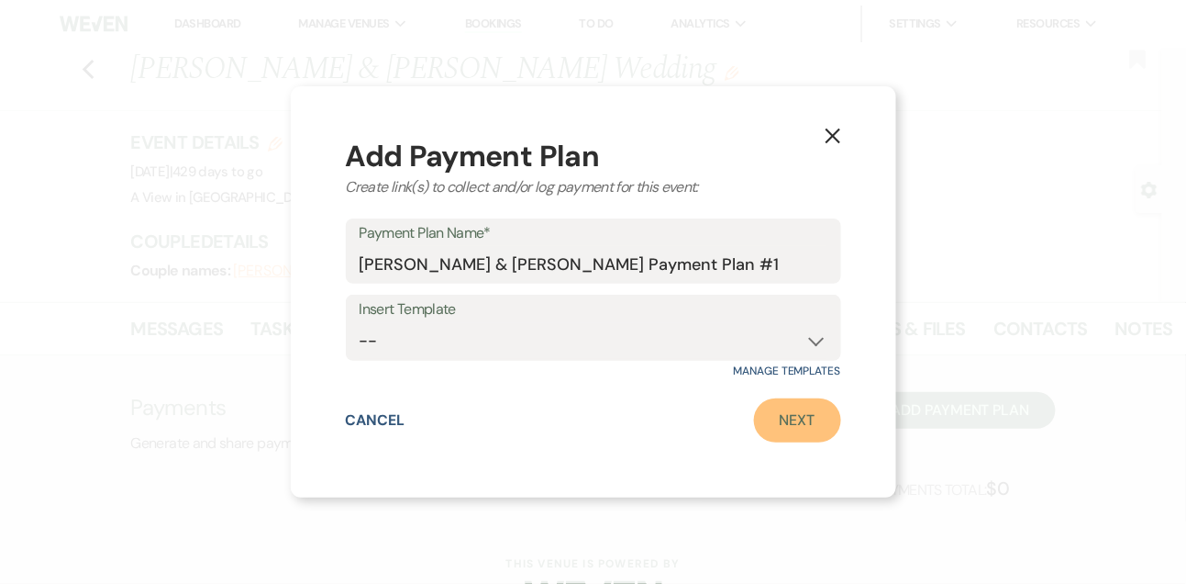
click at [783, 420] on link "Next" at bounding box center [797, 420] width 87 height 44
select select "2"
select select "percentage"
select select "true"
select select "client"
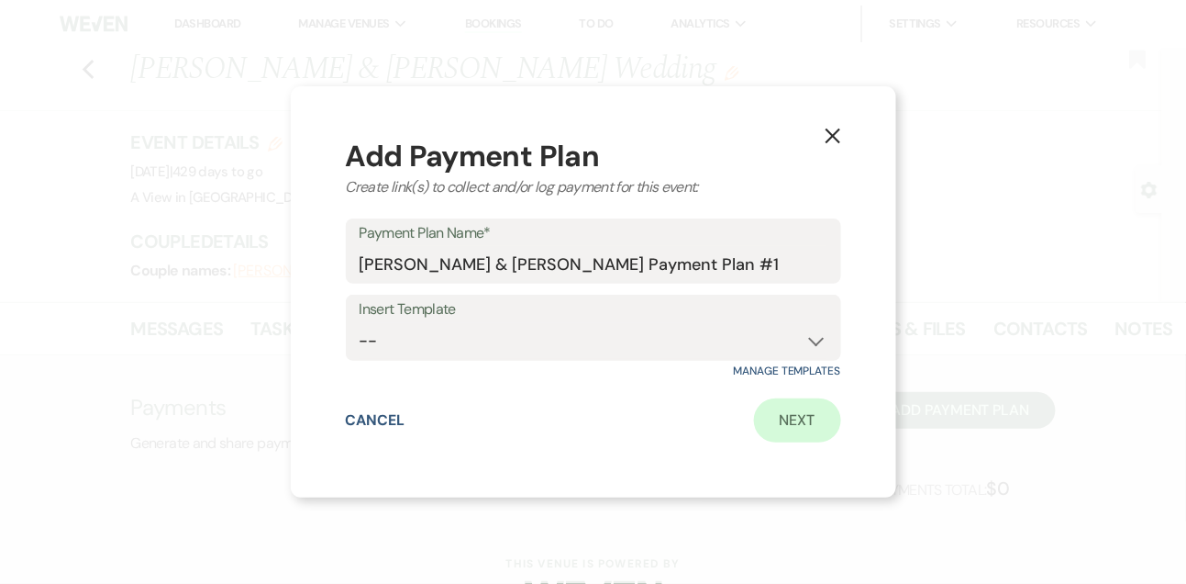
select select "weeks"
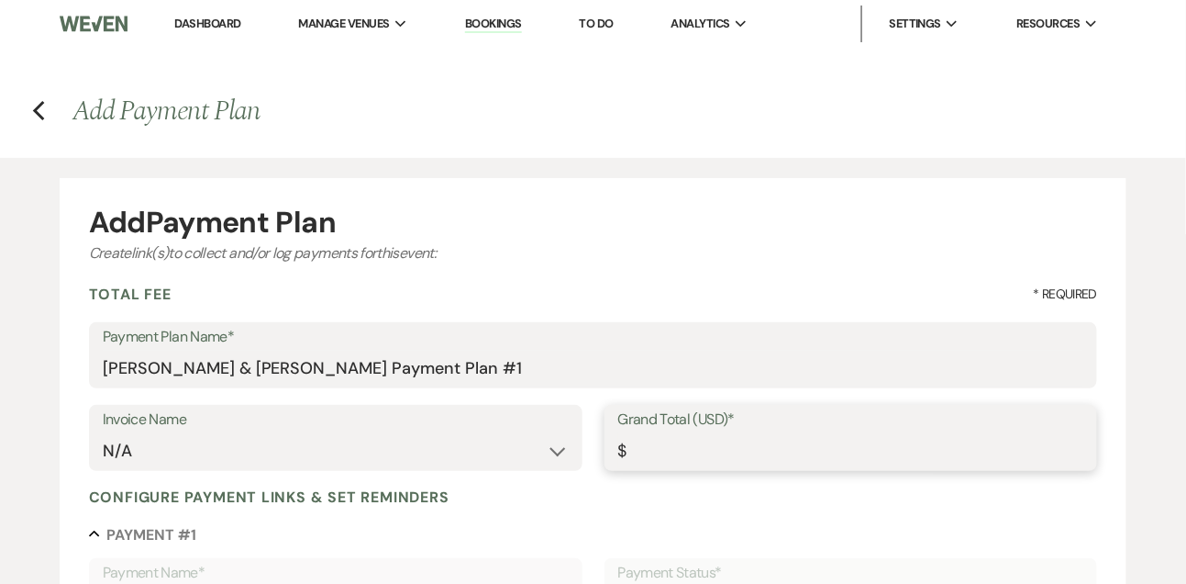
click at [685, 448] on input "Grand Total (USD)*" at bounding box center [851, 451] width 466 height 36
type input "1"
type input "1.00"
type input "15"
type input "15.00"
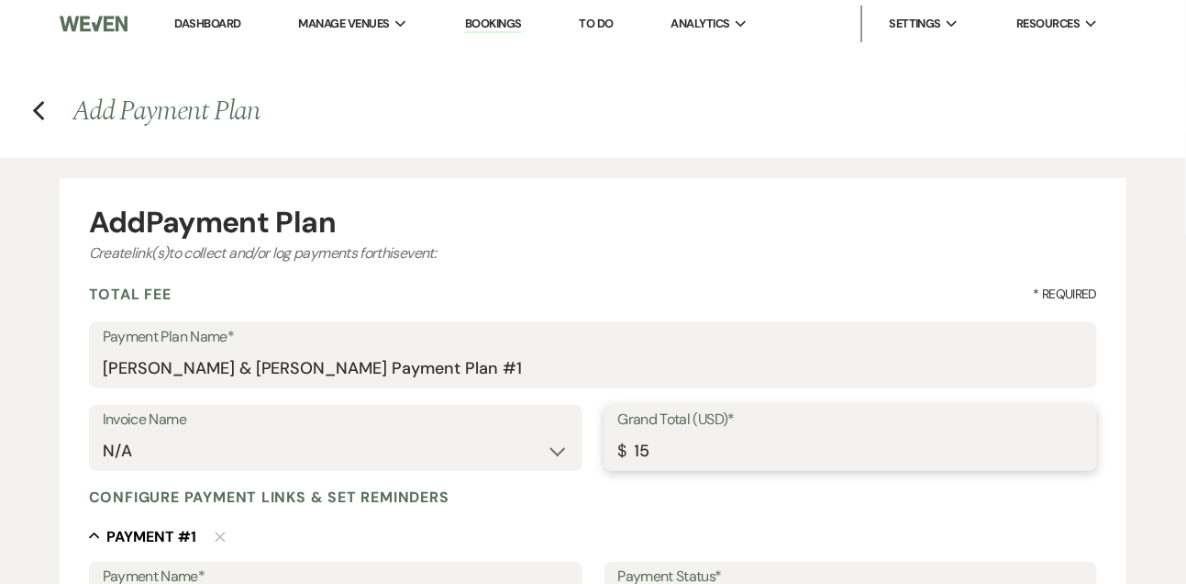
type input "150"
type input "150.00"
type input "1500"
type input "1500.00"
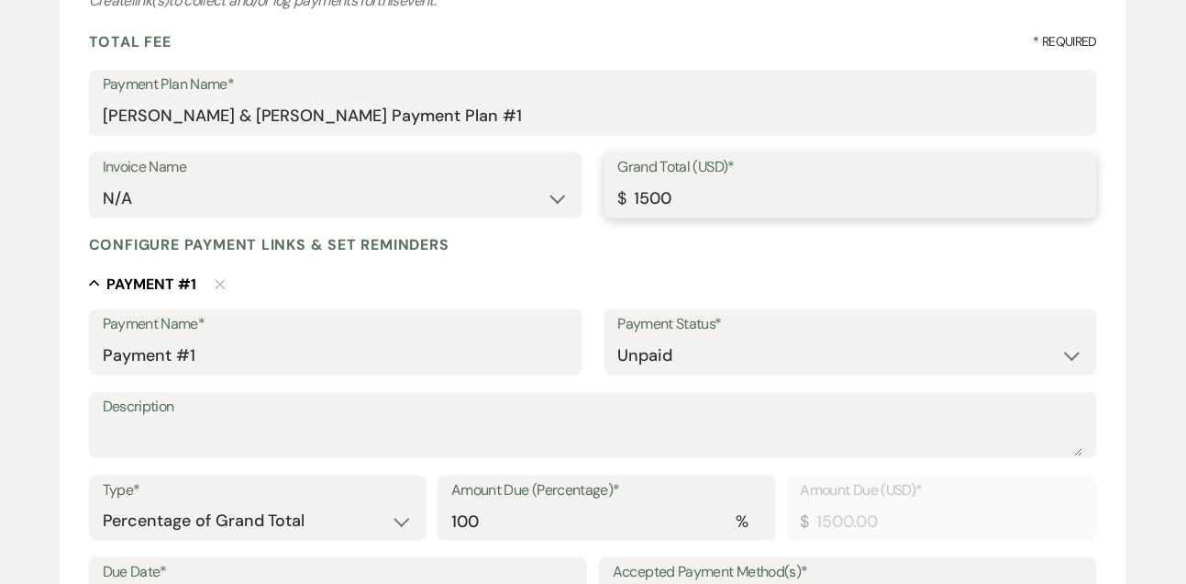
scroll to position [506, 0]
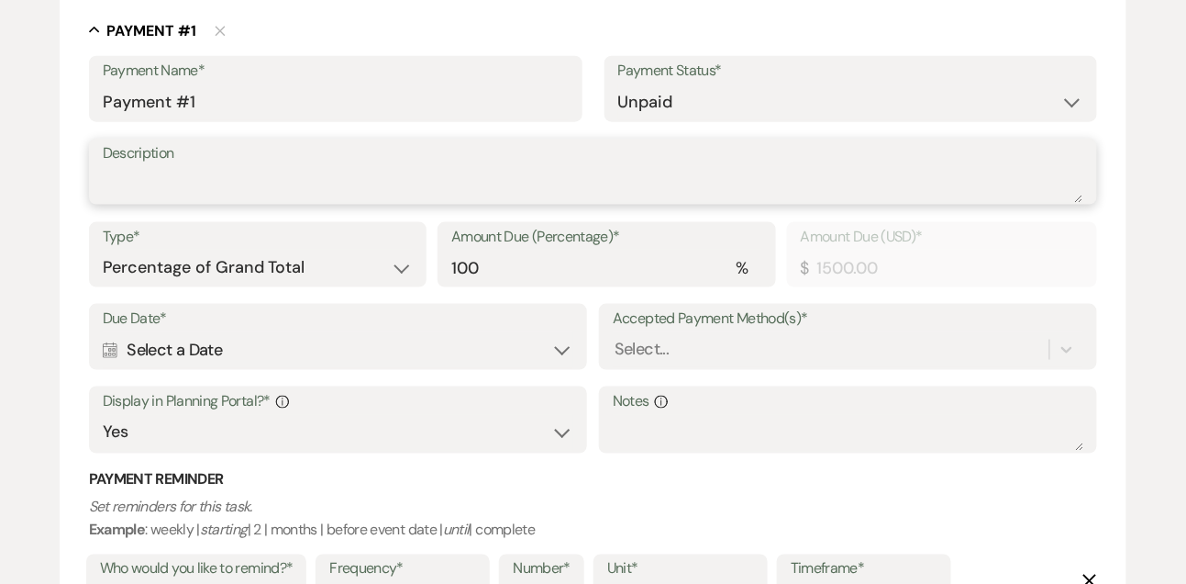
type input "1500.00"
click at [439, 194] on textarea "Description" at bounding box center [594, 184] width 982 height 37
type textarea "12 month payment"
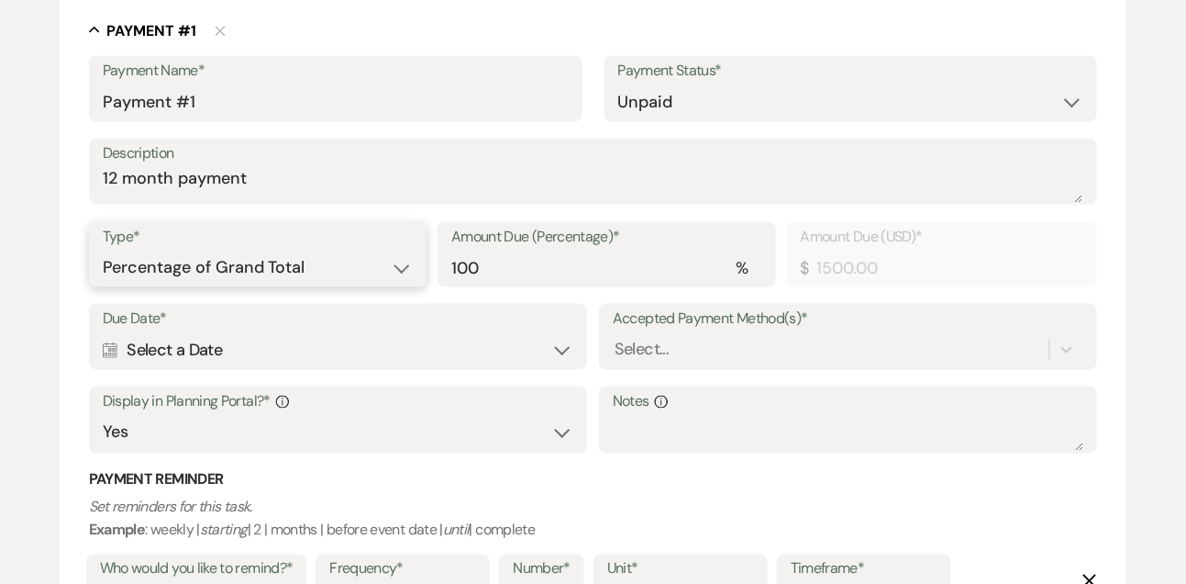
click at [295, 272] on select "Dollar Amount Percentage of Grand Total" at bounding box center [258, 268] width 311 height 36
select select "flat"
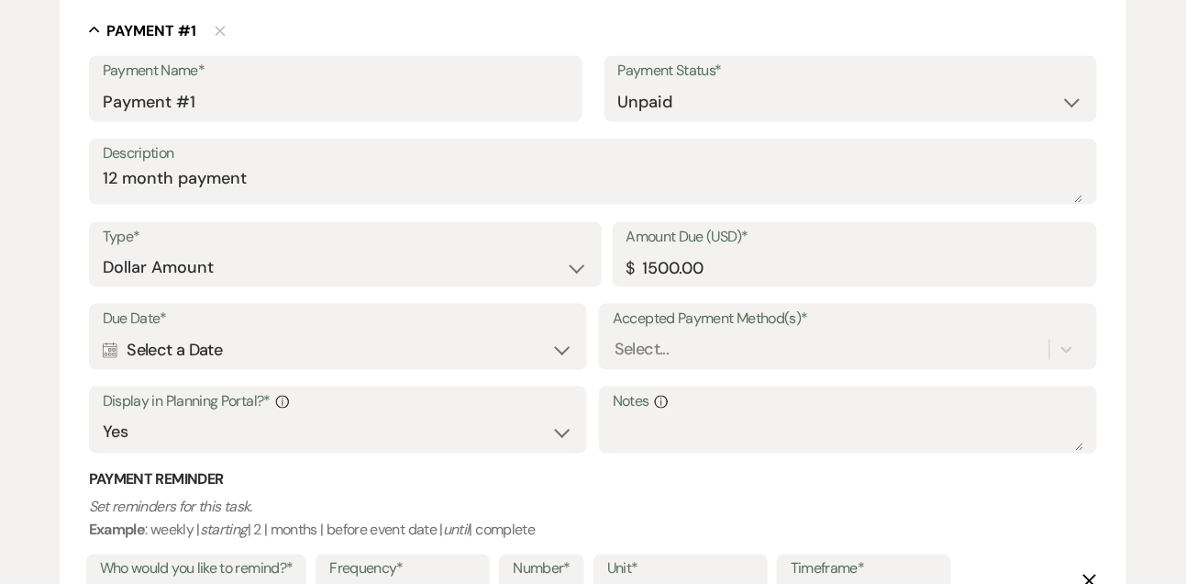
click at [228, 349] on div "Calendar Select a Date Expand" at bounding box center [338, 350] width 471 height 36
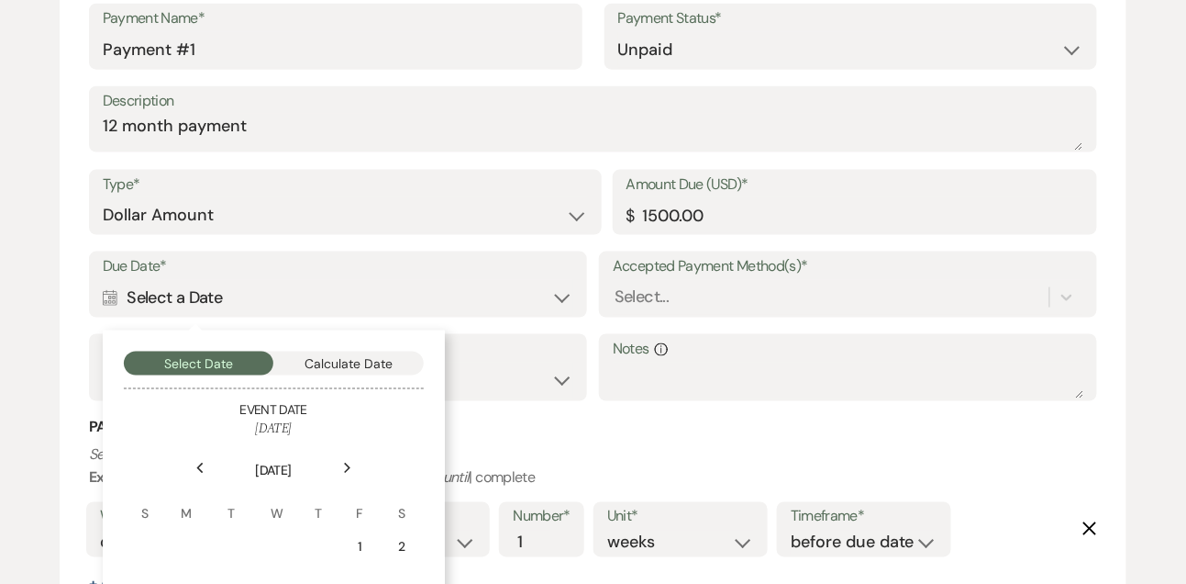
scroll to position [607, 0]
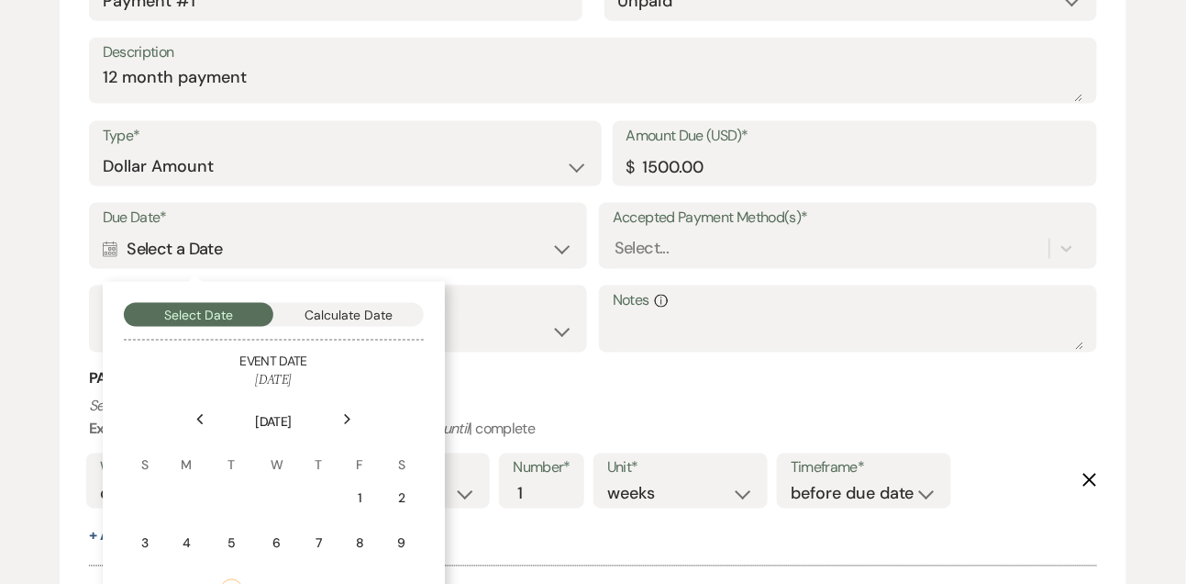
click at [351, 414] on icon "Next" at bounding box center [347, 419] width 9 height 11
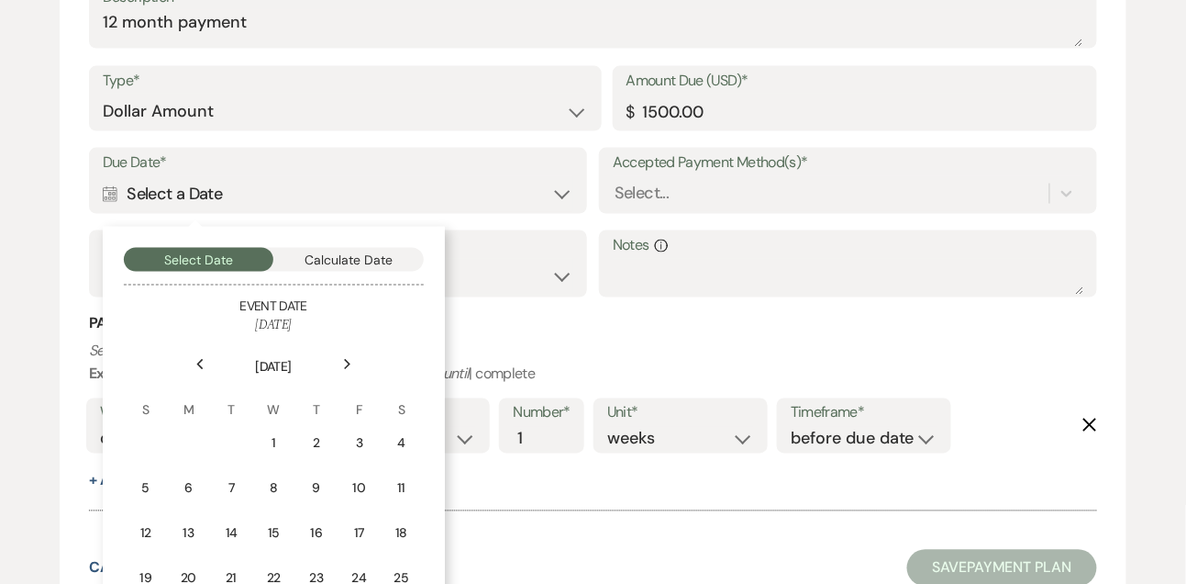
scroll to position [727, 0]
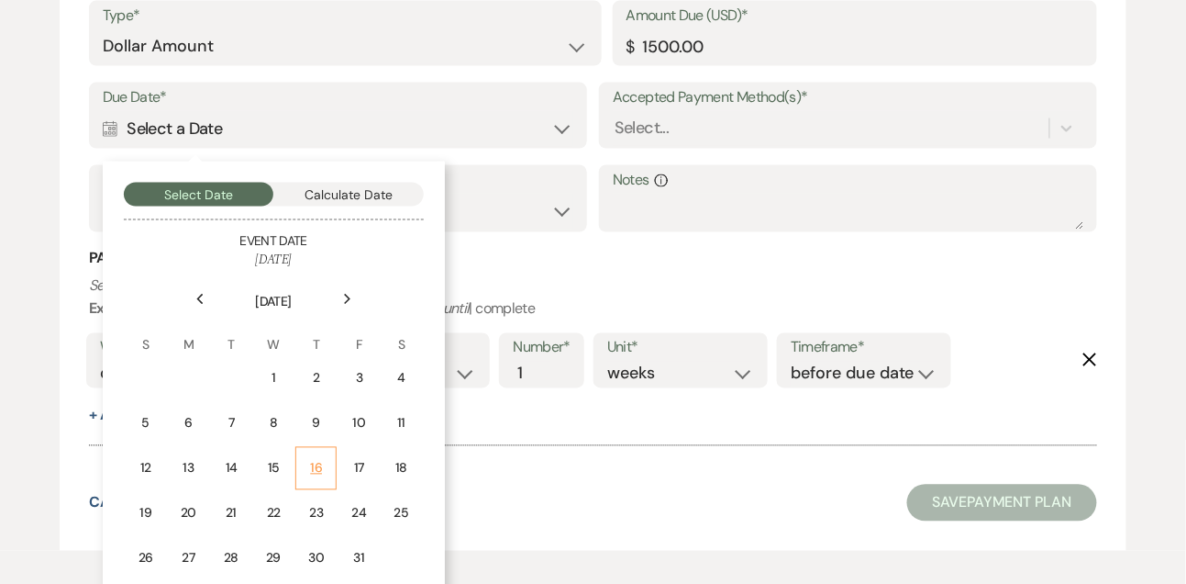
click at [314, 451] on td "16" at bounding box center [315, 468] width 41 height 43
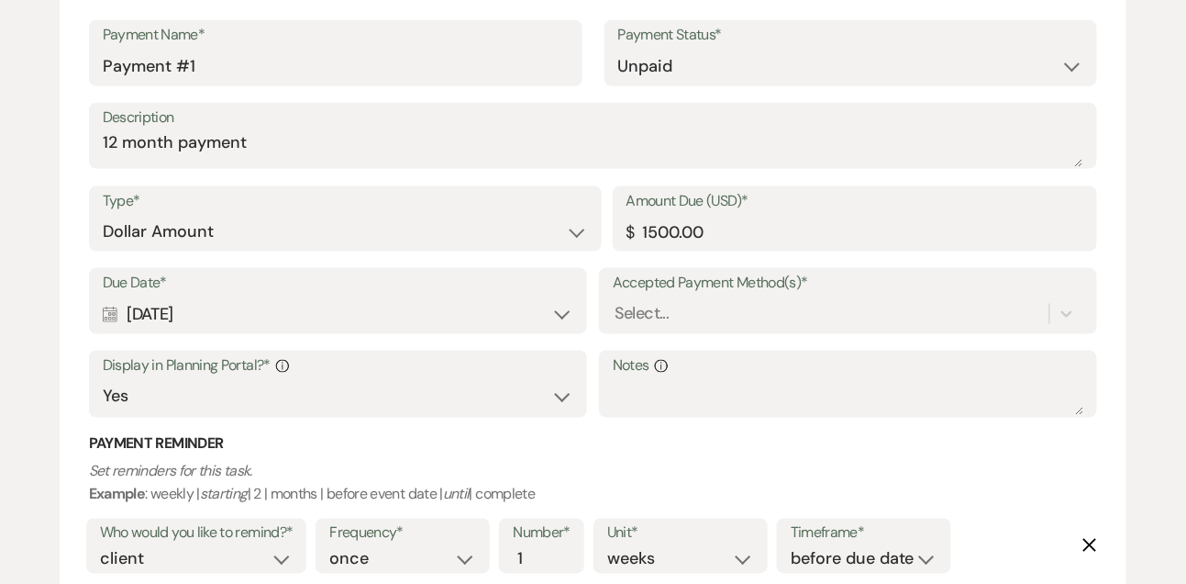
scroll to position [602, 0]
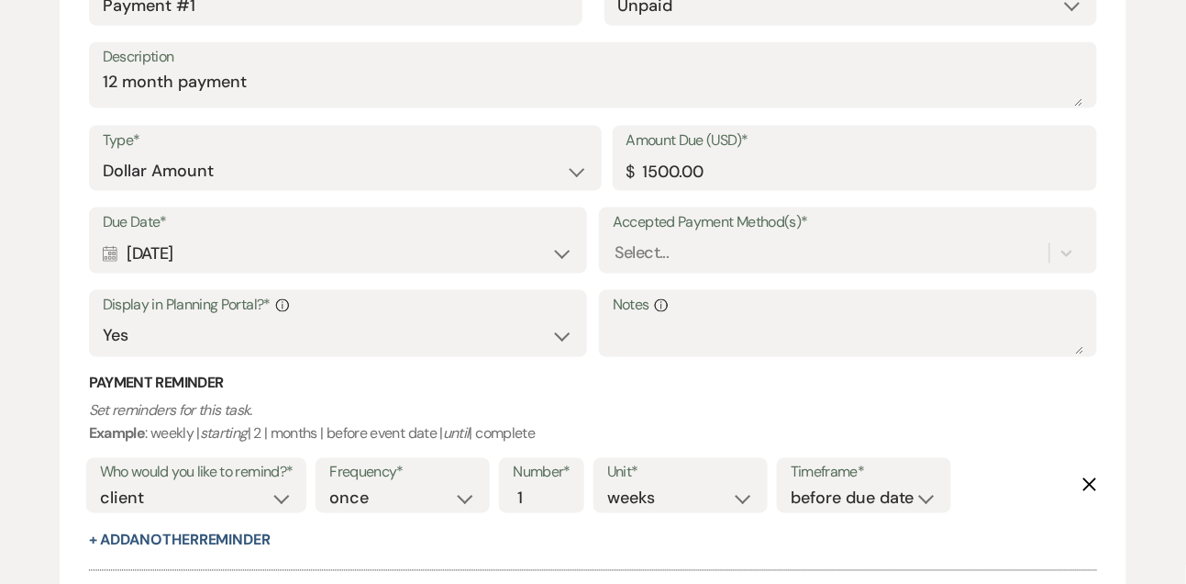
click at [662, 271] on div "Accepted Payment Method(s)* Select..." at bounding box center [848, 240] width 498 height 66
click at [654, 253] on div "Select..." at bounding box center [848, 253] width 471 height 35
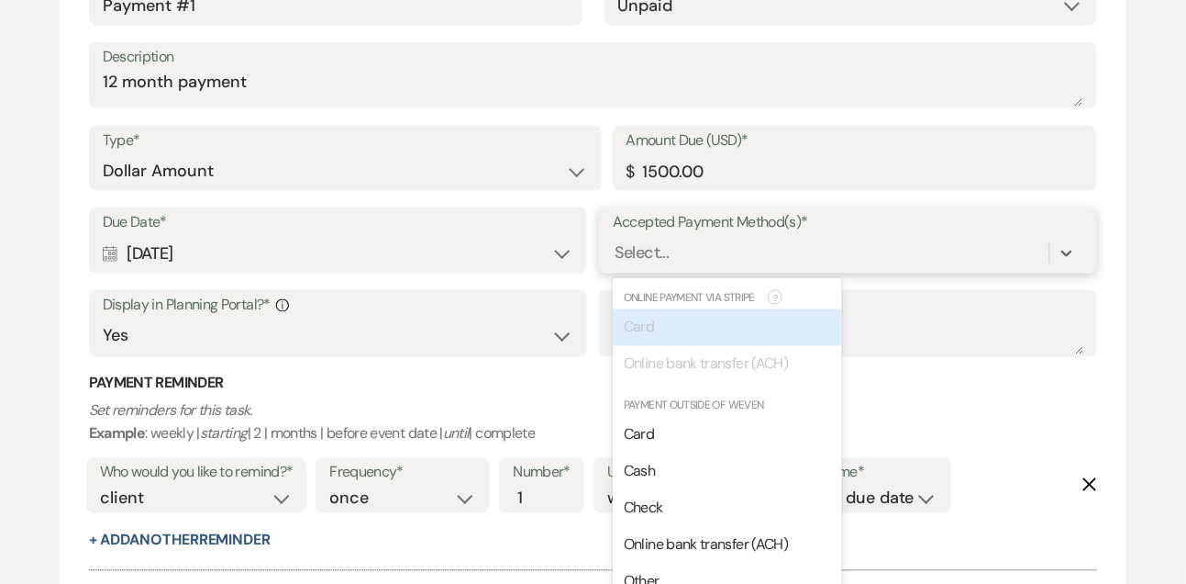
scroll to position [637, 0]
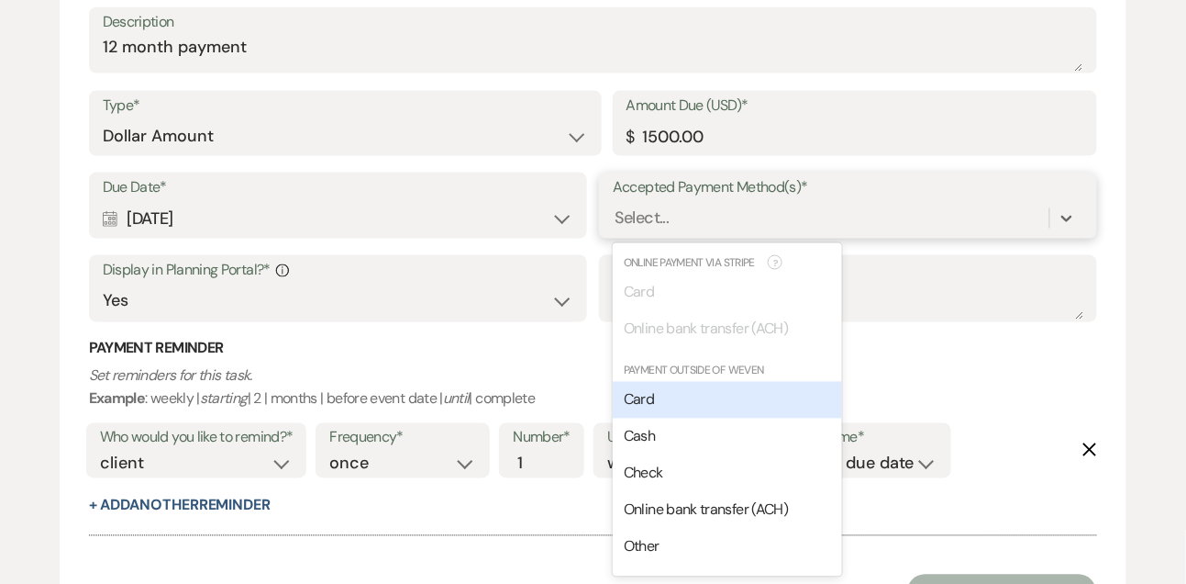
click at [644, 407] on span "Card" at bounding box center [639, 399] width 30 height 19
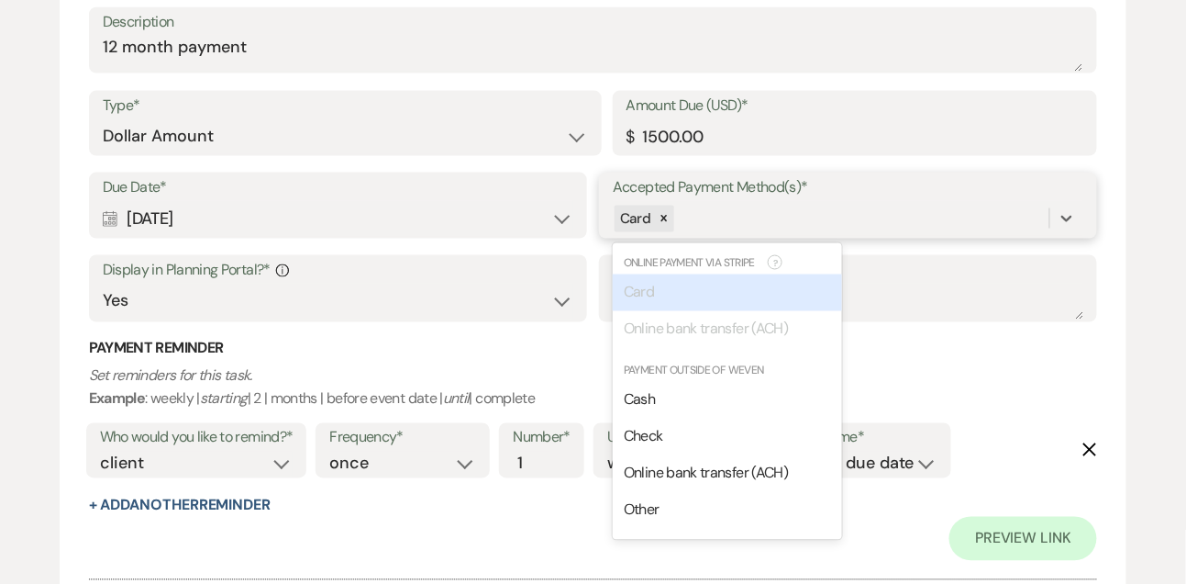
click at [695, 228] on div "Card" at bounding box center [831, 219] width 437 height 32
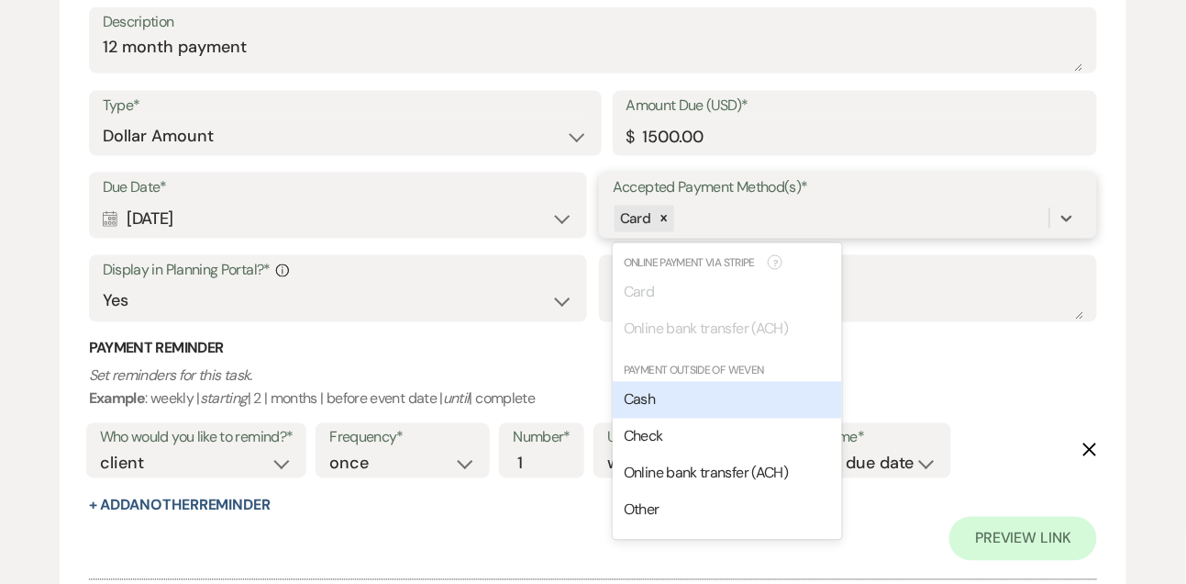
click at [641, 390] on span "Cash" at bounding box center [639, 399] width 31 height 19
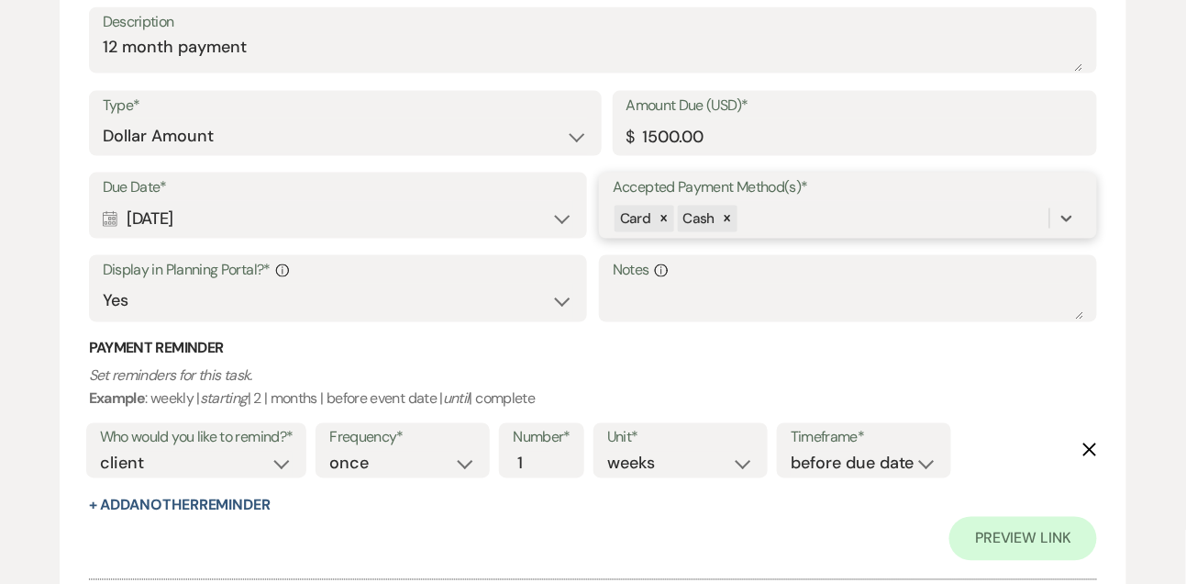
click at [758, 220] on div "Card Cash" at bounding box center [831, 219] width 437 height 32
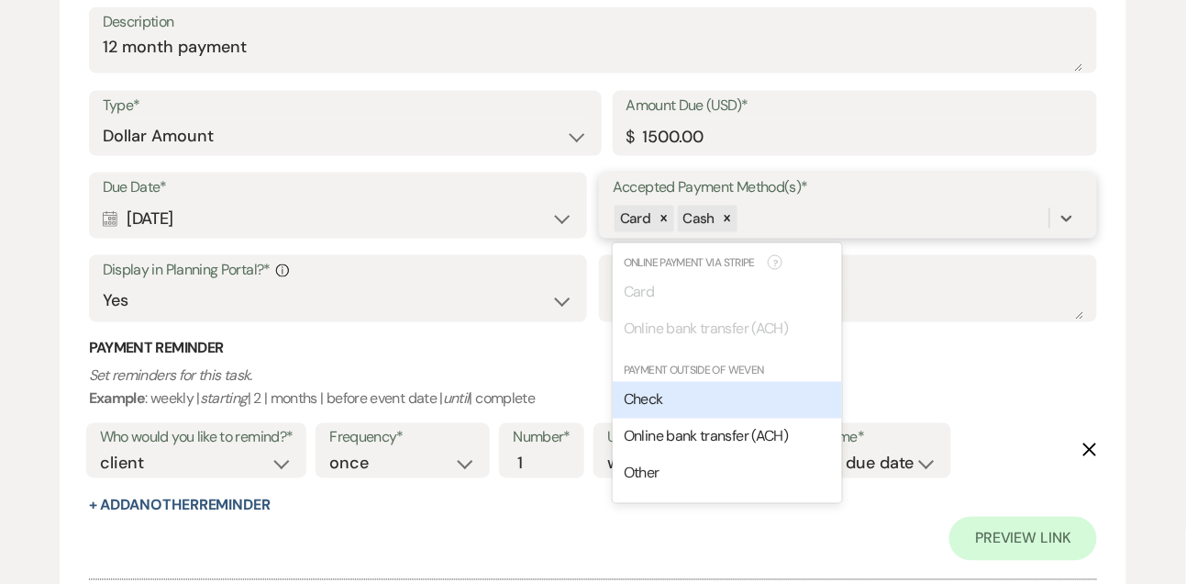
click at [672, 395] on div "Check" at bounding box center [727, 400] width 229 height 37
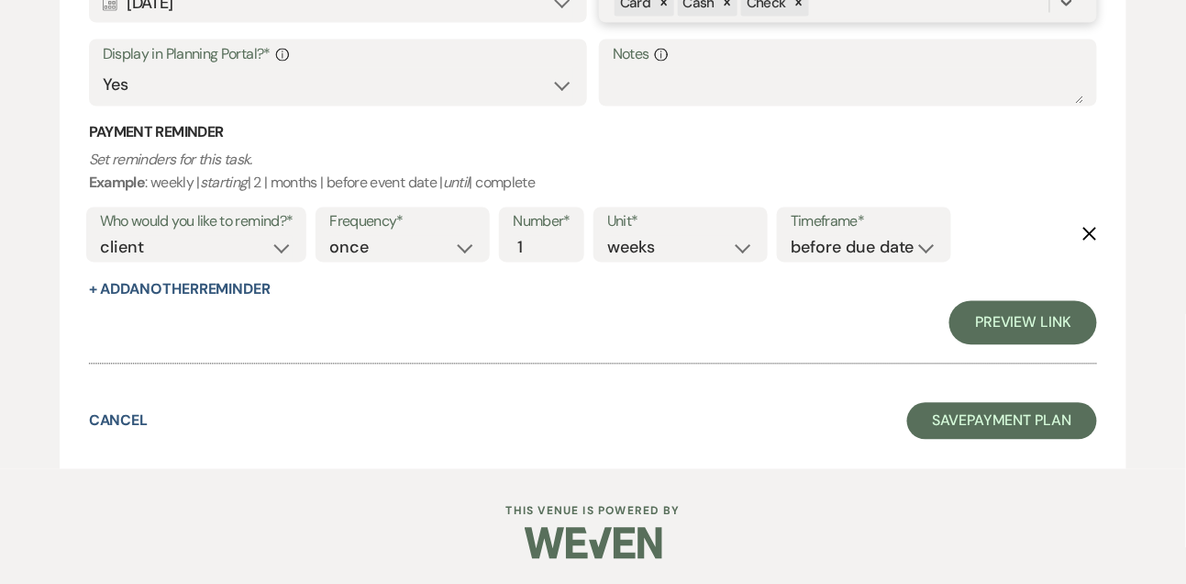
scroll to position [854, 0]
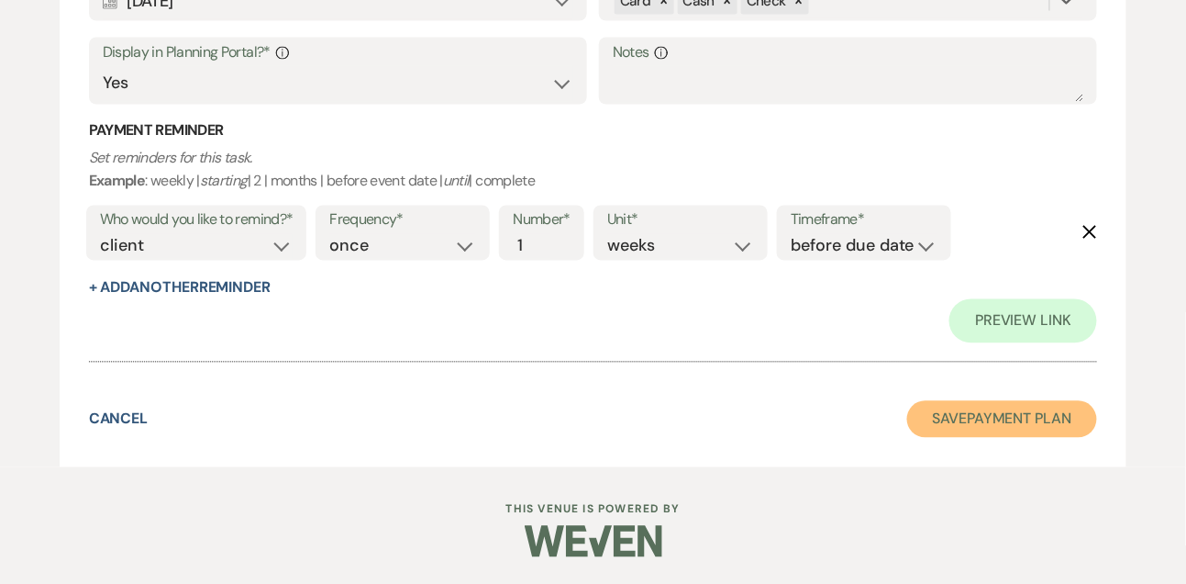
click at [1020, 406] on button "Save Payment Plan" at bounding box center [1003, 419] width 191 height 37
